Goal: Task Accomplishment & Management: Manage account settings

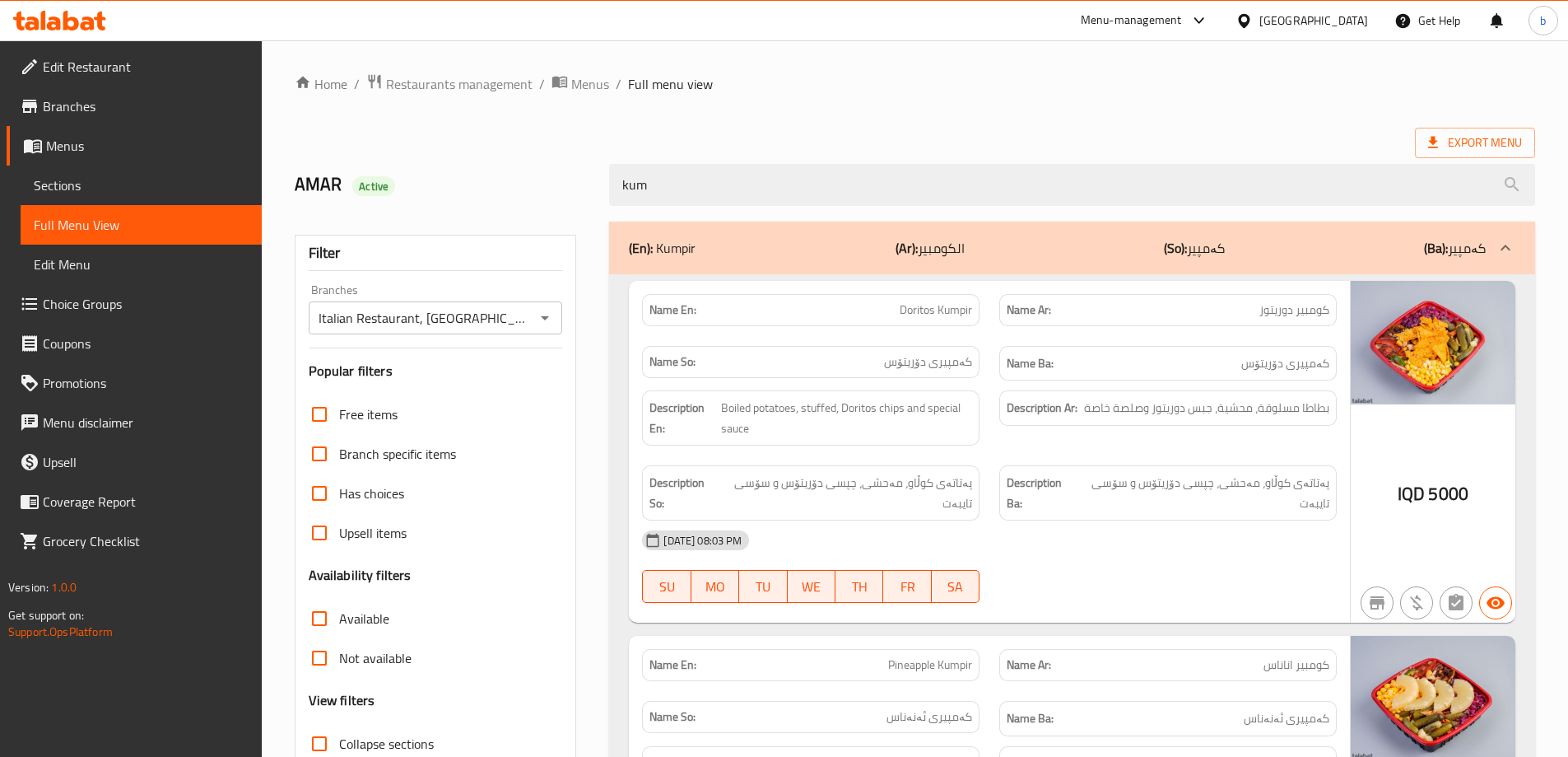
drag, startPoint x: 419, startPoint y: 159, endPoint x: 609, endPoint y: 157, distance: 190.0
click at [390, 166] on div "AMAR Active kum" at bounding box center [915, 185] width 1260 height 73
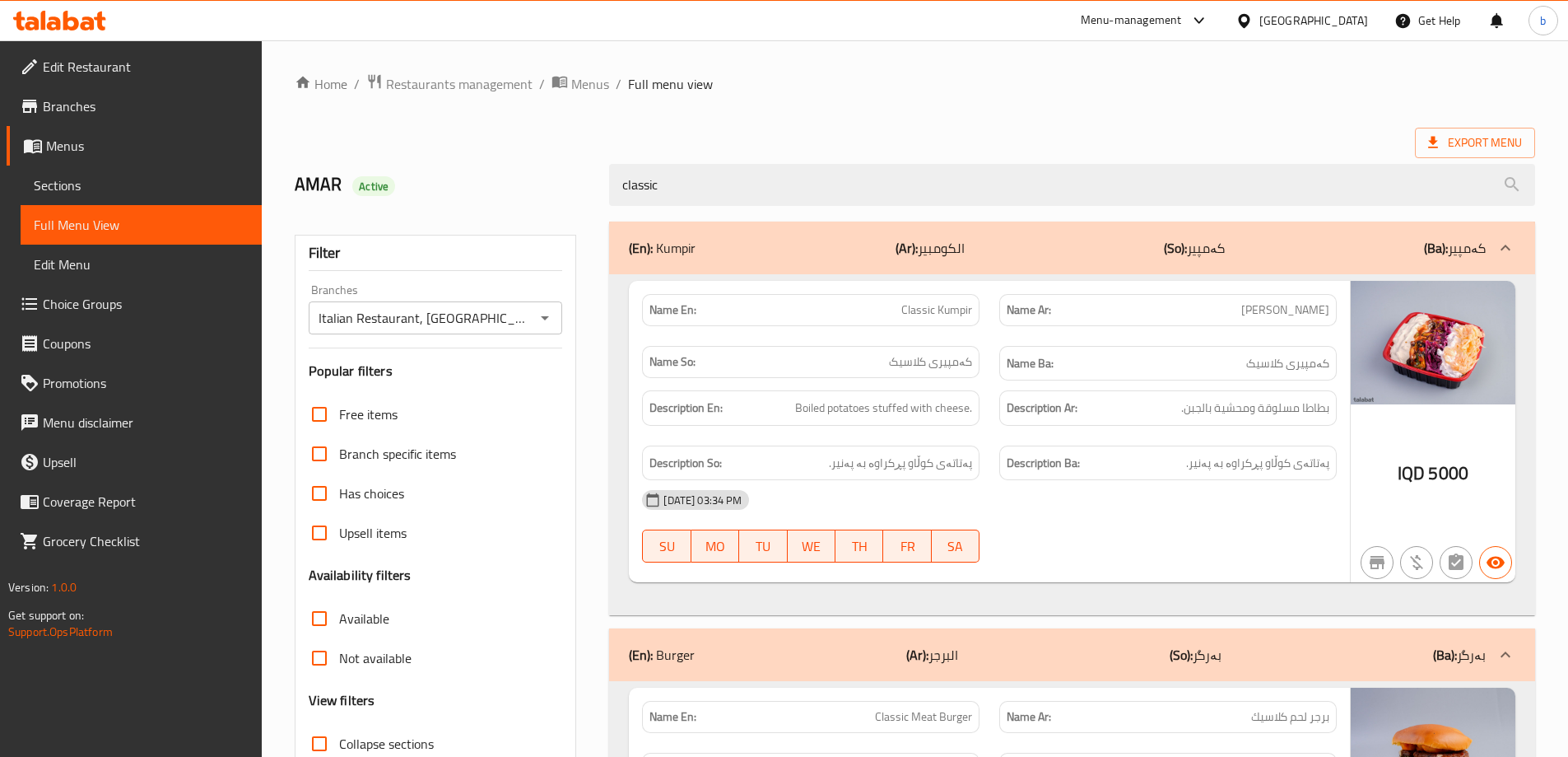
drag, startPoint x: 751, startPoint y: 185, endPoint x: 322, endPoint y: 174, distance: 429.1
click at [316, 171] on div "AMAR Active classic" at bounding box center [915, 185] width 1260 height 73
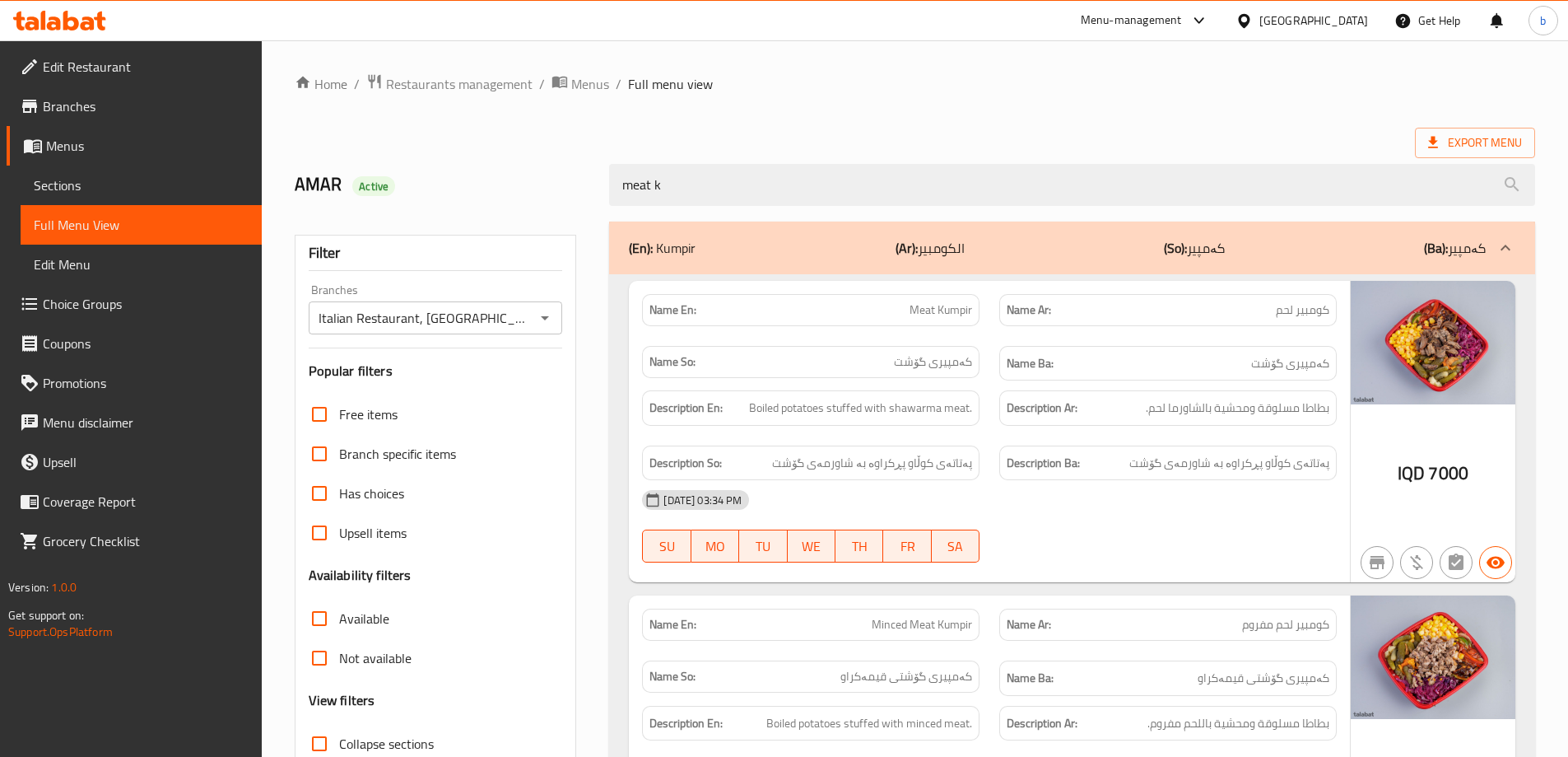
drag, startPoint x: 798, startPoint y: 172, endPoint x: 558, endPoint y: 183, distance: 240.3
click at [553, 183] on div "AMAR Active meat k" at bounding box center [915, 185] width 1260 height 73
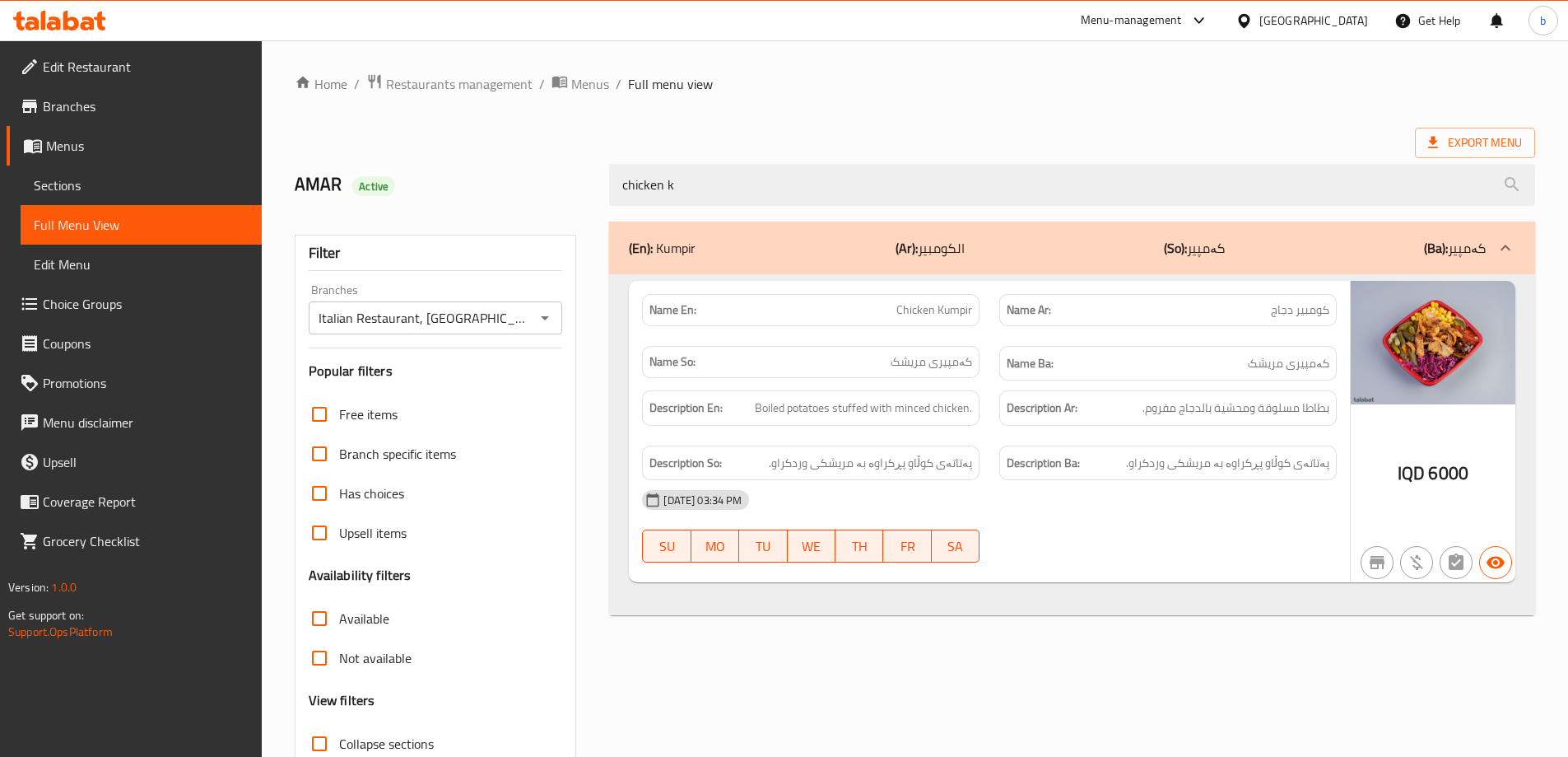
drag, startPoint x: 654, startPoint y: 200, endPoint x: 798, endPoint y: 224, distance: 146.0
click at [479, 214] on div "Home / Restaurants management / Menus / Full menu view Export Menu AMAR Active …" at bounding box center [915, 458] width 1241 height 770
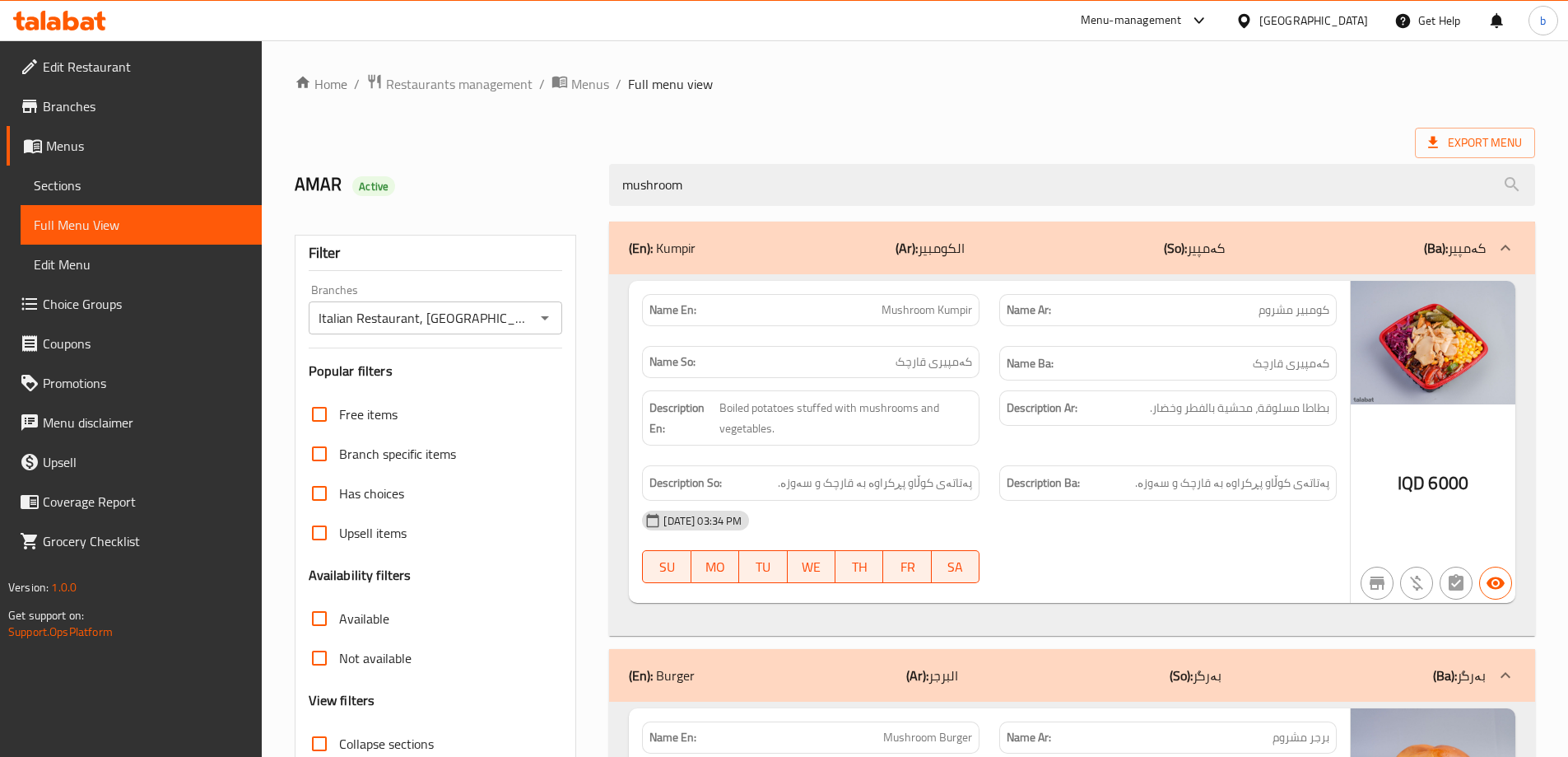
drag, startPoint x: 597, startPoint y: 190, endPoint x: 576, endPoint y: 201, distance: 23.7
click at [529, 189] on div "AMAR Active mushroom" at bounding box center [915, 185] width 1260 height 73
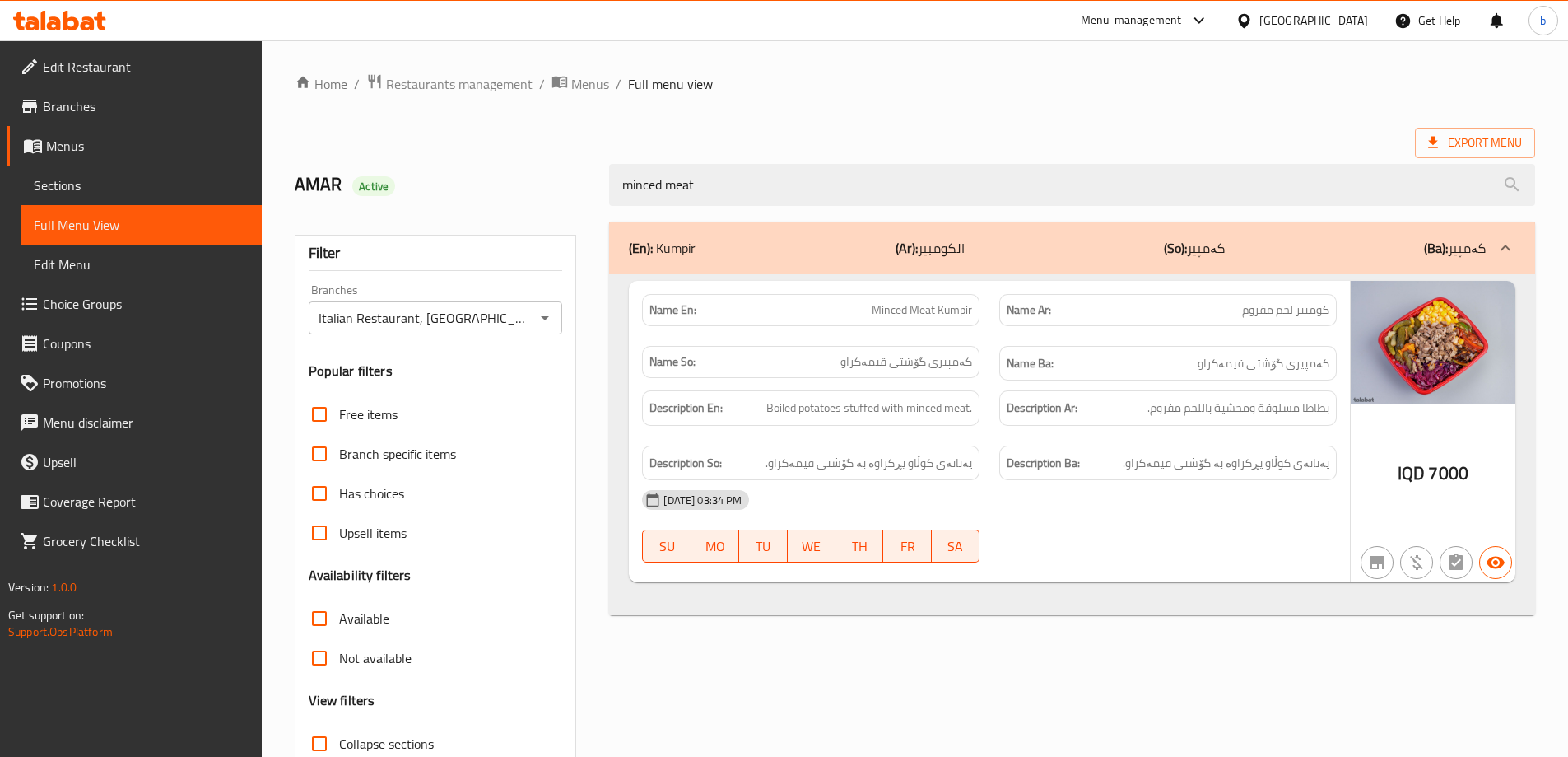
type input "minced meat"
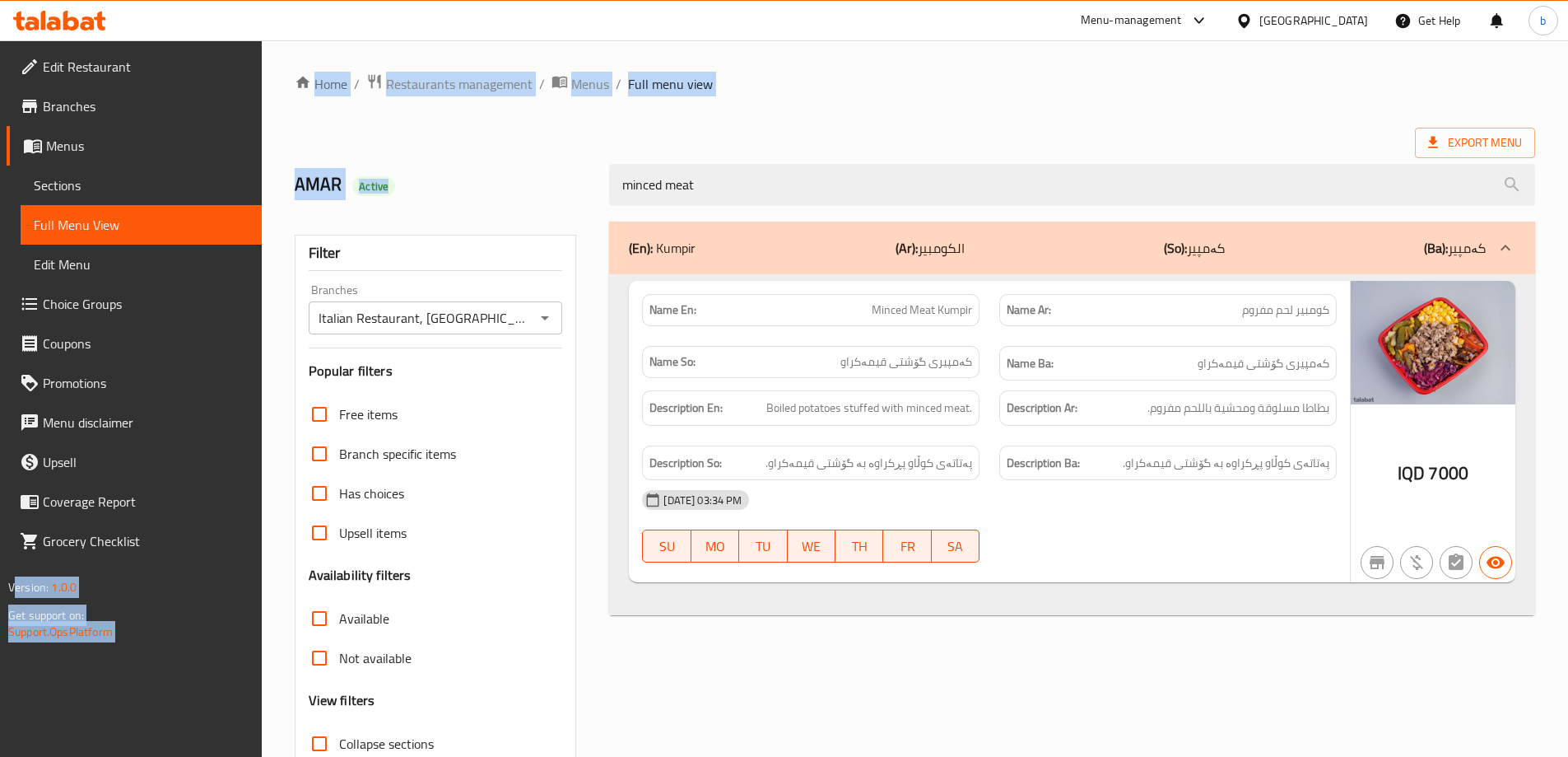
drag, startPoint x: 638, startPoint y: 205, endPoint x: 262, endPoint y: 215, distance: 376.1
click at [223, 213] on div "Edit Restaurant Branches Menus Sections Full Menu View Edit Menu Choice Groups …" at bounding box center [784, 458] width 1568 height 836
click at [1214, 222] on div "(En): Kumpir (Ar): الكومبير (So): کەمپیر (Ba): کەمپیر" at bounding box center [1072, 248] width 926 height 53
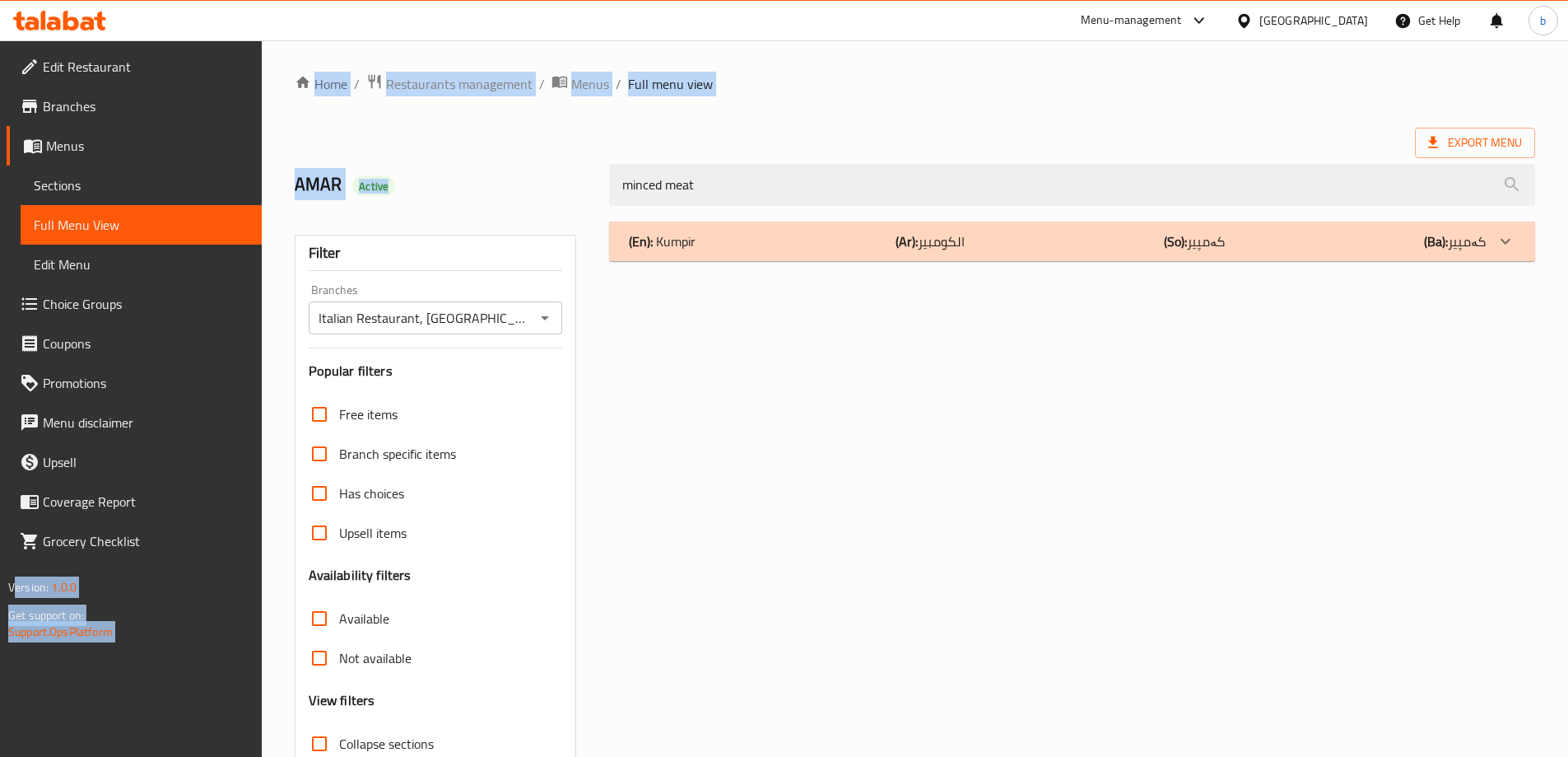
click at [1037, 235] on div "(En): Kumpir (Ar): الكومبير (So): کەمپیر (Ba): کەمپیر" at bounding box center [1058, 241] width 857 height 20
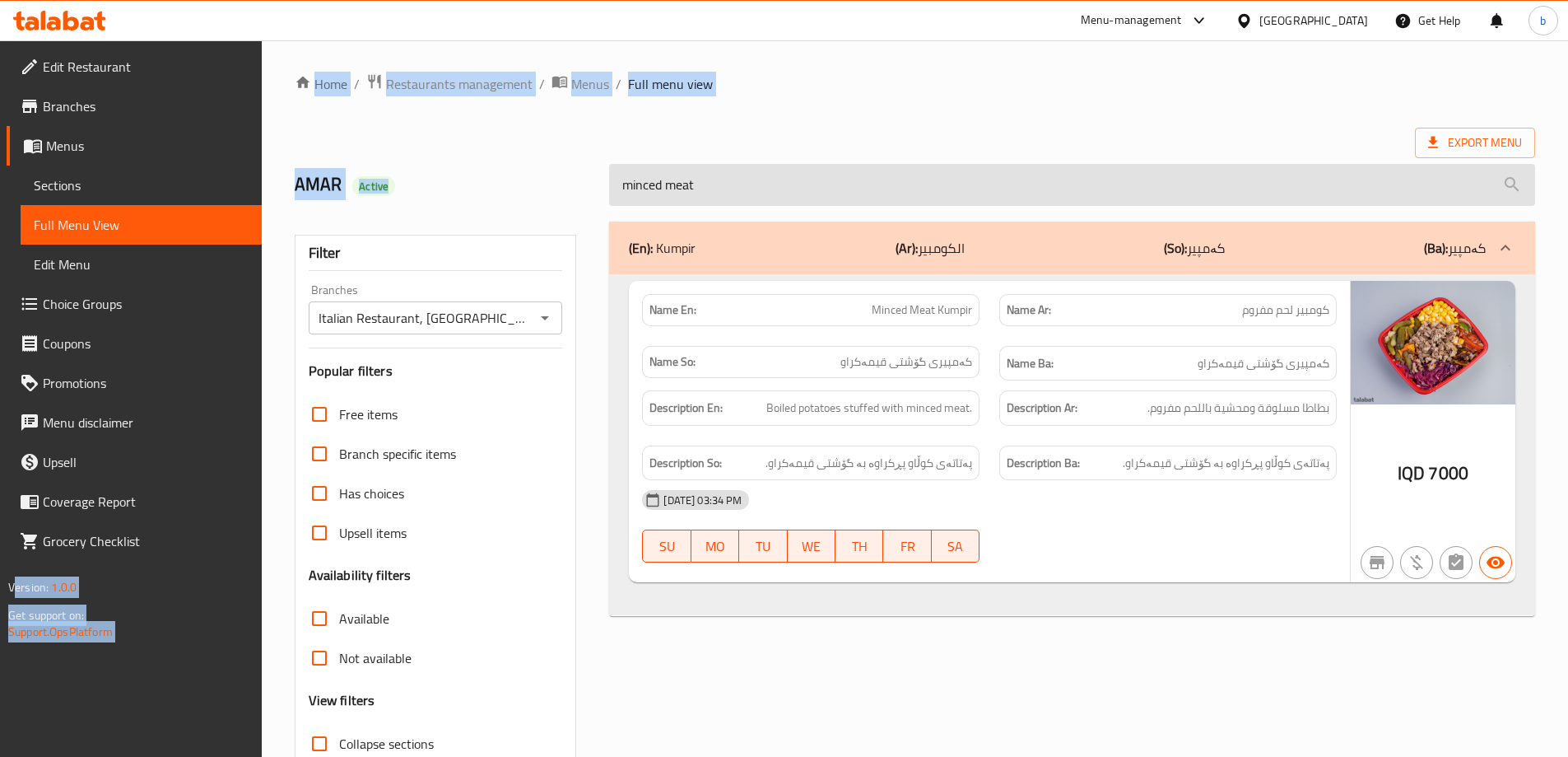
click at [980, 180] on input "minced meat" at bounding box center [1072, 185] width 926 height 42
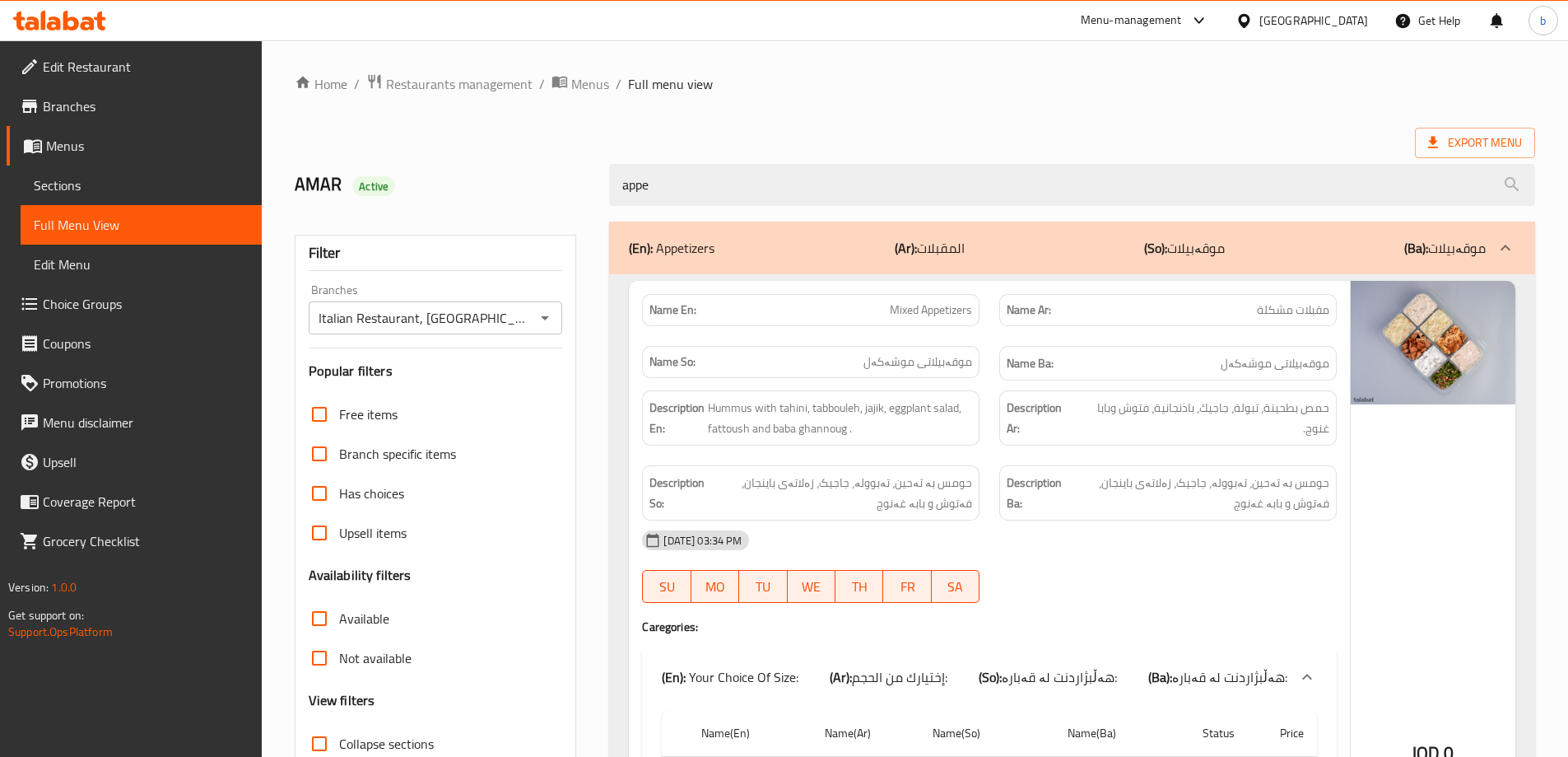
drag, startPoint x: 857, startPoint y: 183, endPoint x: 694, endPoint y: 209, distance: 165.1
click at [694, 209] on div "appe" at bounding box center [1072, 185] width 946 height 61
drag, startPoint x: 790, startPoint y: 187, endPoint x: 1158, endPoint y: 225, distance: 370.0
click at [360, 171] on div "AMAR Active appe" at bounding box center [915, 185] width 1260 height 73
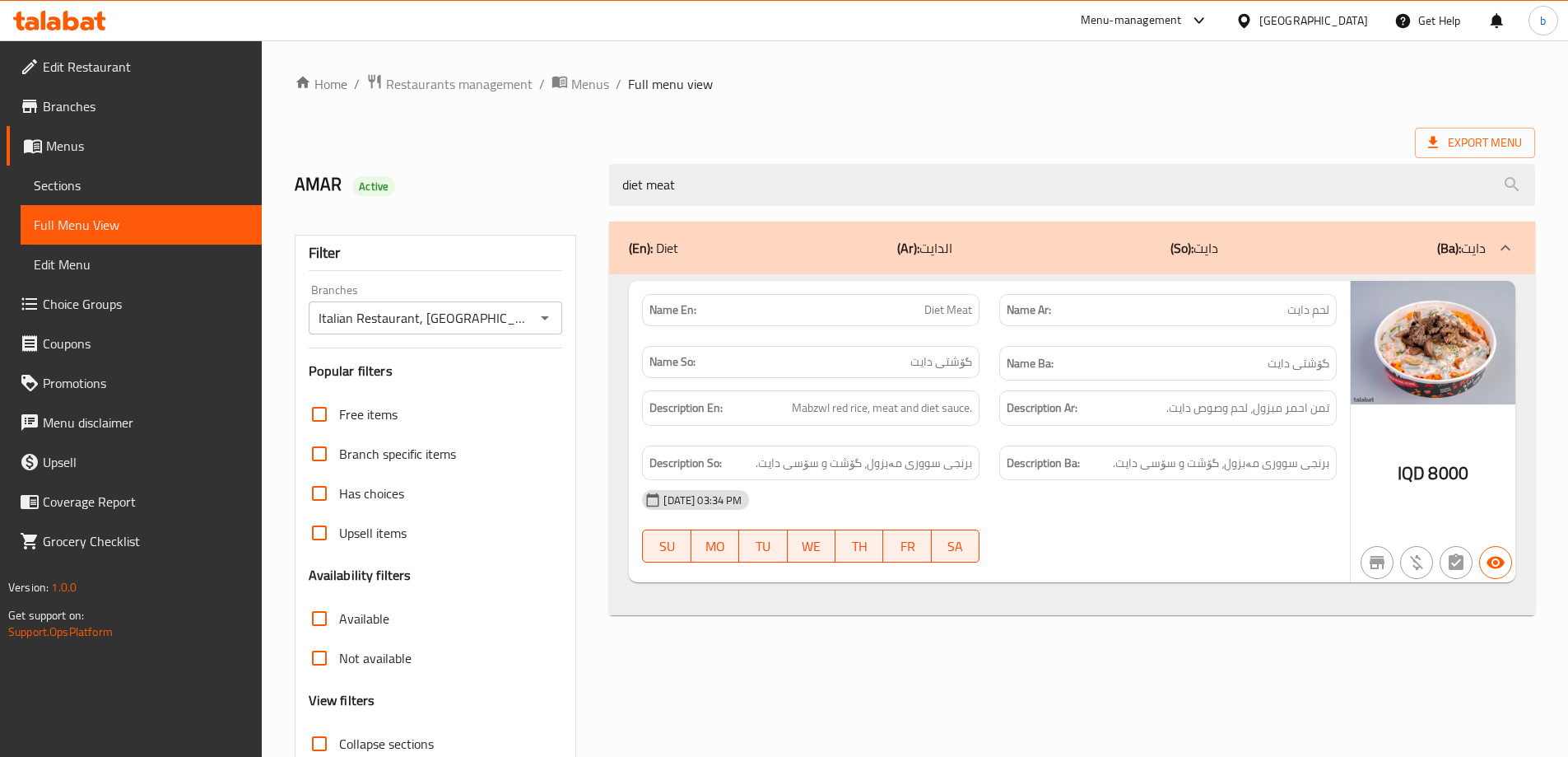
drag, startPoint x: 711, startPoint y: 188, endPoint x: 490, endPoint y: 197, distance: 221.2
click at [390, 177] on div "AMAR Active diet meat" at bounding box center [915, 185] width 1260 height 73
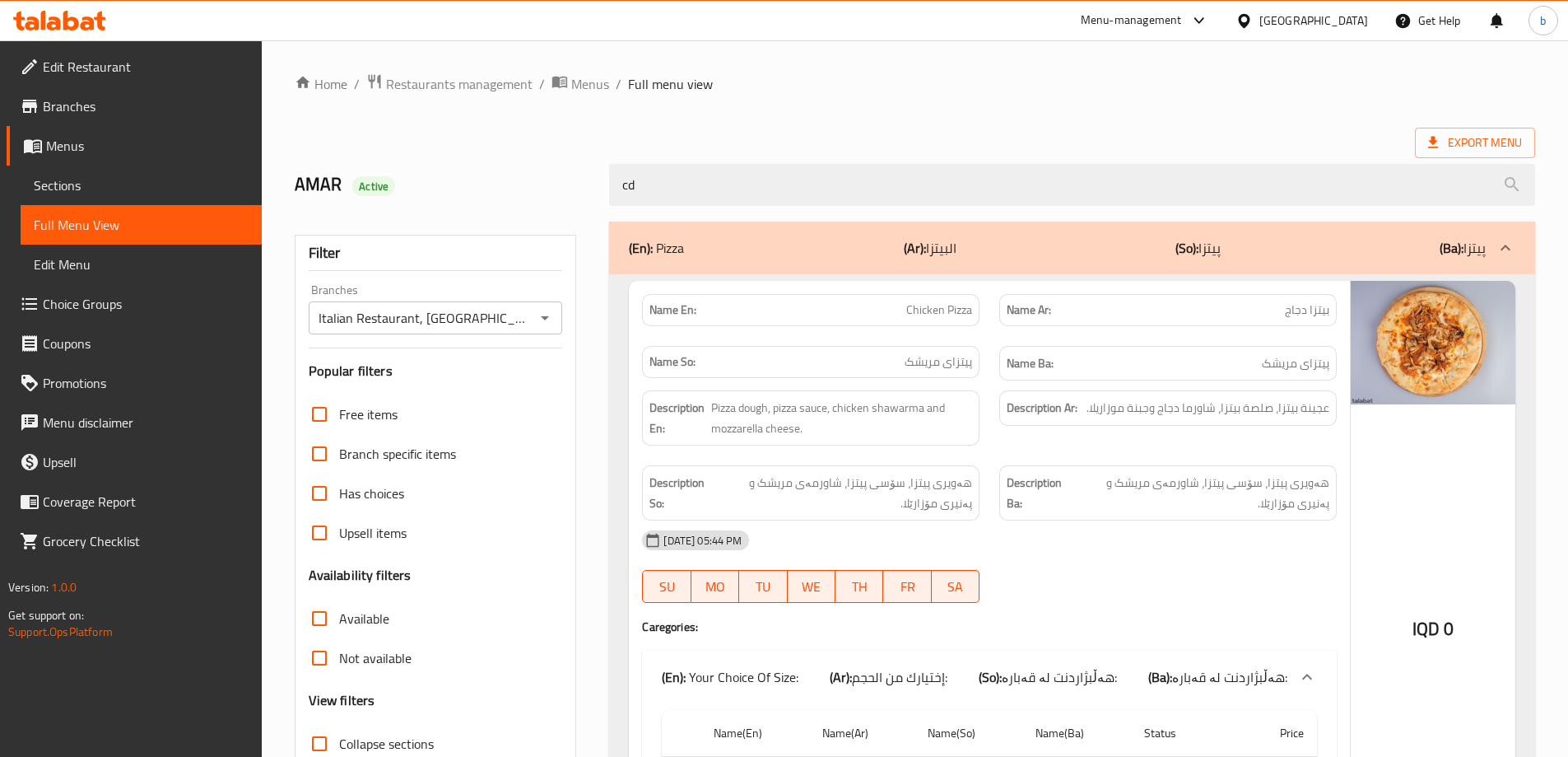
type input "c"
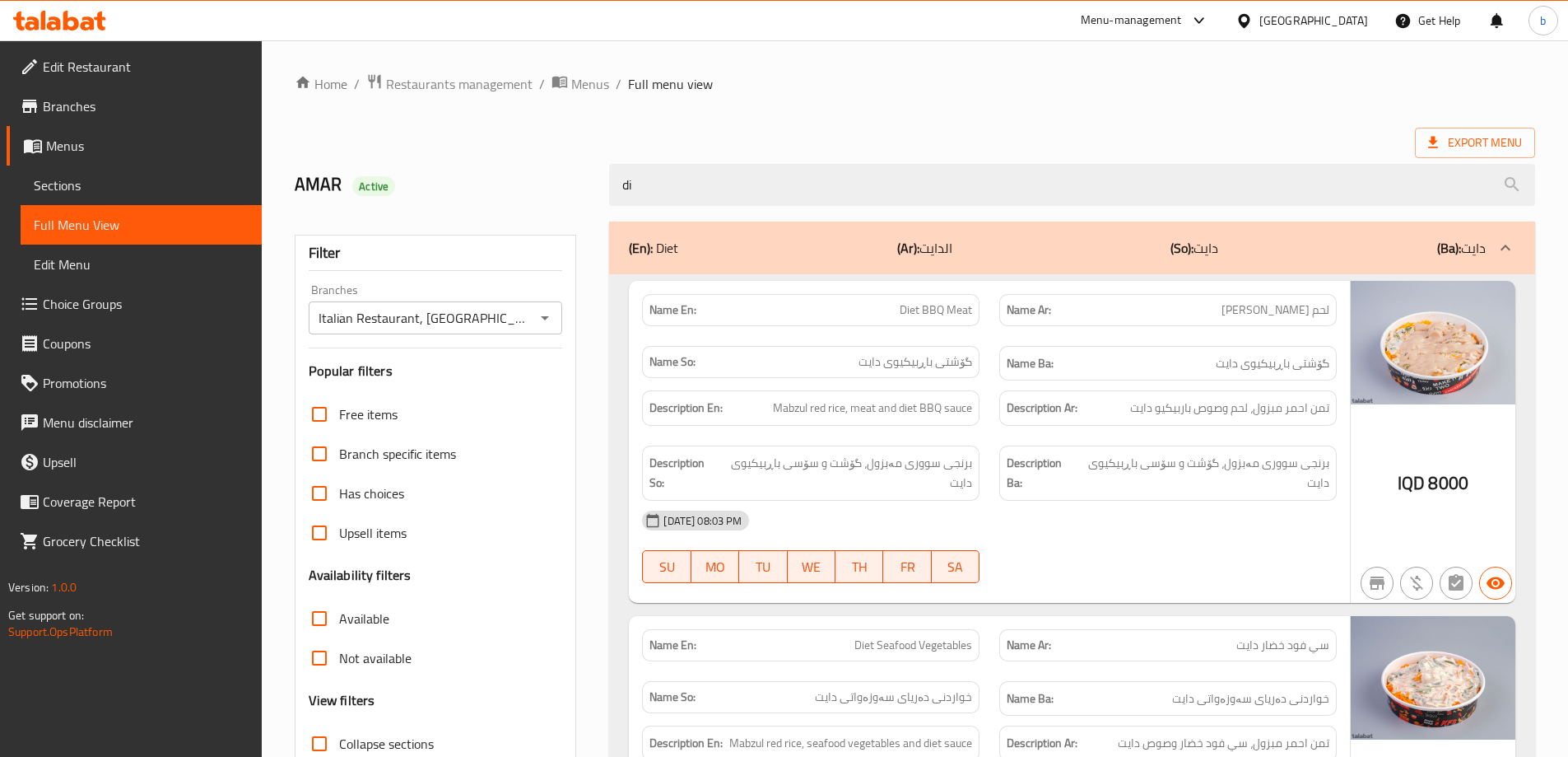
type input "d"
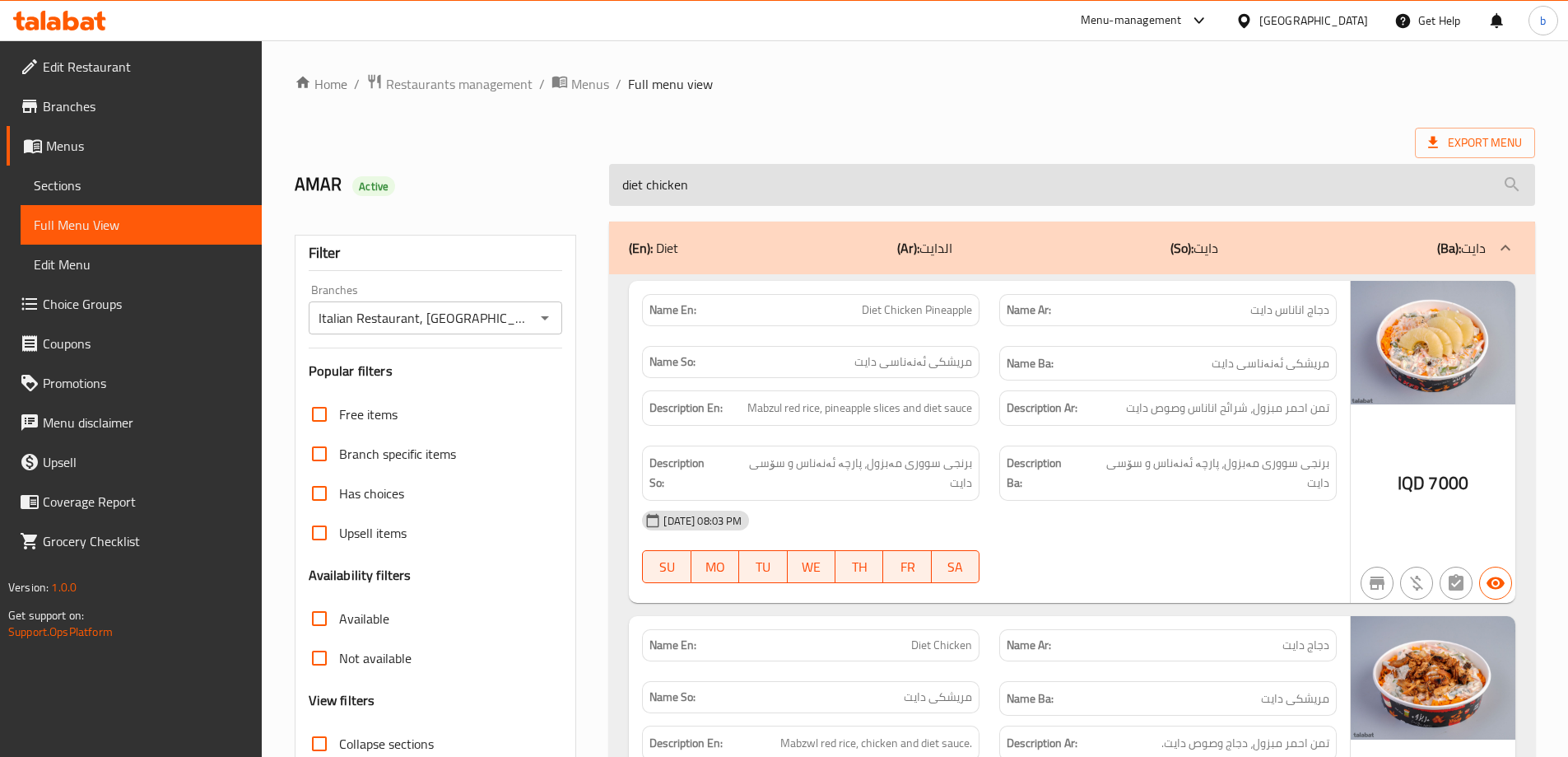
drag, startPoint x: 713, startPoint y: 198, endPoint x: 647, endPoint y: 195, distance: 66.1
click at [647, 195] on input "diet chicken" at bounding box center [1072, 185] width 926 height 42
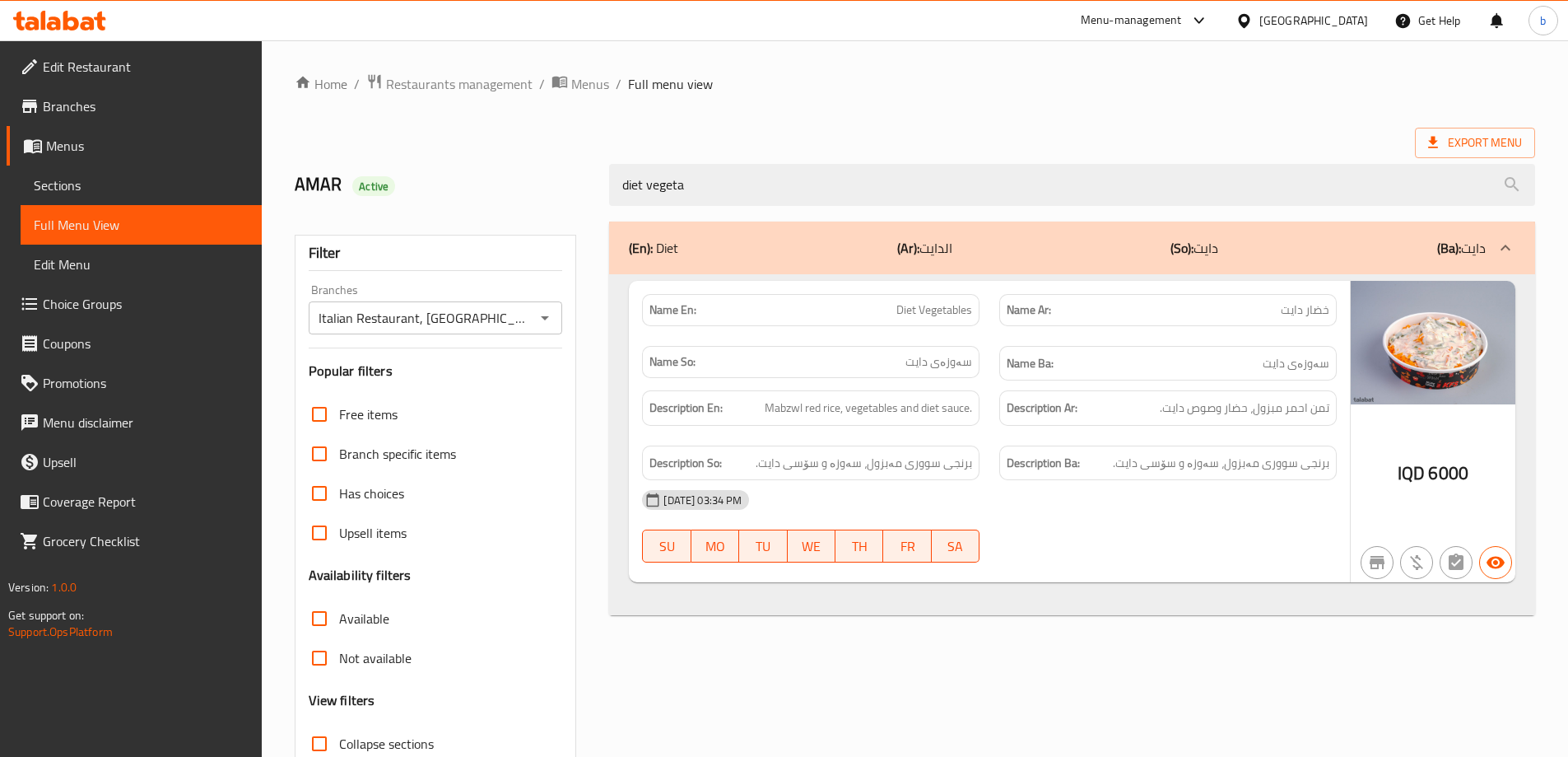
paste input "Italian Volcano Kumpir"
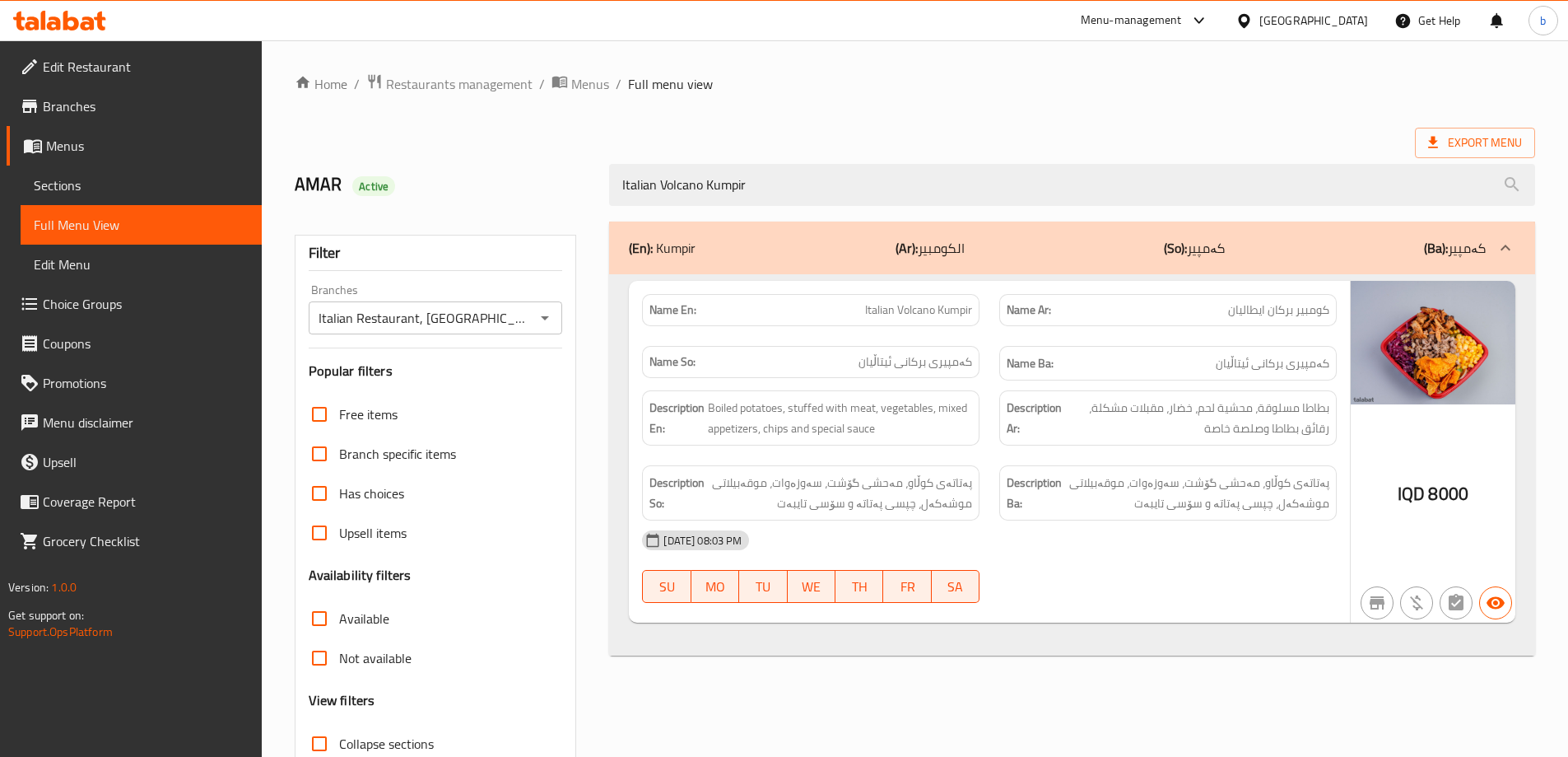
drag, startPoint x: 462, startPoint y: 165, endPoint x: 375, endPoint y: 166, distance: 87.0
click at [375, 166] on div "AMAR Active Italian Volcano Kumpir" at bounding box center [915, 185] width 1260 height 73
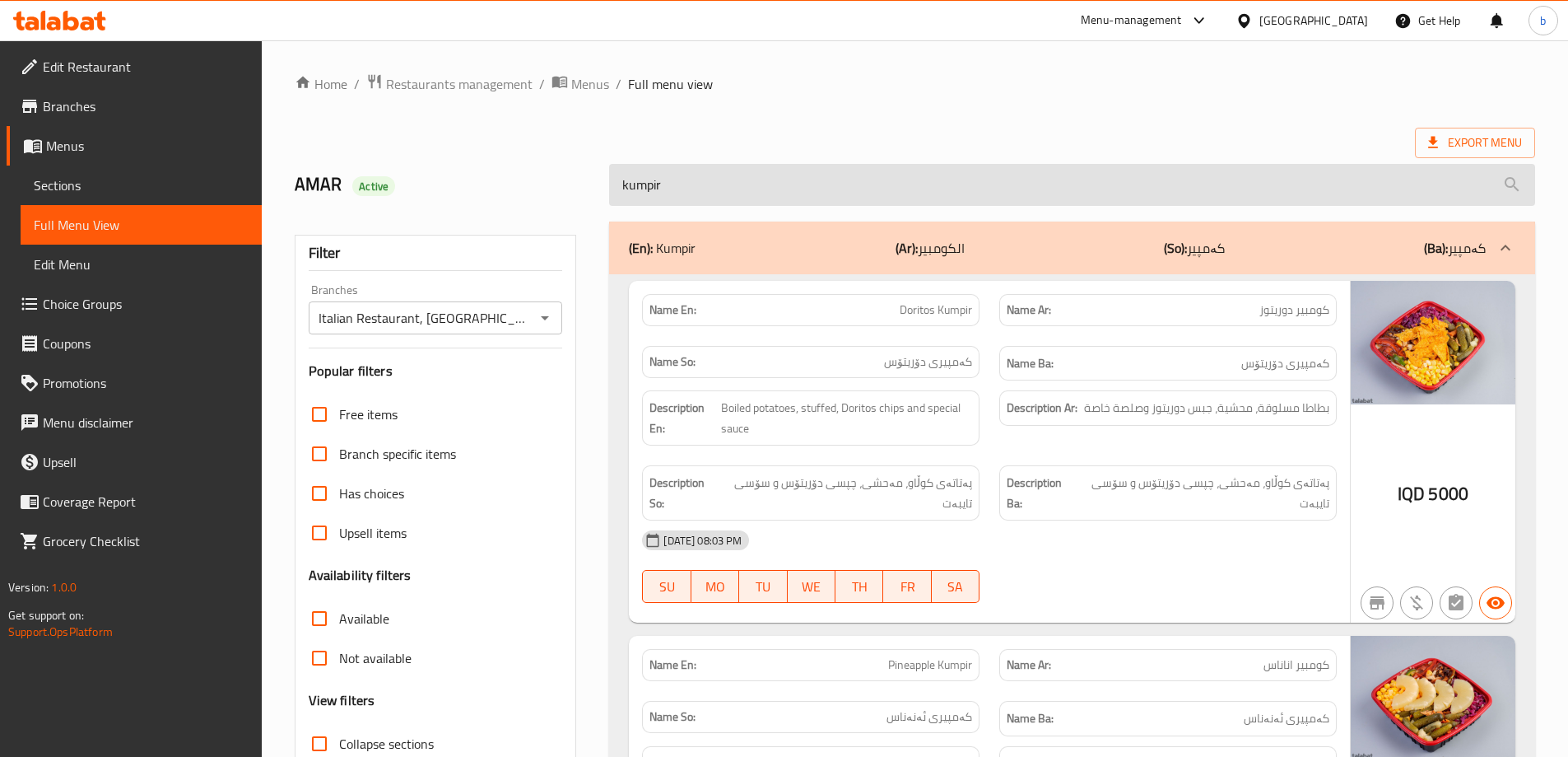
drag, startPoint x: 743, startPoint y: 181, endPoint x: 610, endPoint y: 180, distance: 133.0
click at [610, 180] on input "kumpir" at bounding box center [1072, 185] width 926 height 42
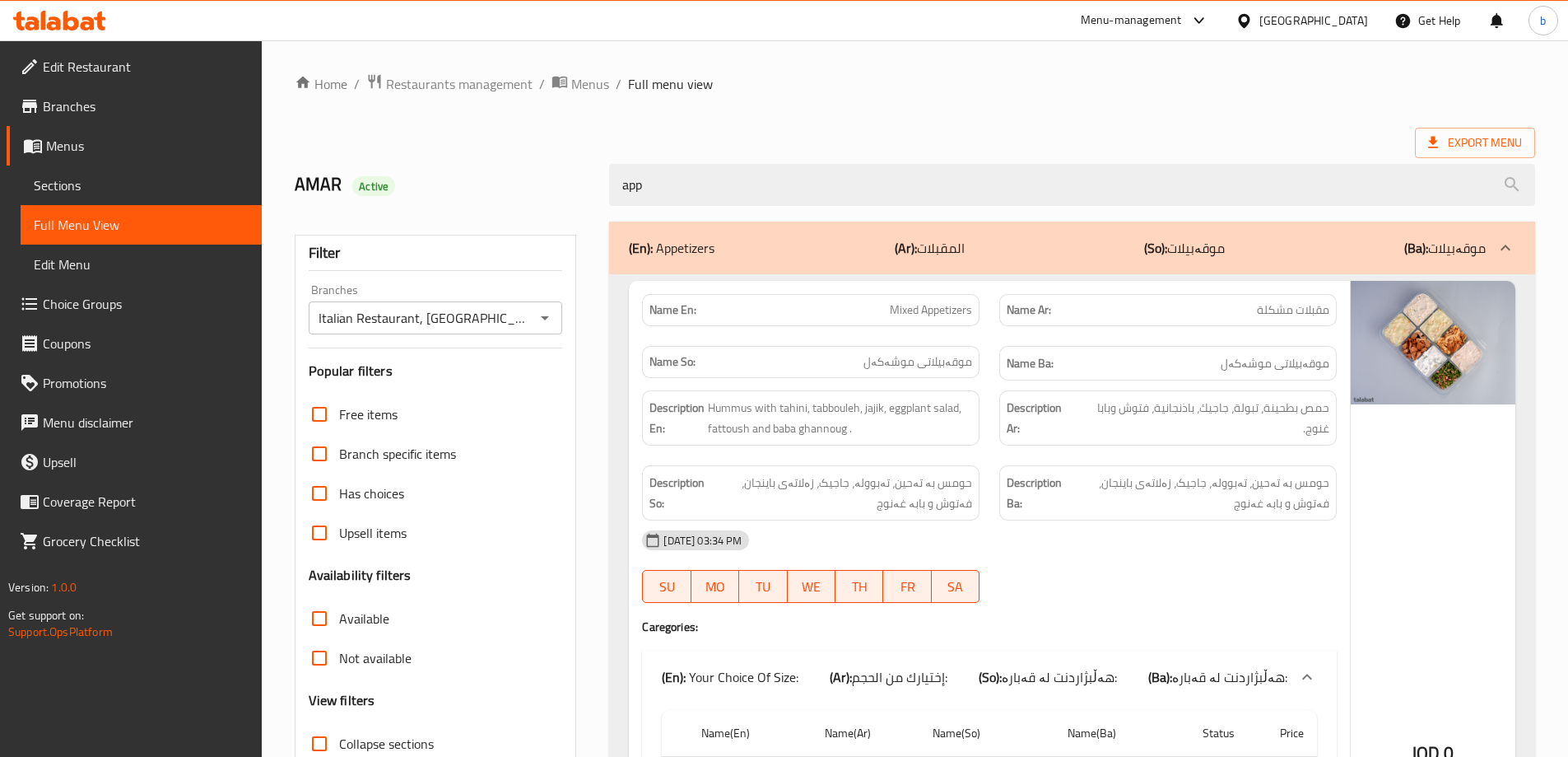
click at [934, 312] on span "Mixed Appetizers" at bounding box center [931, 310] width 82 height 17
copy span "Appetizers"
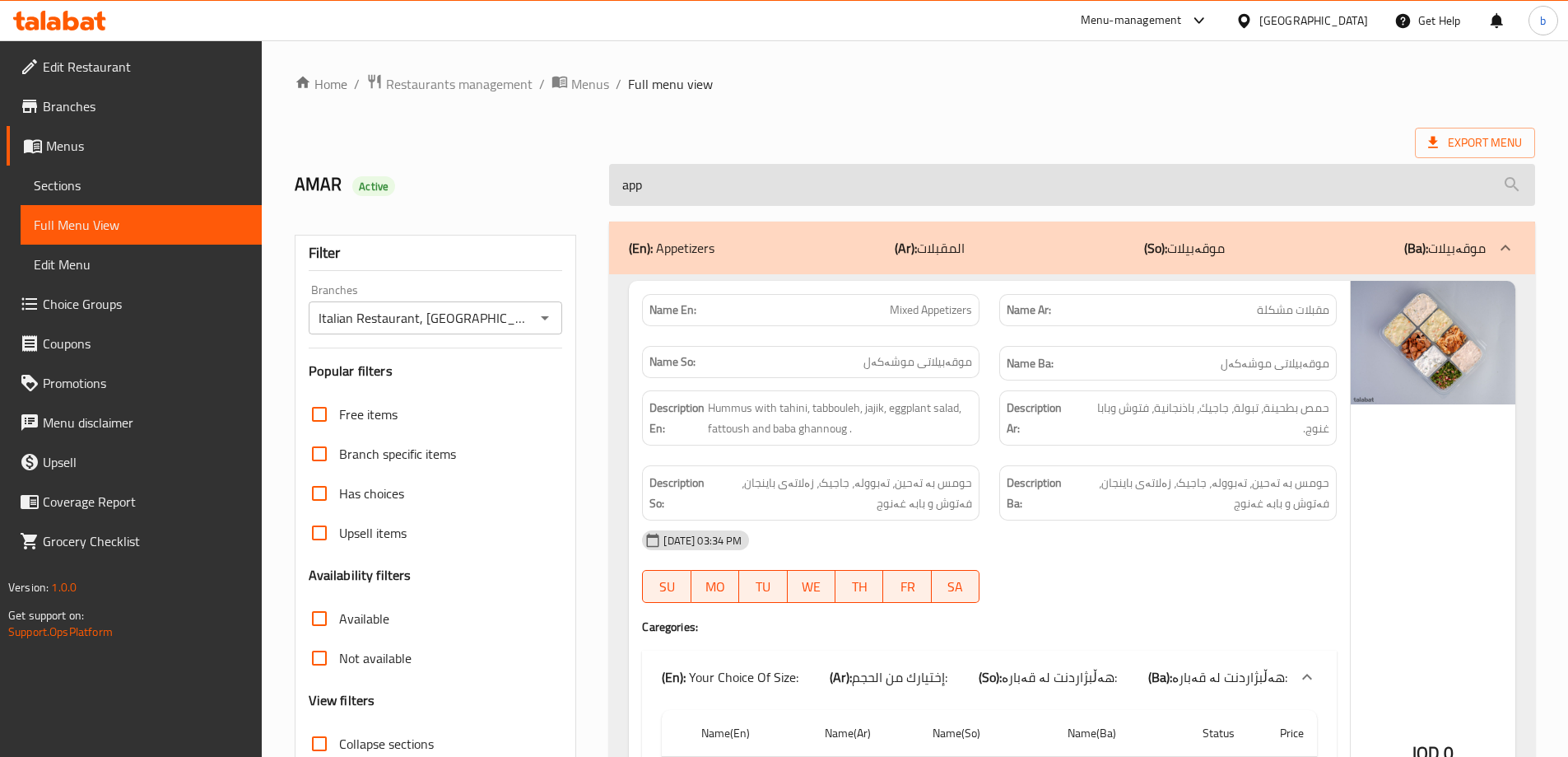
click at [714, 198] on input "app" at bounding box center [1072, 185] width 926 height 42
paste input "Appetizers"
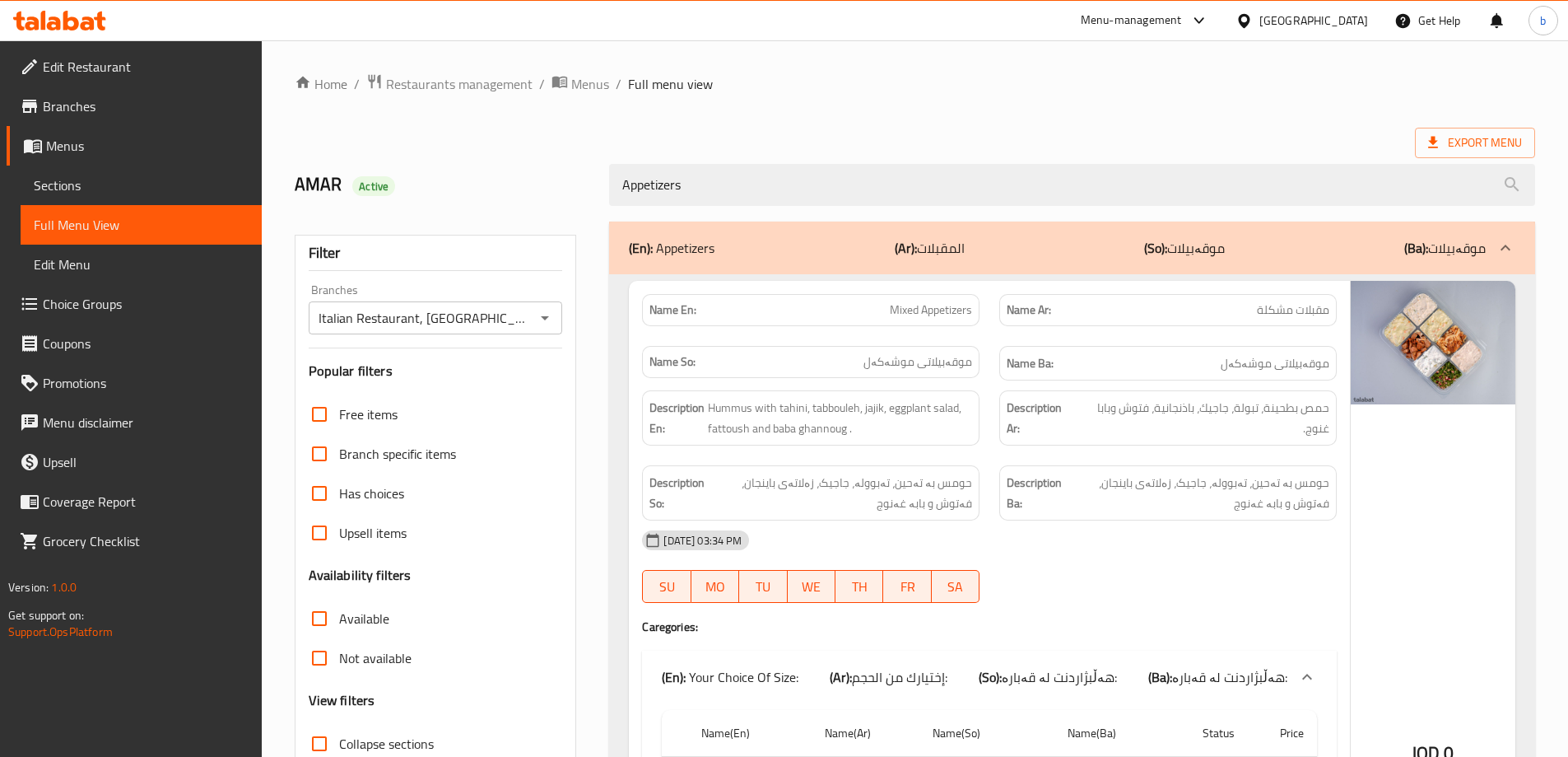
drag, startPoint x: 776, startPoint y: 166, endPoint x: 573, endPoint y: 173, distance: 203.1
click at [573, 173] on div "AMAR Active Appetizers" at bounding box center [915, 185] width 1260 height 73
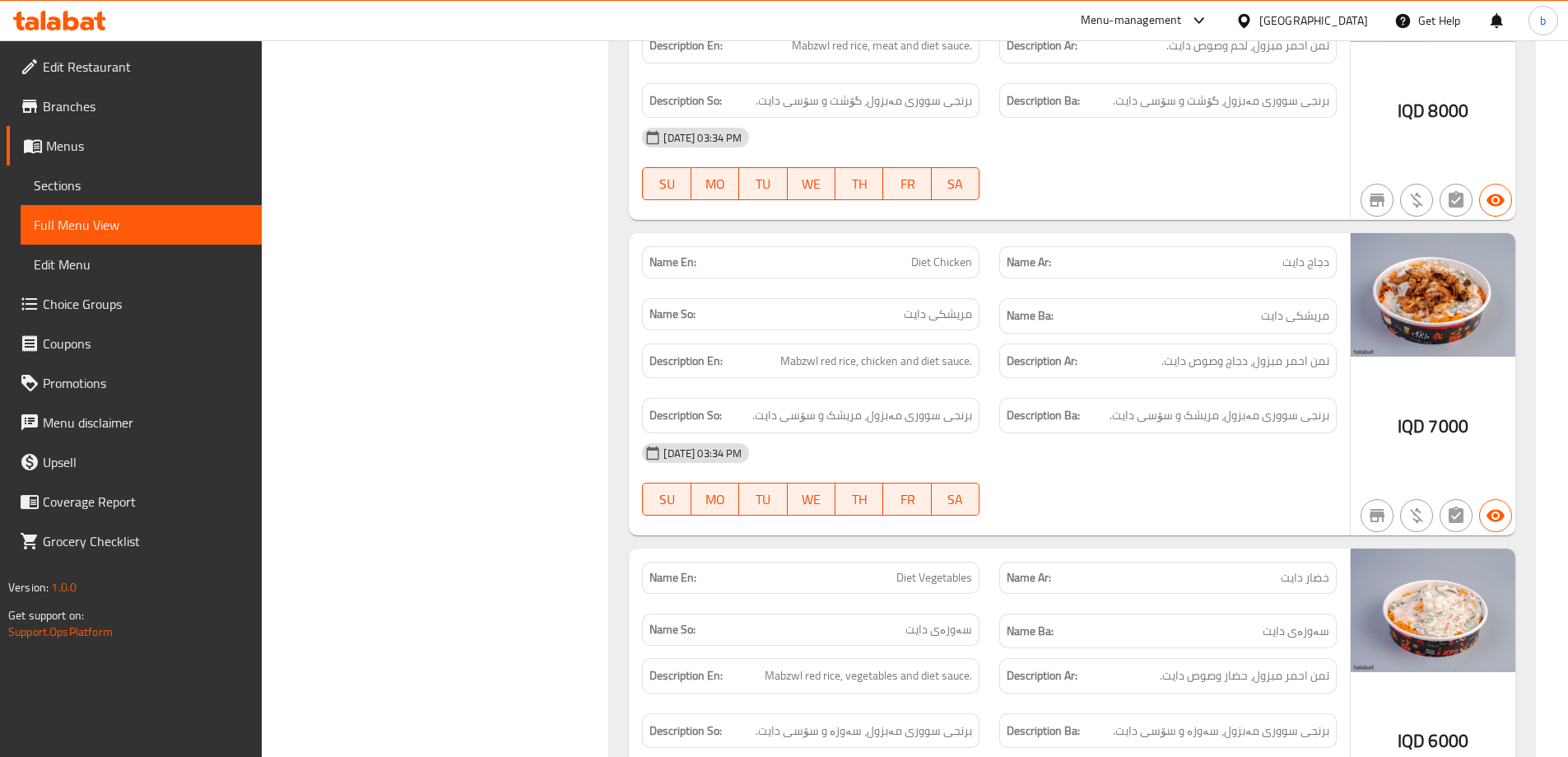
scroll to position [1507, 0]
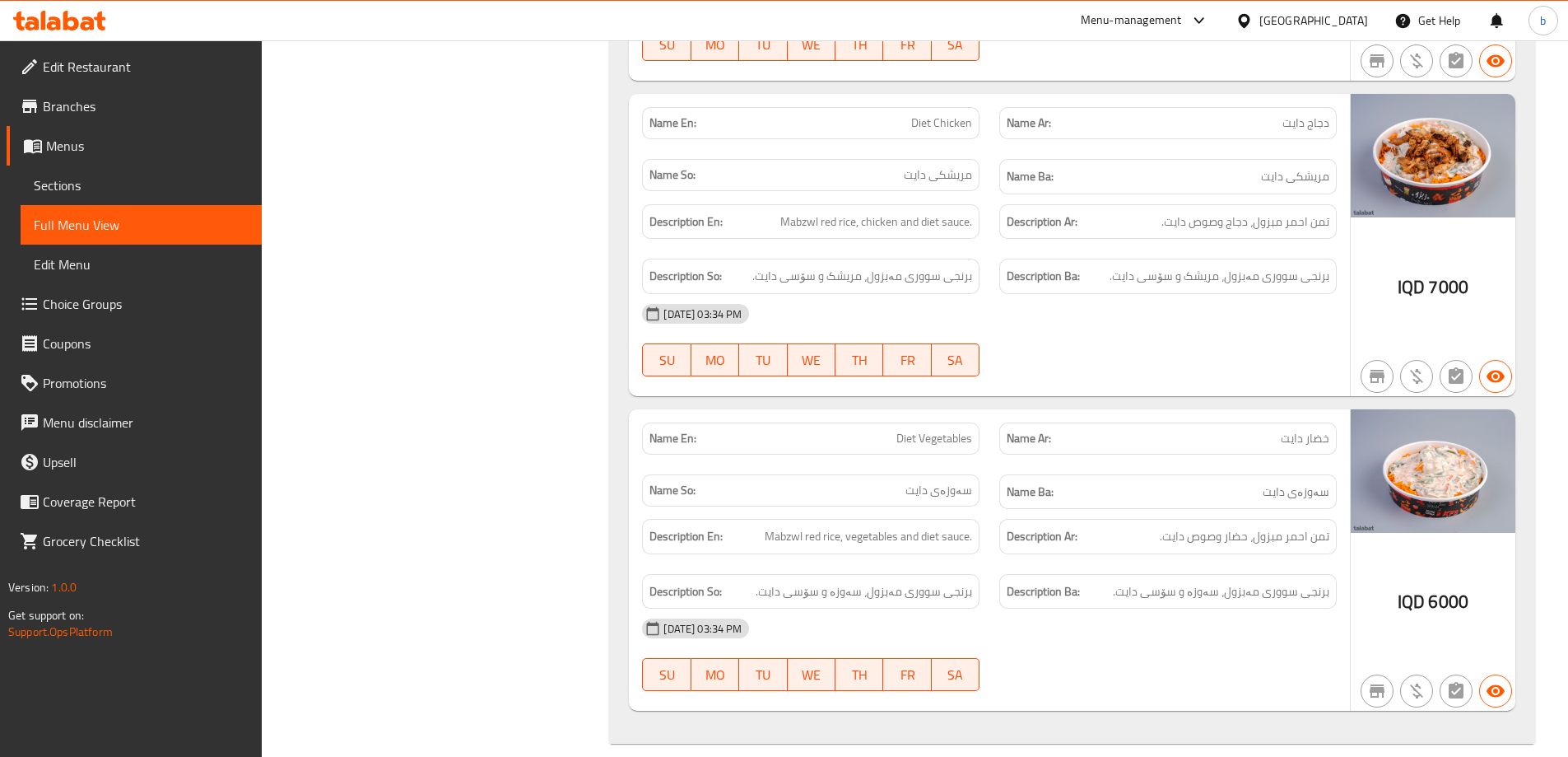
type input "diet"
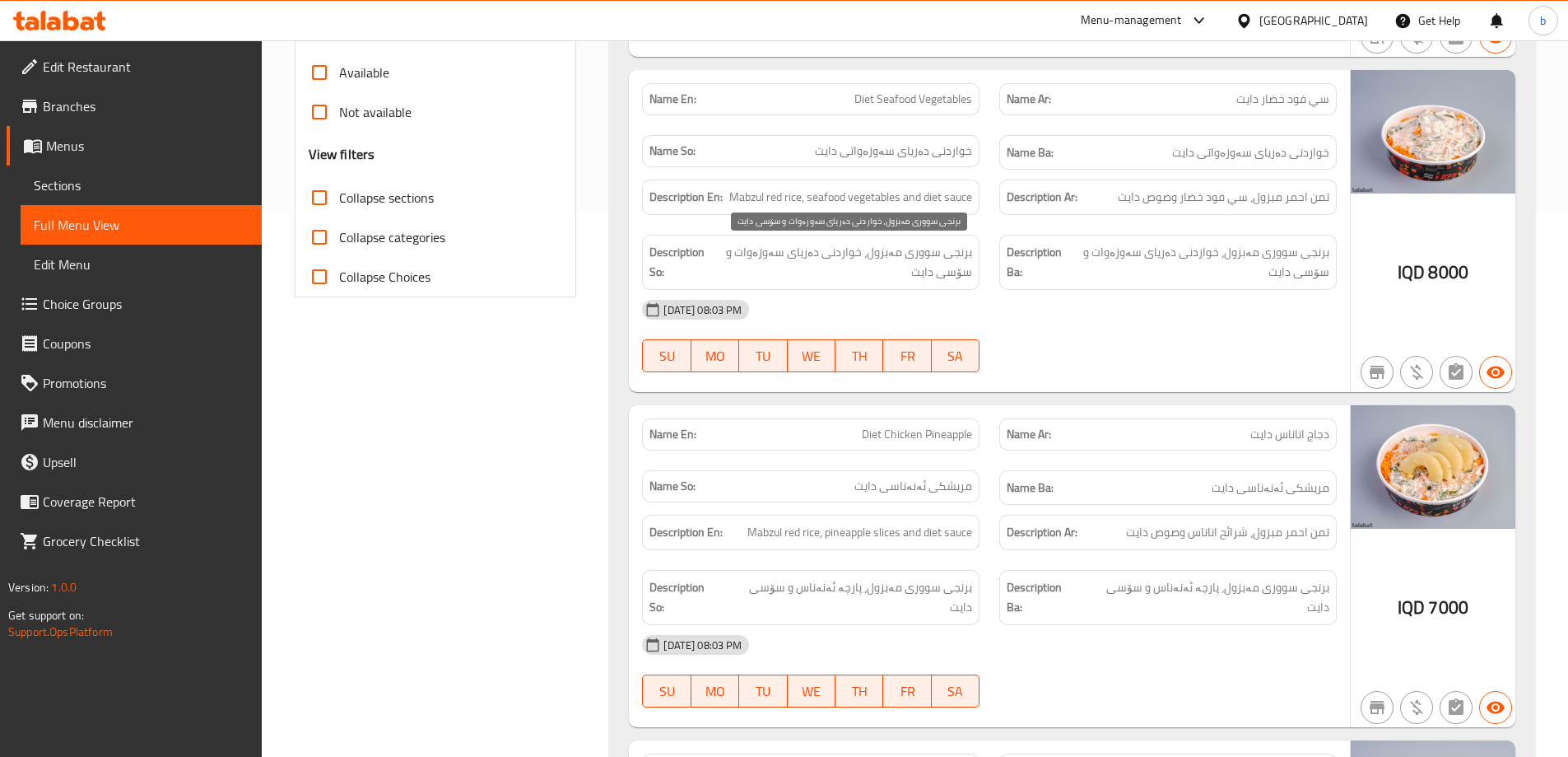
scroll to position [0, 0]
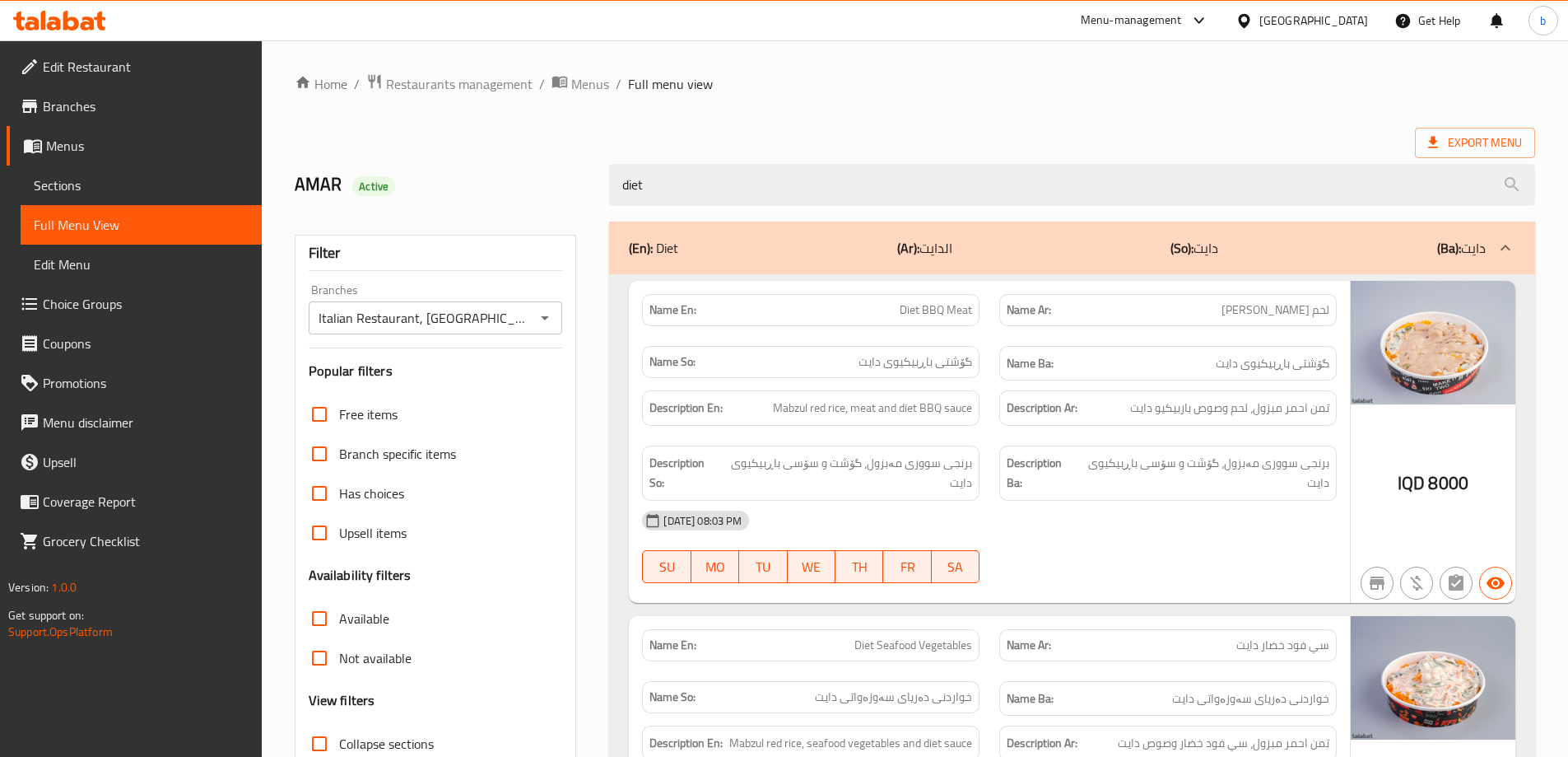
click at [104, 68] on span "Edit Restaurant" at bounding box center [146, 66] width 206 height 20
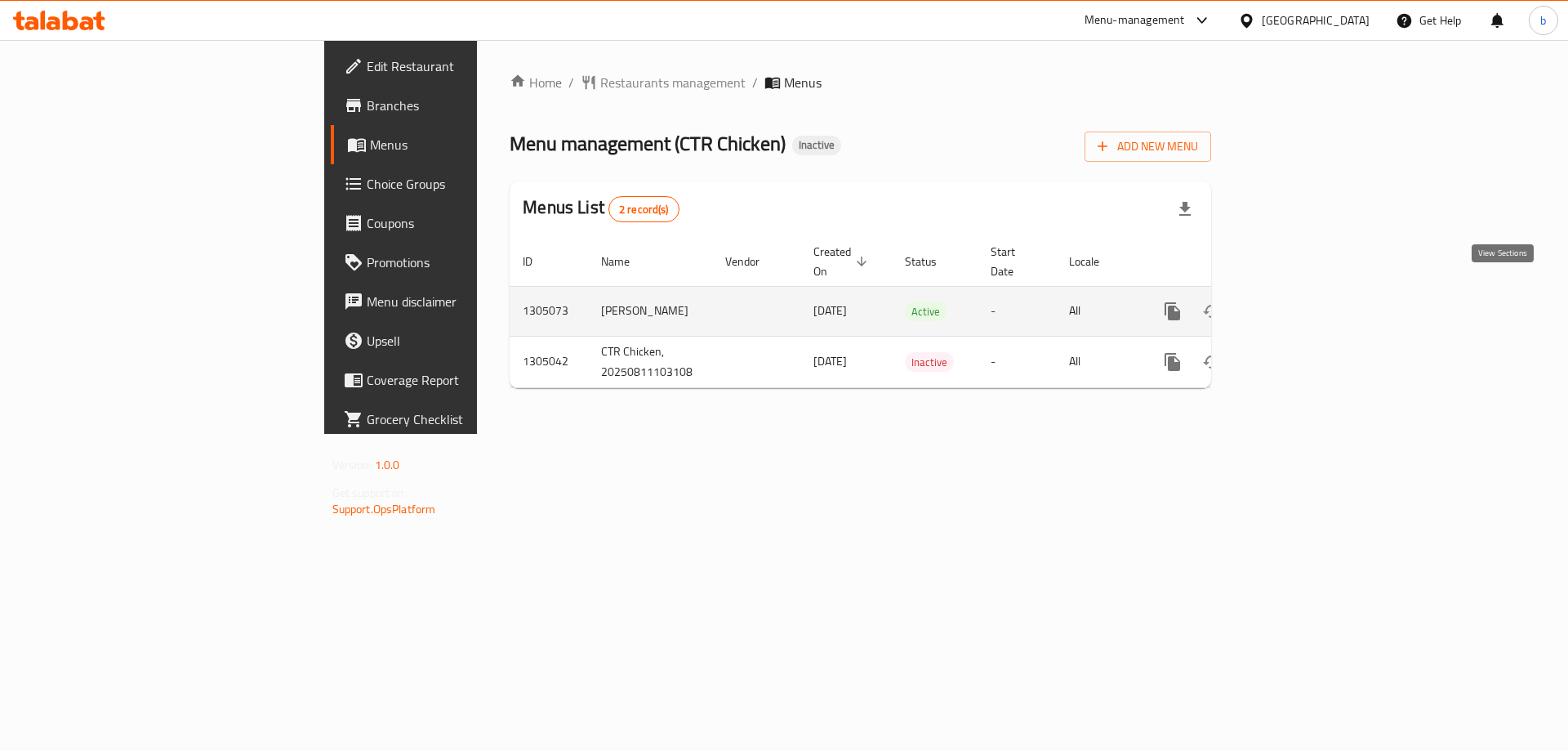
click at [1301, 303] on icon "enhanced table" at bounding box center [1290, 311] width 20 height 20
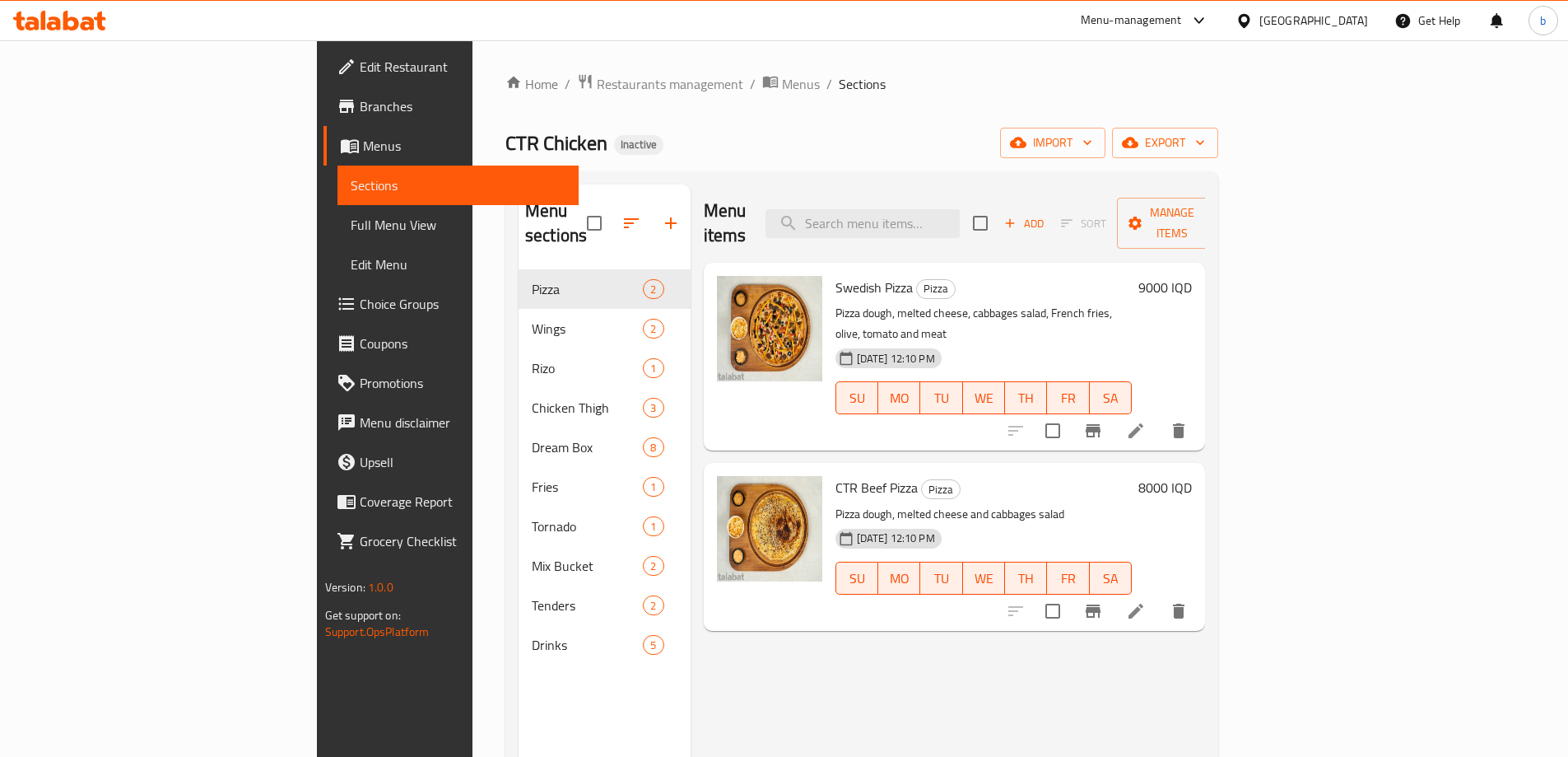
click at [351, 226] on span "Full Menu View" at bounding box center [458, 225] width 215 height 20
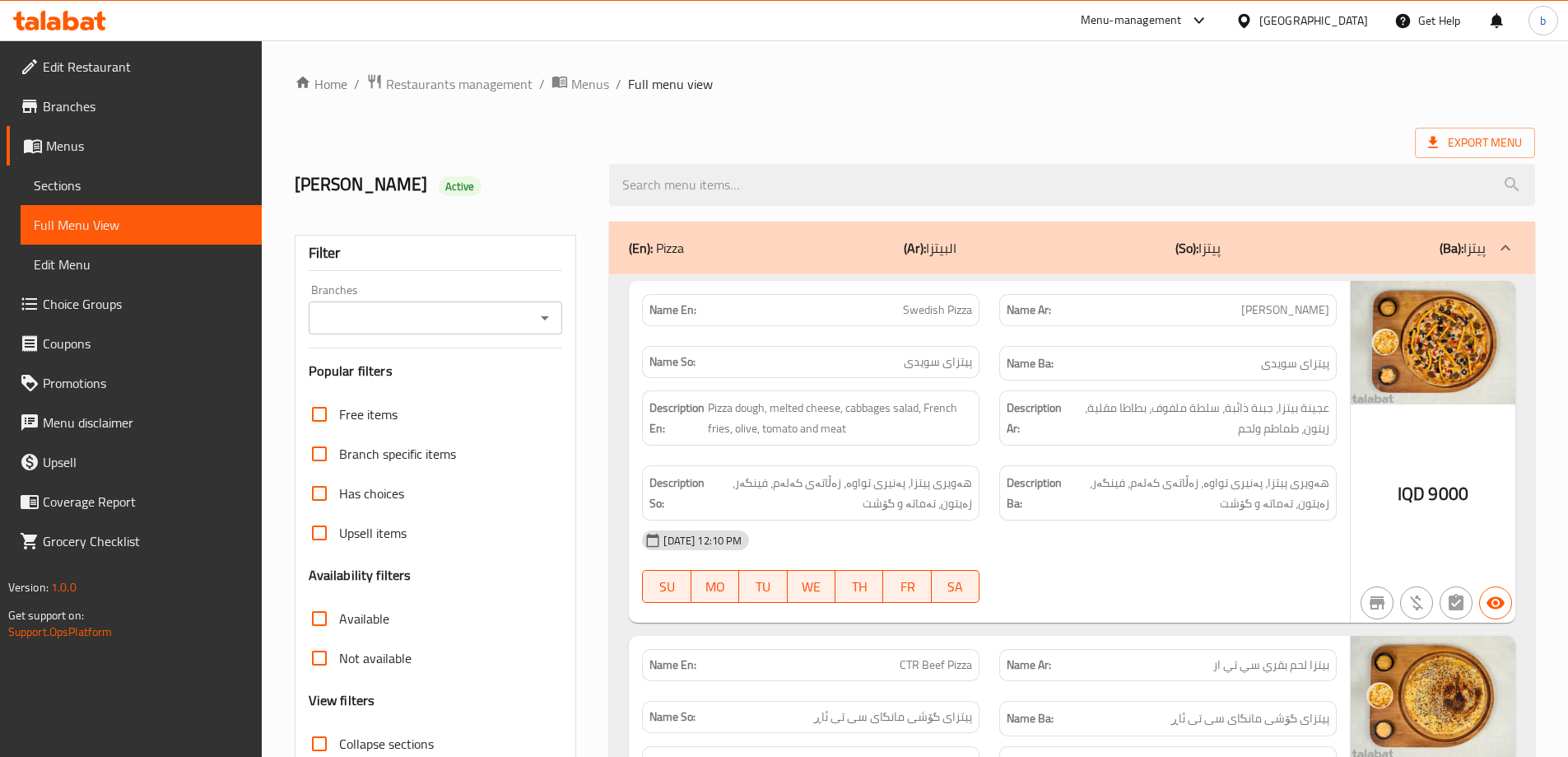
click at [554, 327] on icon "Open" at bounding box center [545, 318] width 20 height 20
click at [451, 371] on li "All" at bounding box center [433, 359] width 254 height 30
click at [460, 328] on input "All" at bounding box center [422, 318] width 218 height 23
click at [546, 315] on icon "Open" at bounding box center [545, 318] width 20 height 20
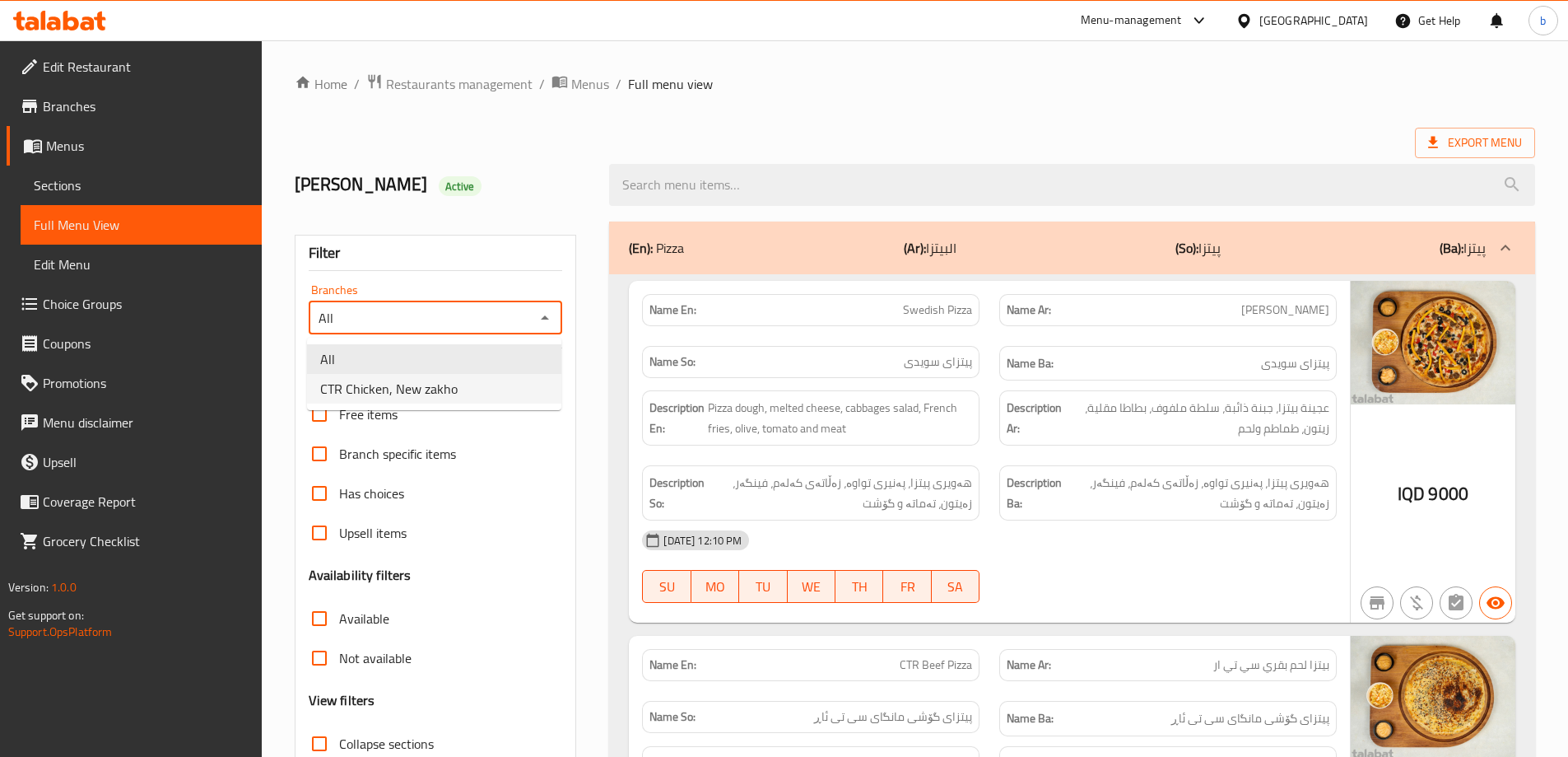
click at [464, 384] on li "CTR Chicken, New zakho" at bounding box center [433, 389] width 254 height 30
type input "CTR Chicken, New zakho"
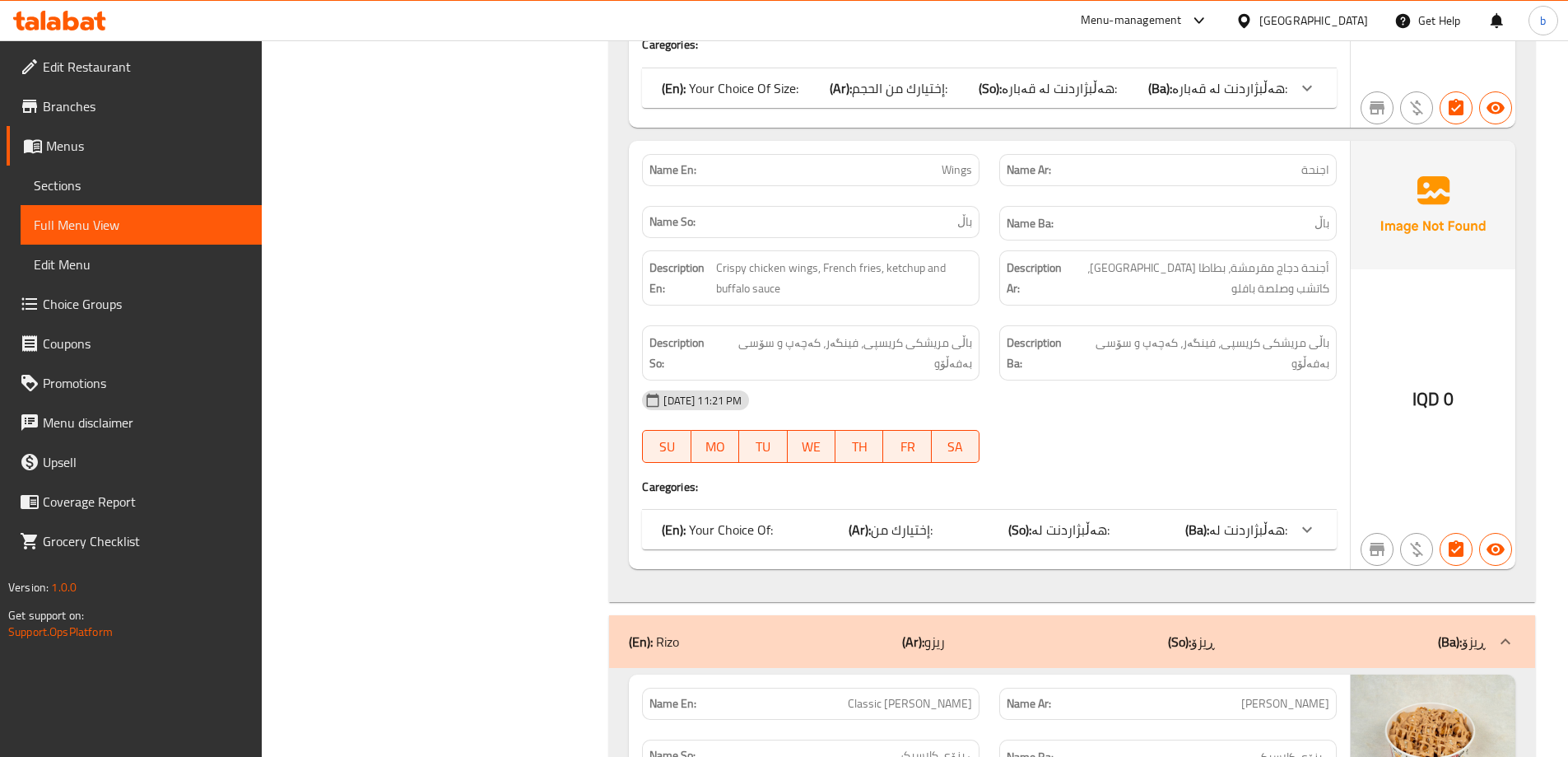
scroll to position [577, 0]
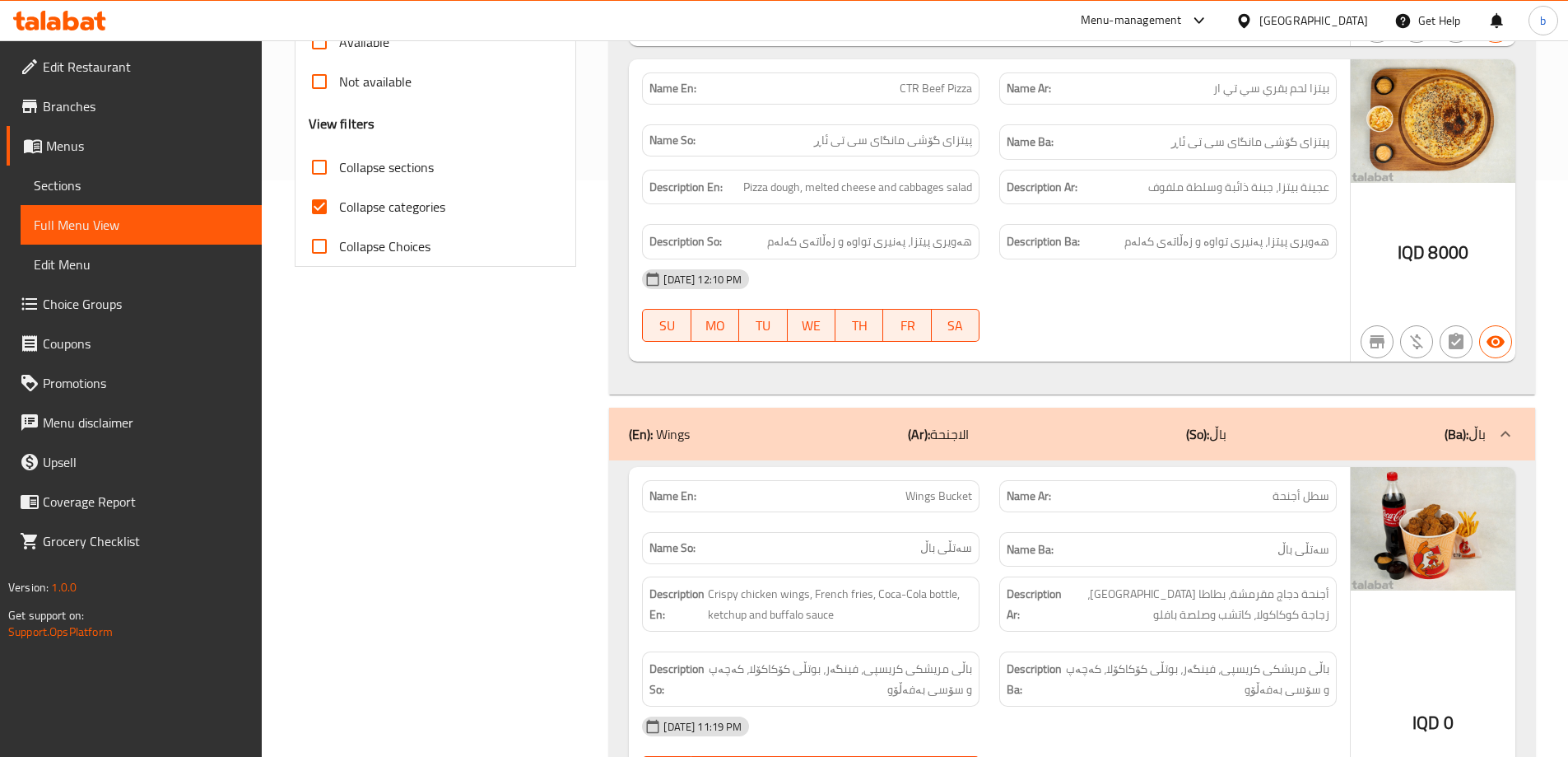
click at [320, 199] on input "Collapse categories" at bounding box center [318, 206] width 39 height 39
checkbox input "false"
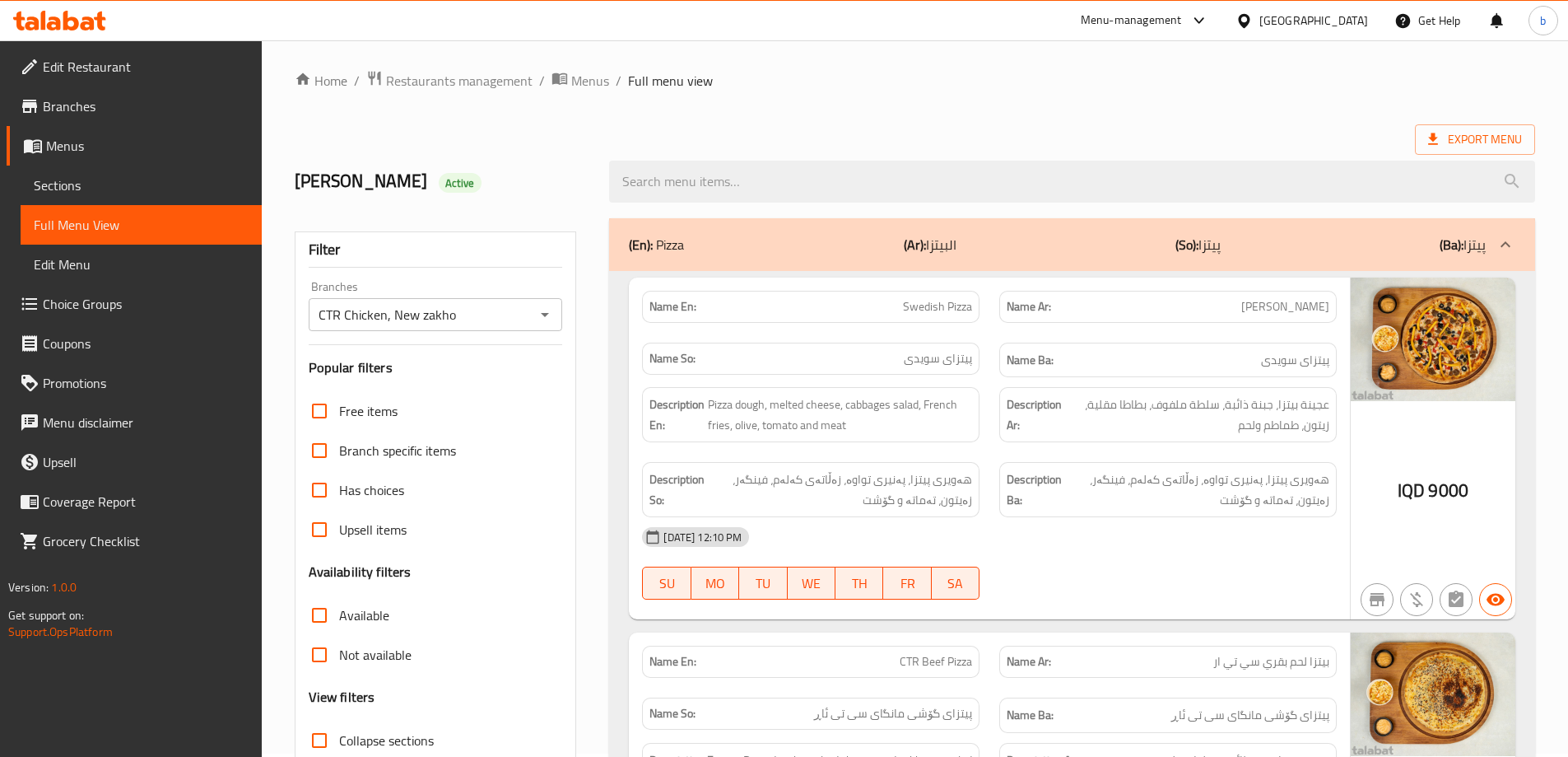
scroll to position [0, 0]
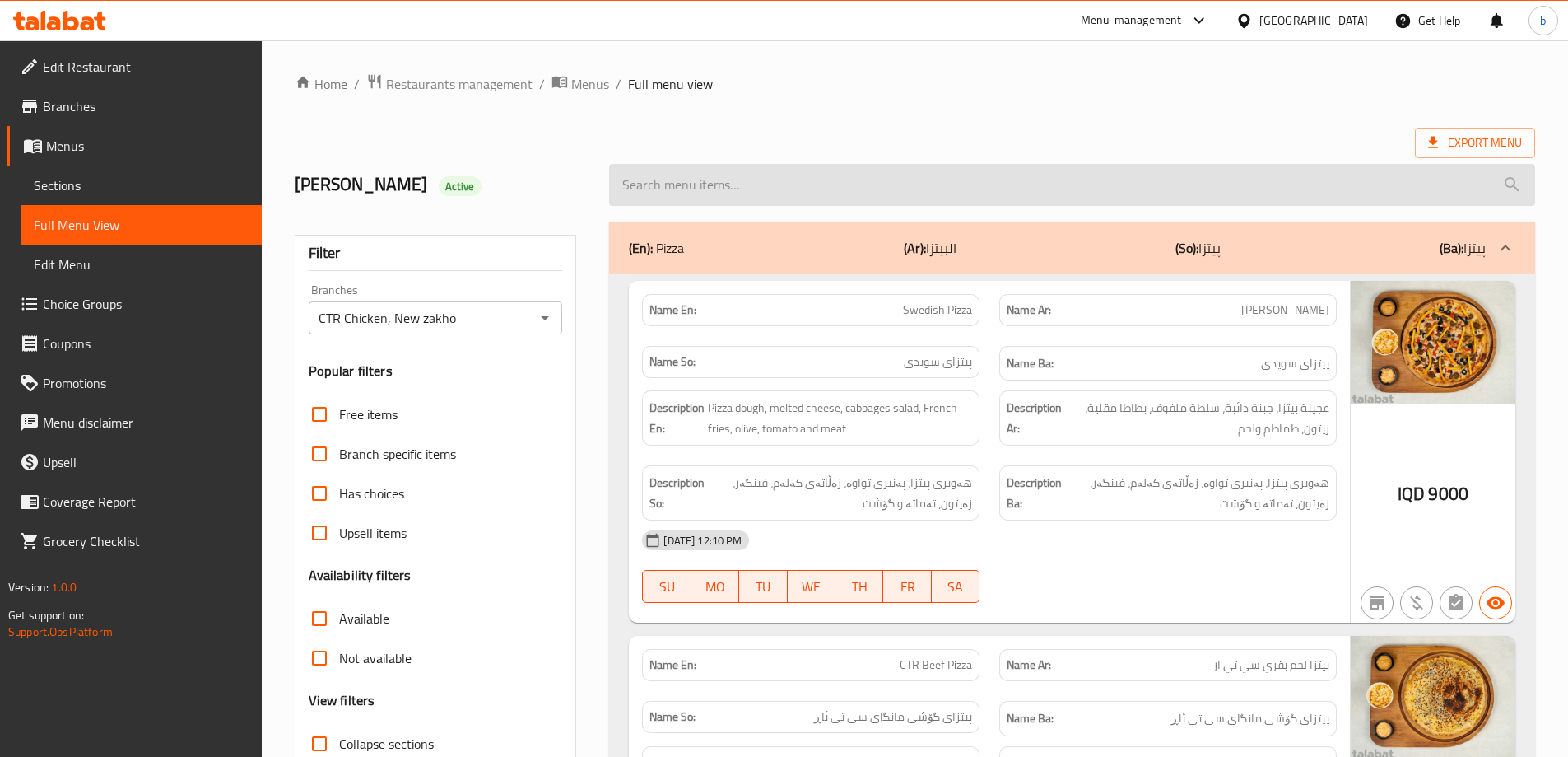
click at [826, 195] on input "search" at bounding box center [1072, 185] width 926 height 42
paste input "Thighs Bucket"
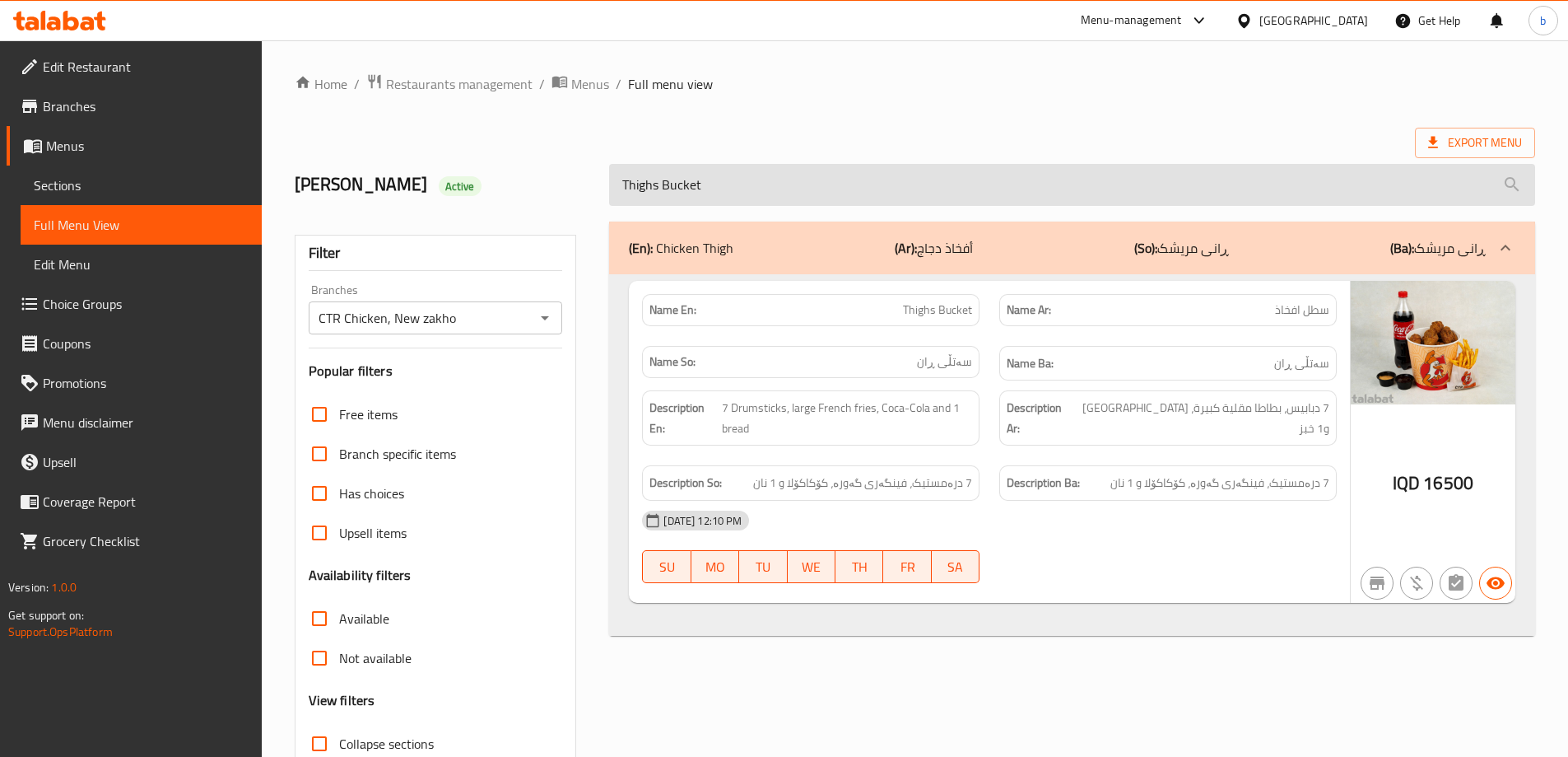
paste input "ox"
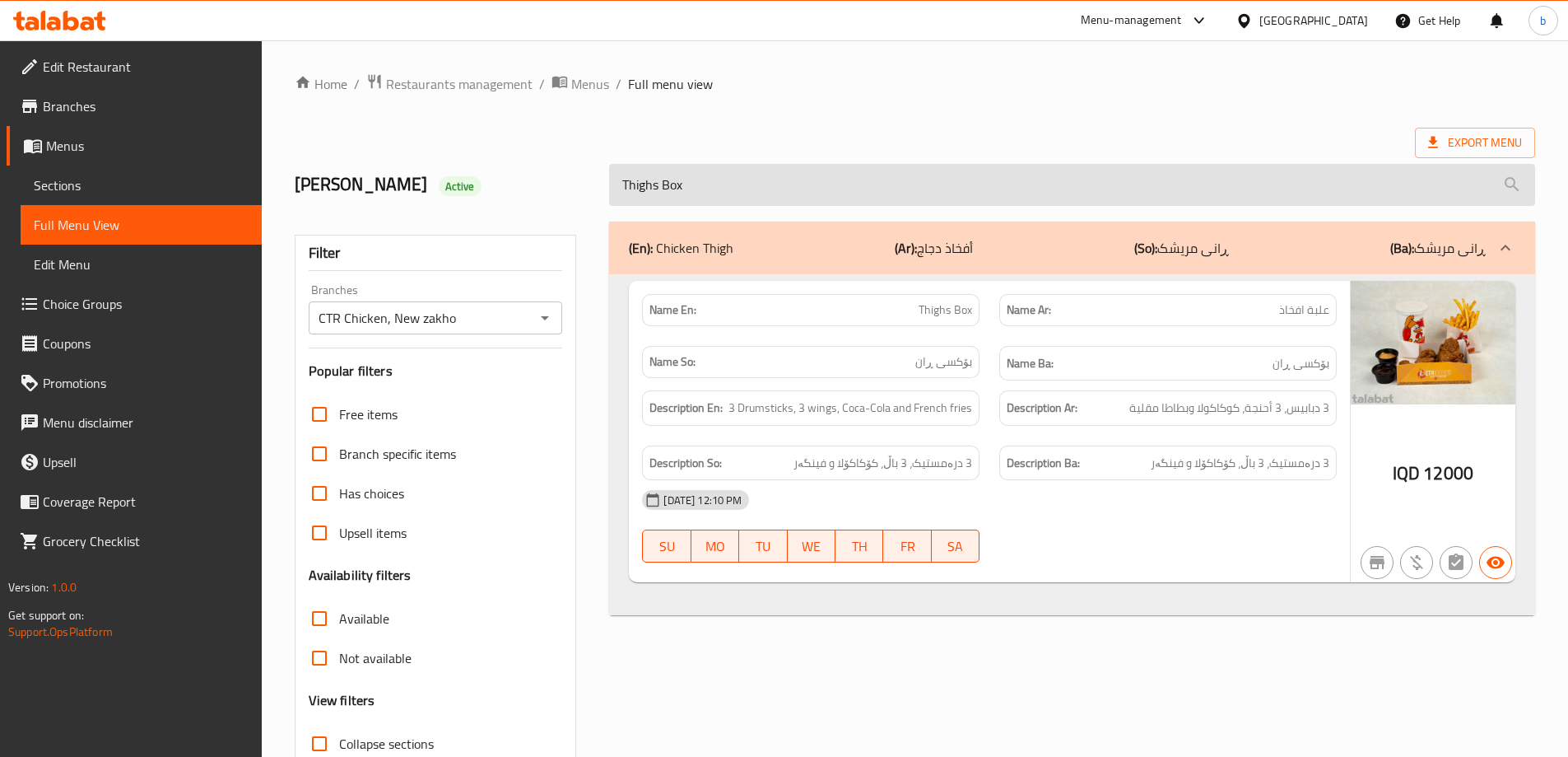
paste input "Small"
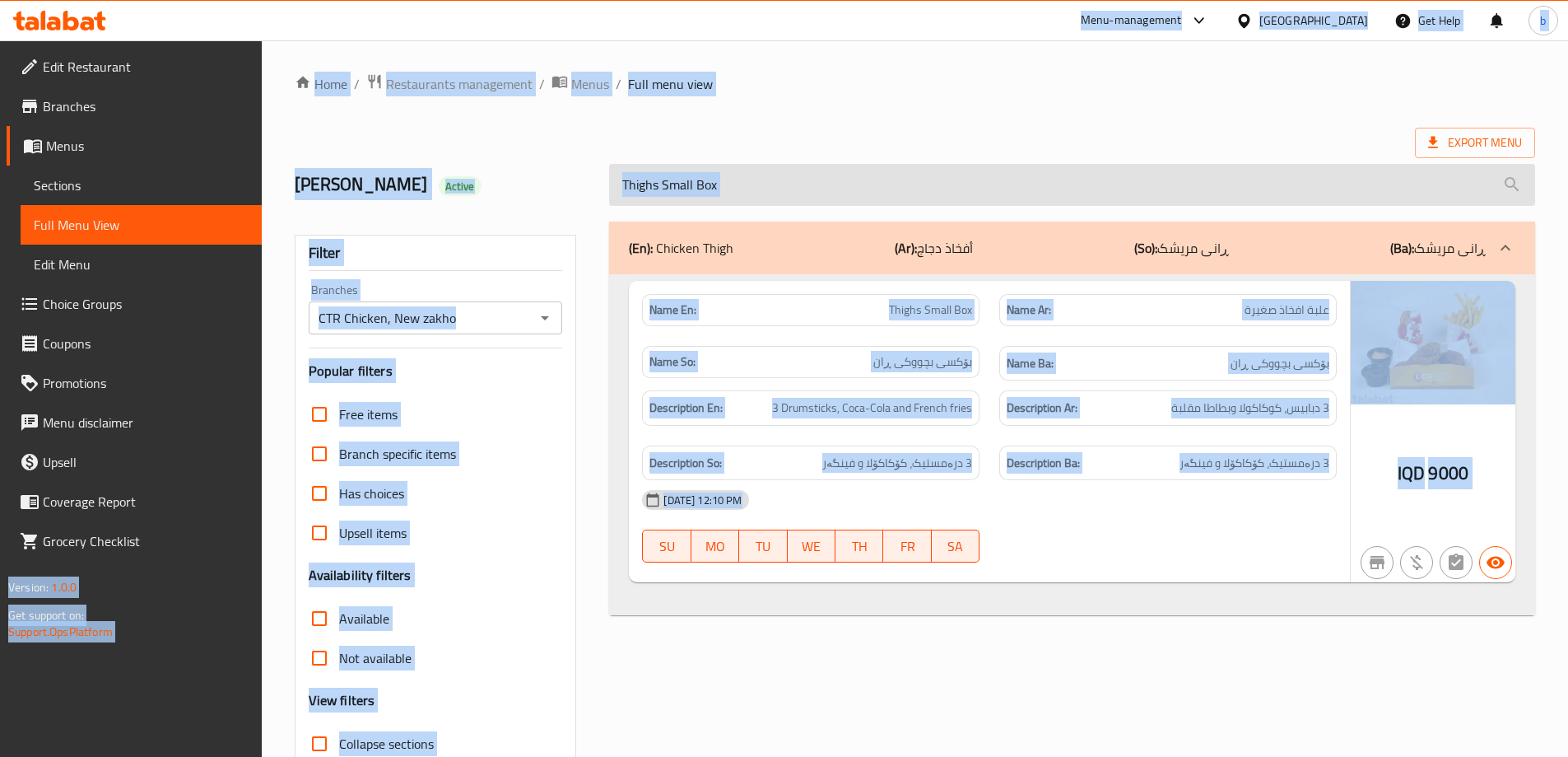
click at [745, 184] on input "Thighs Small Box" at bounding box center [1072, 185] width 926 height 42
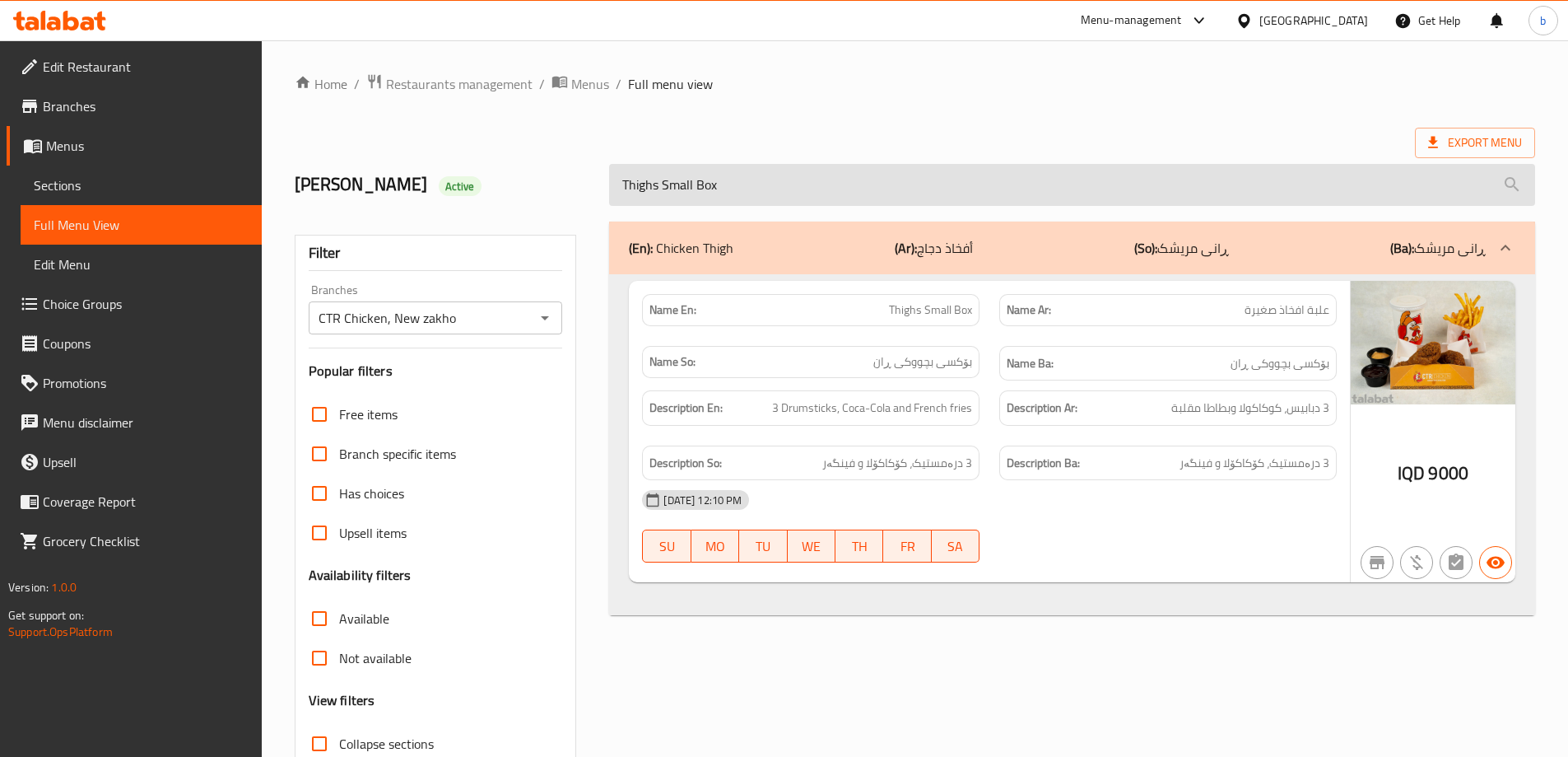
paste input "Dream"
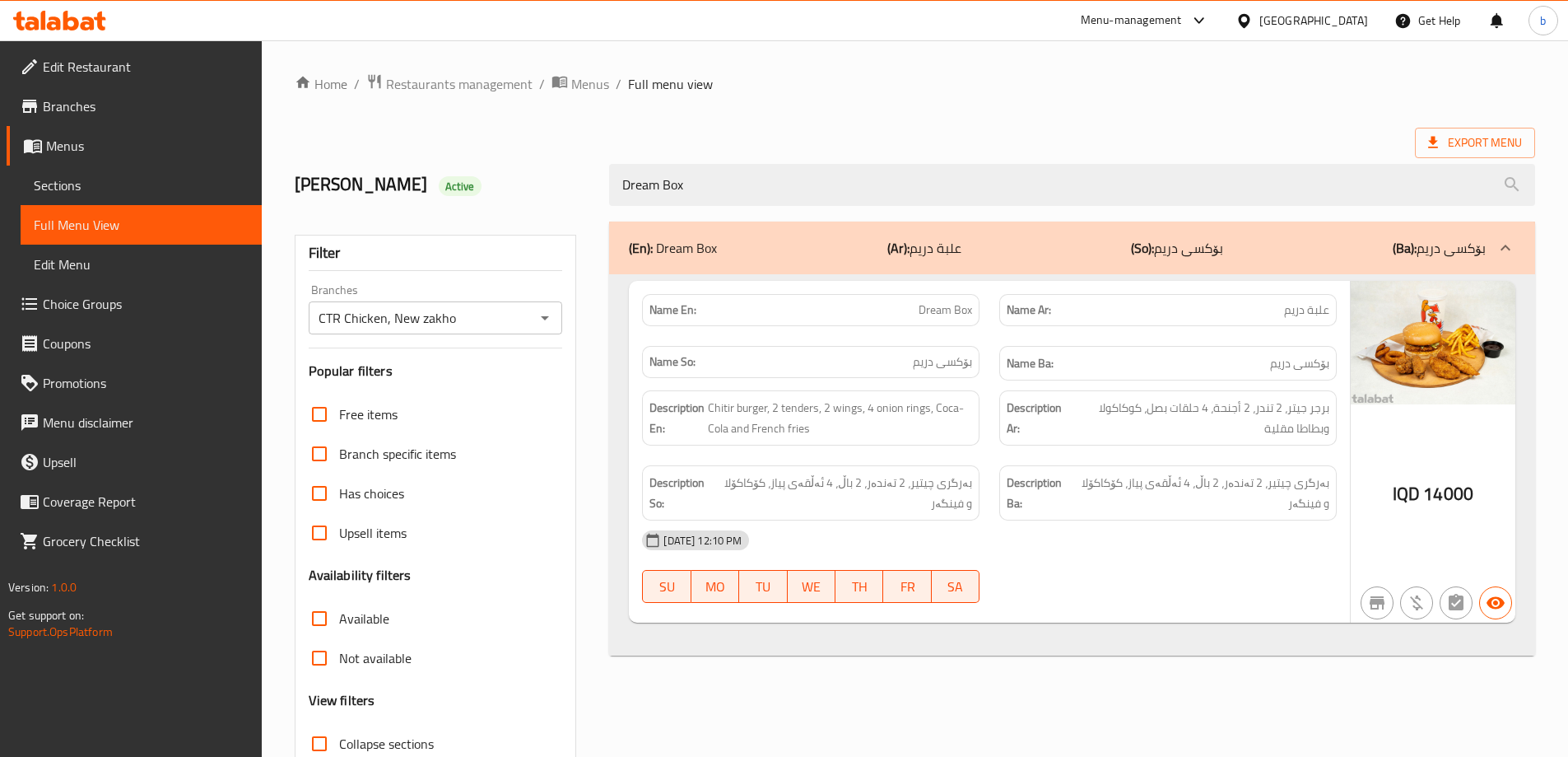
paste input "Oha-yo"
paste input "Cheese Meat Burger"
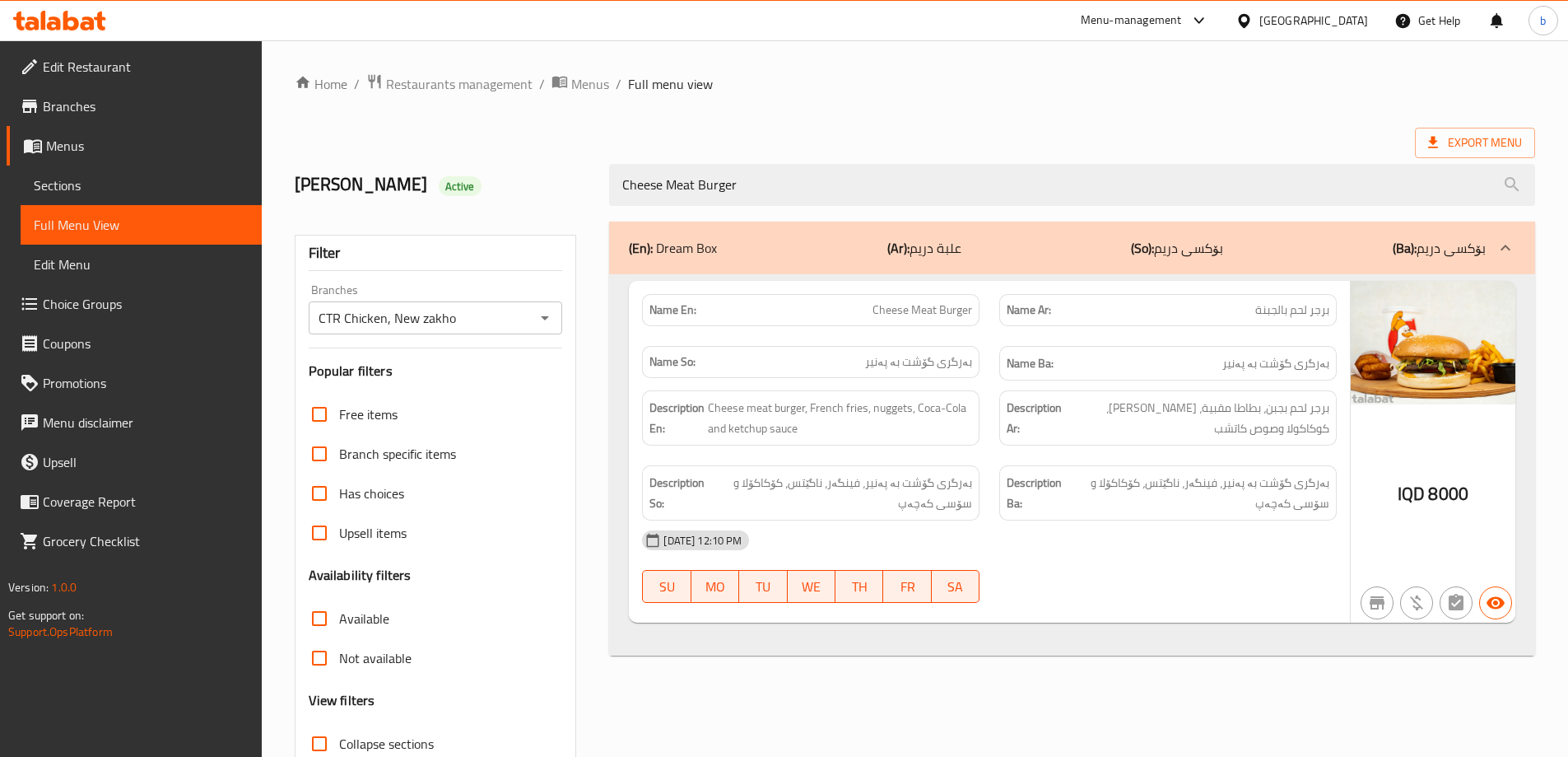
paste input "icken"
paste input "Super Box"
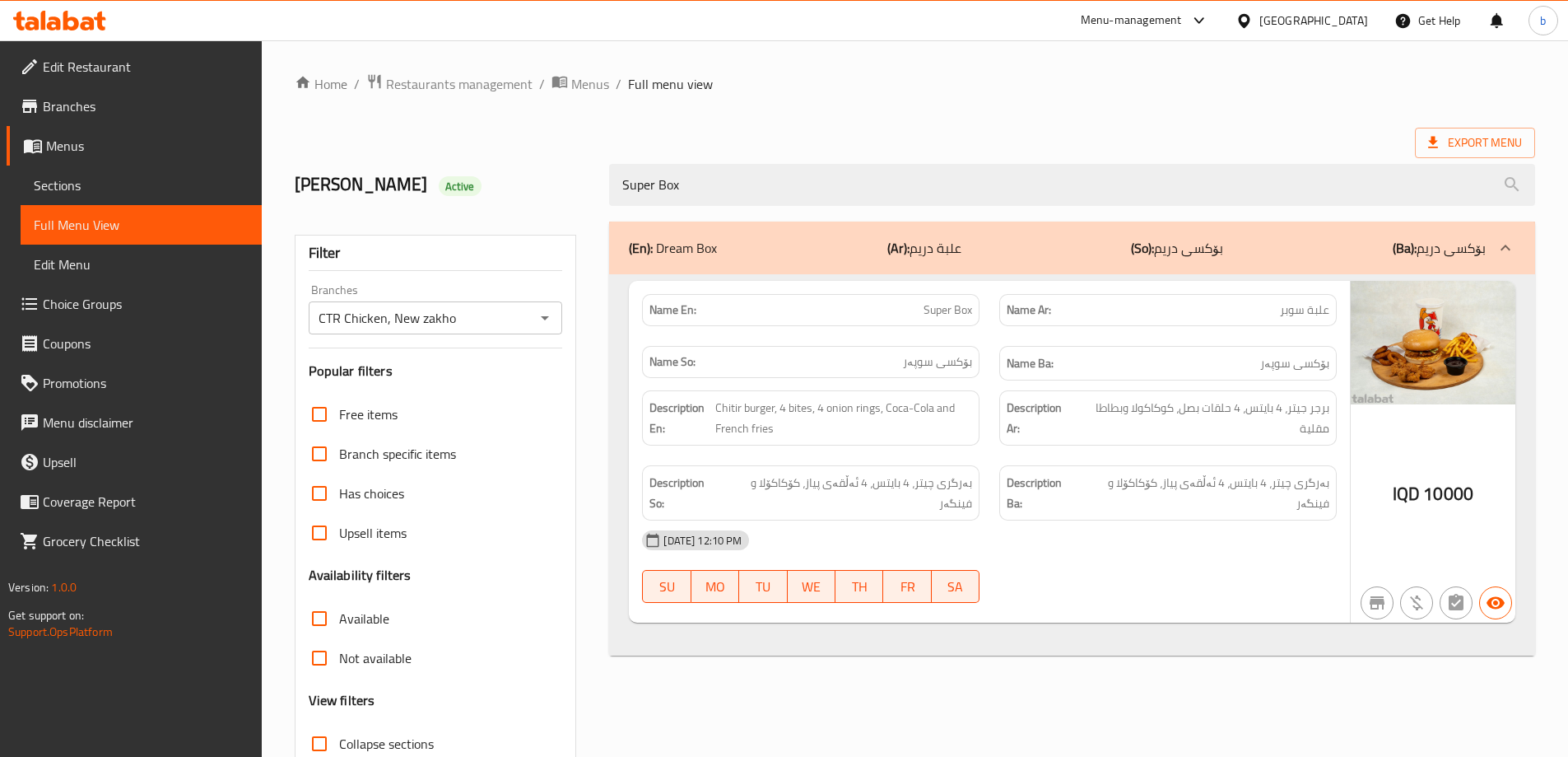
paste input "Opportunity"
paste input "Feast Box"
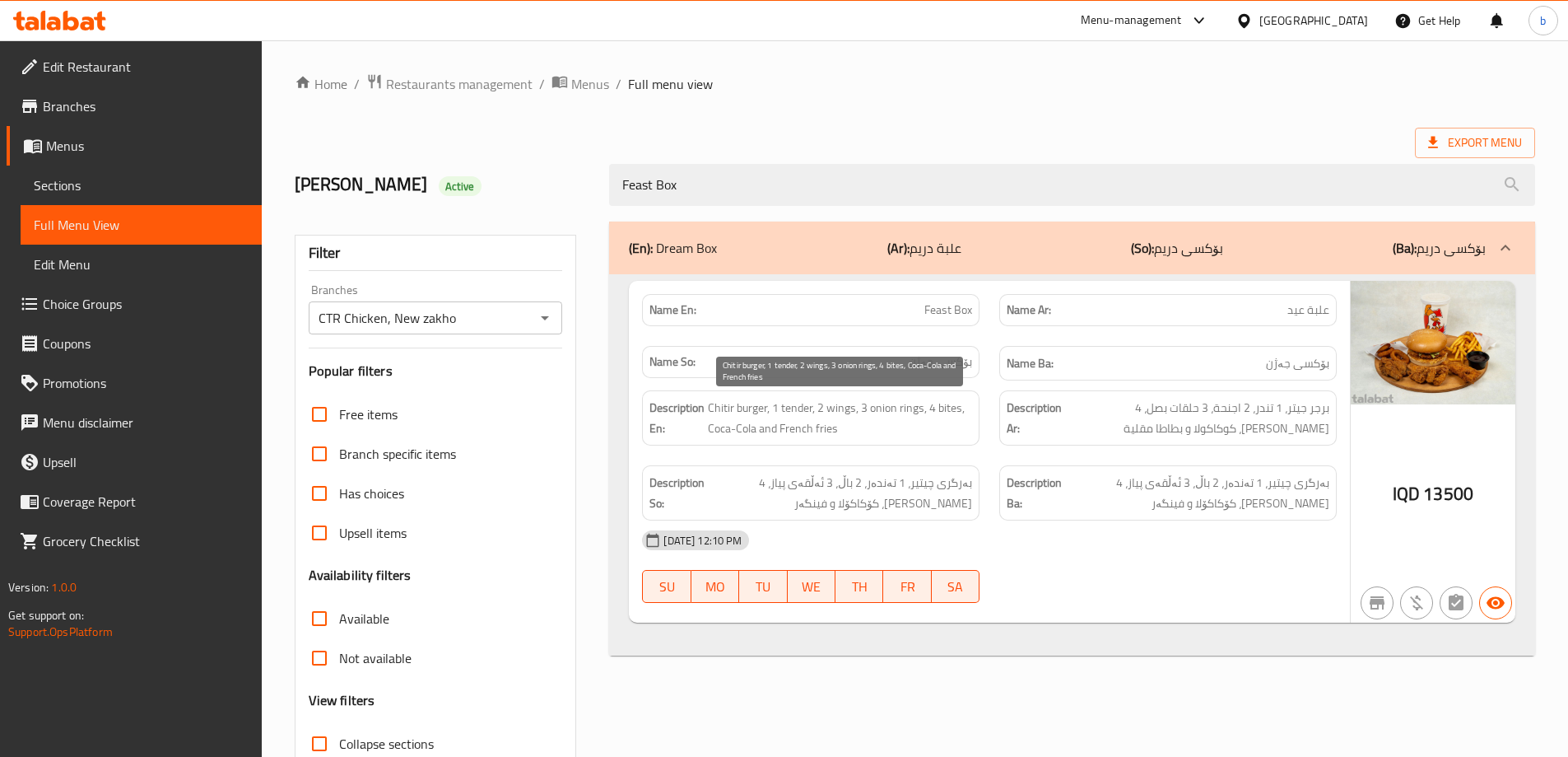
paste input "CTR"
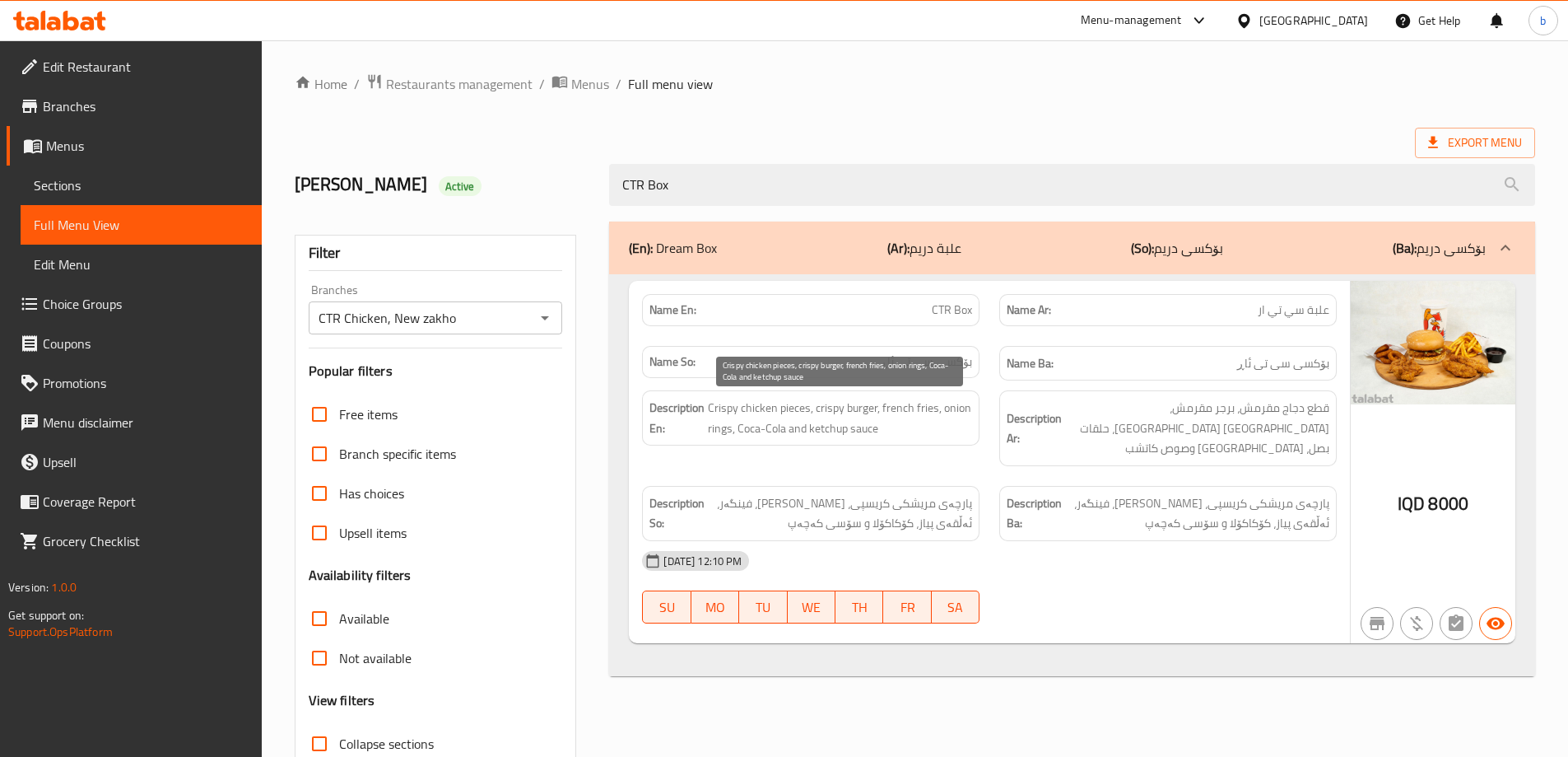
paste input "Wings"
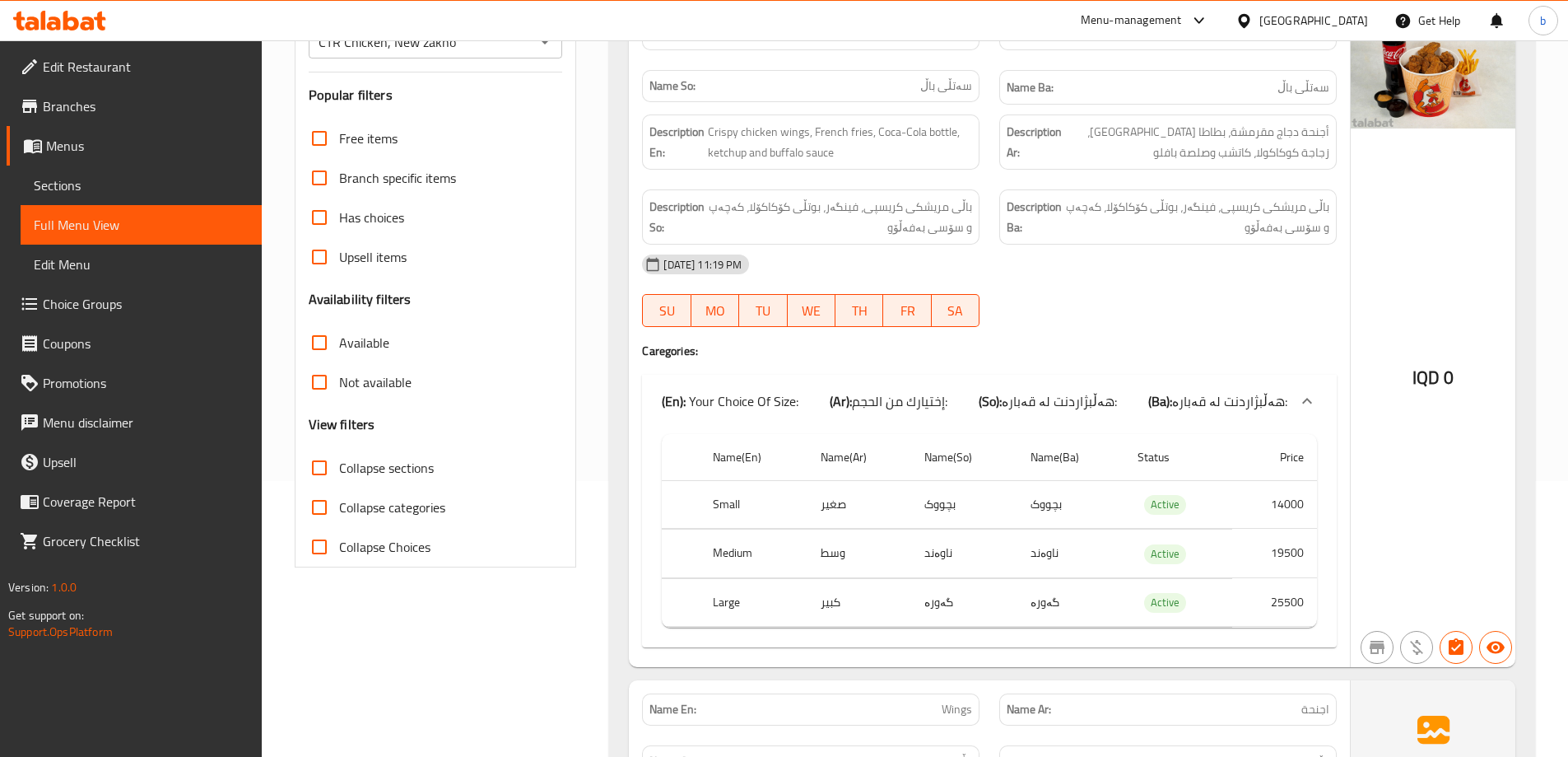
scroll to position [385, 0]
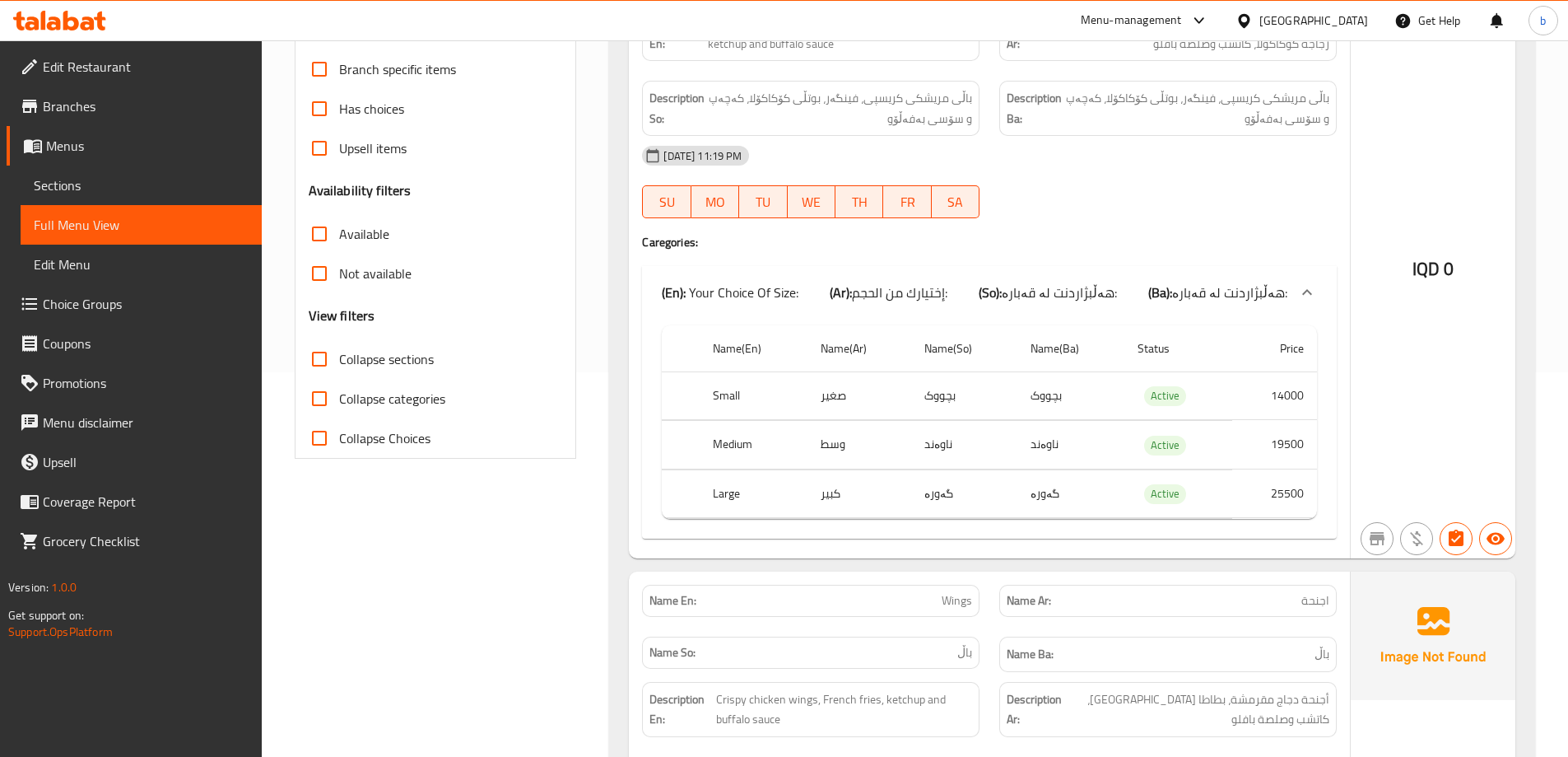
paste input "Super Mix Bucket"
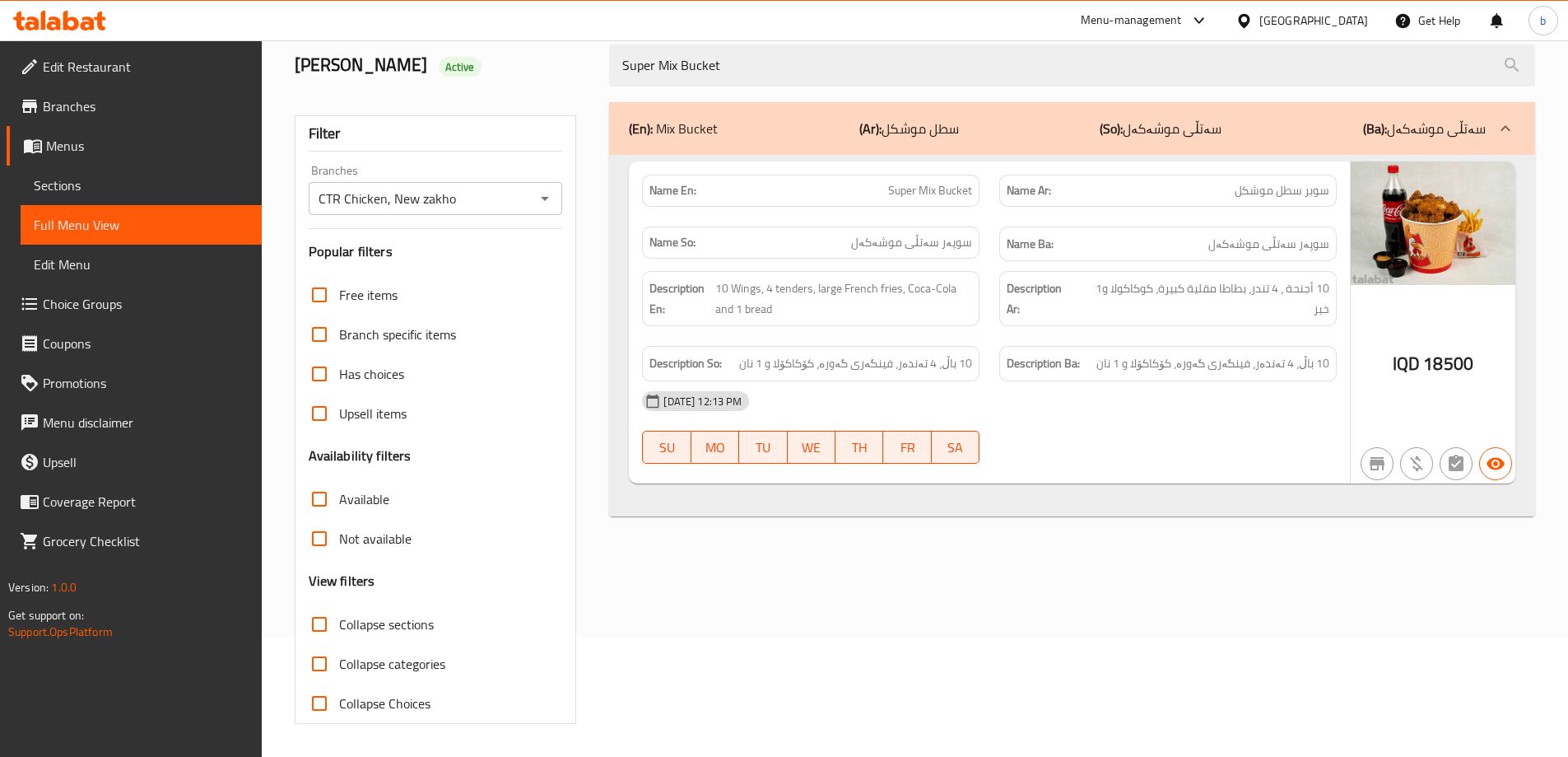
scroll to position [119, 0]
paste input "Tenders"
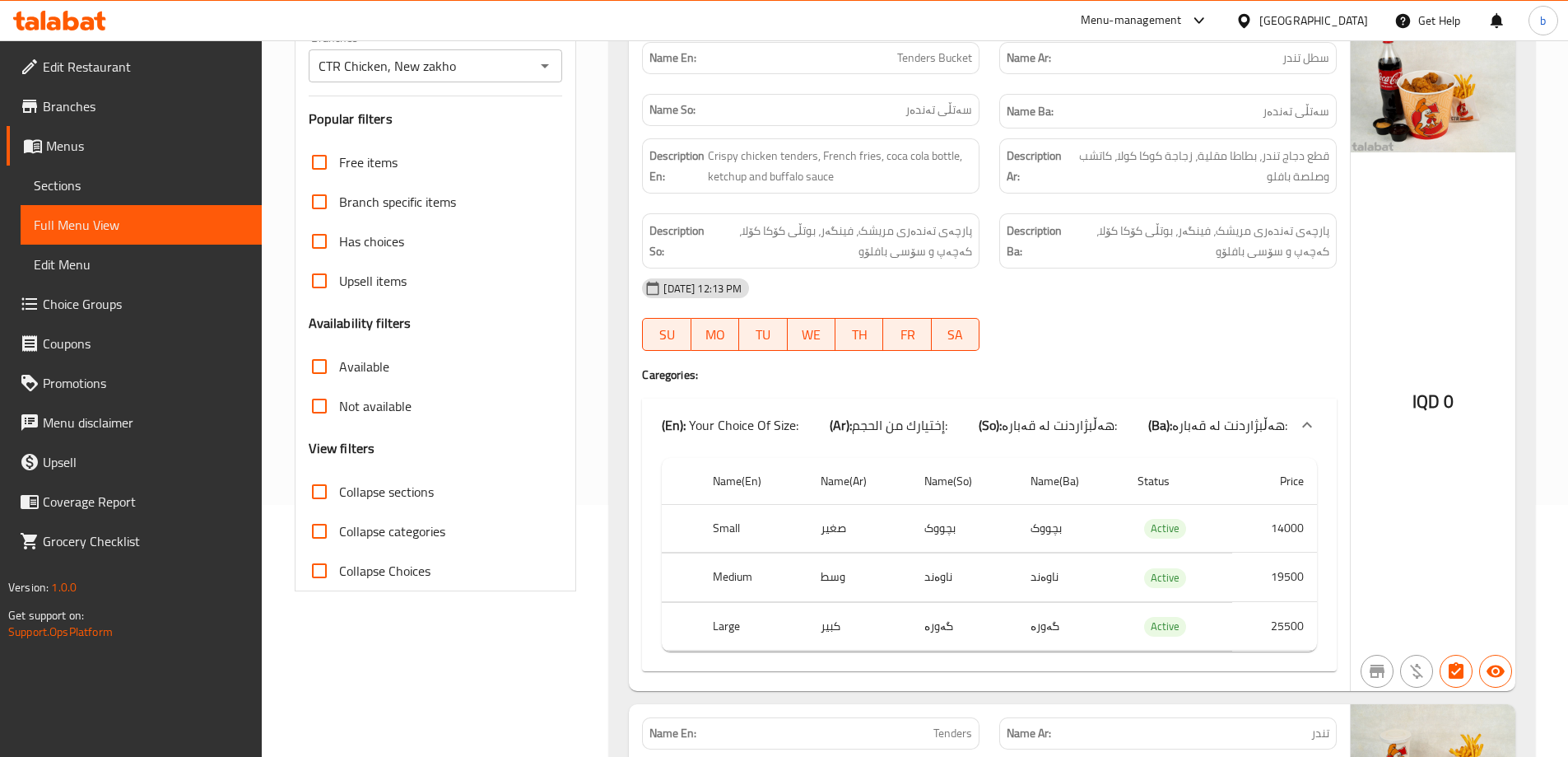
scroll to position [311, 0]
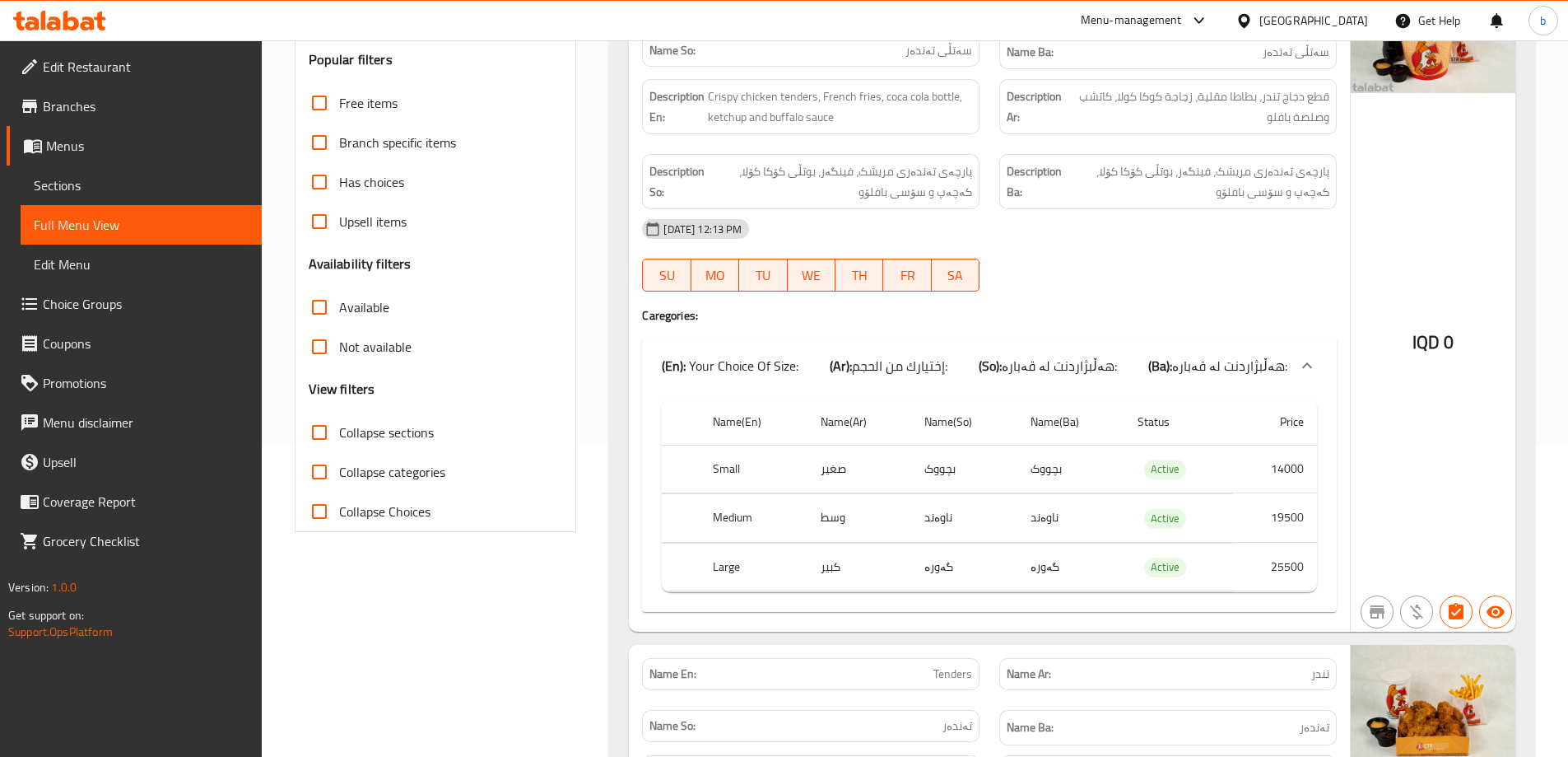
paste input "ornado Wrap"
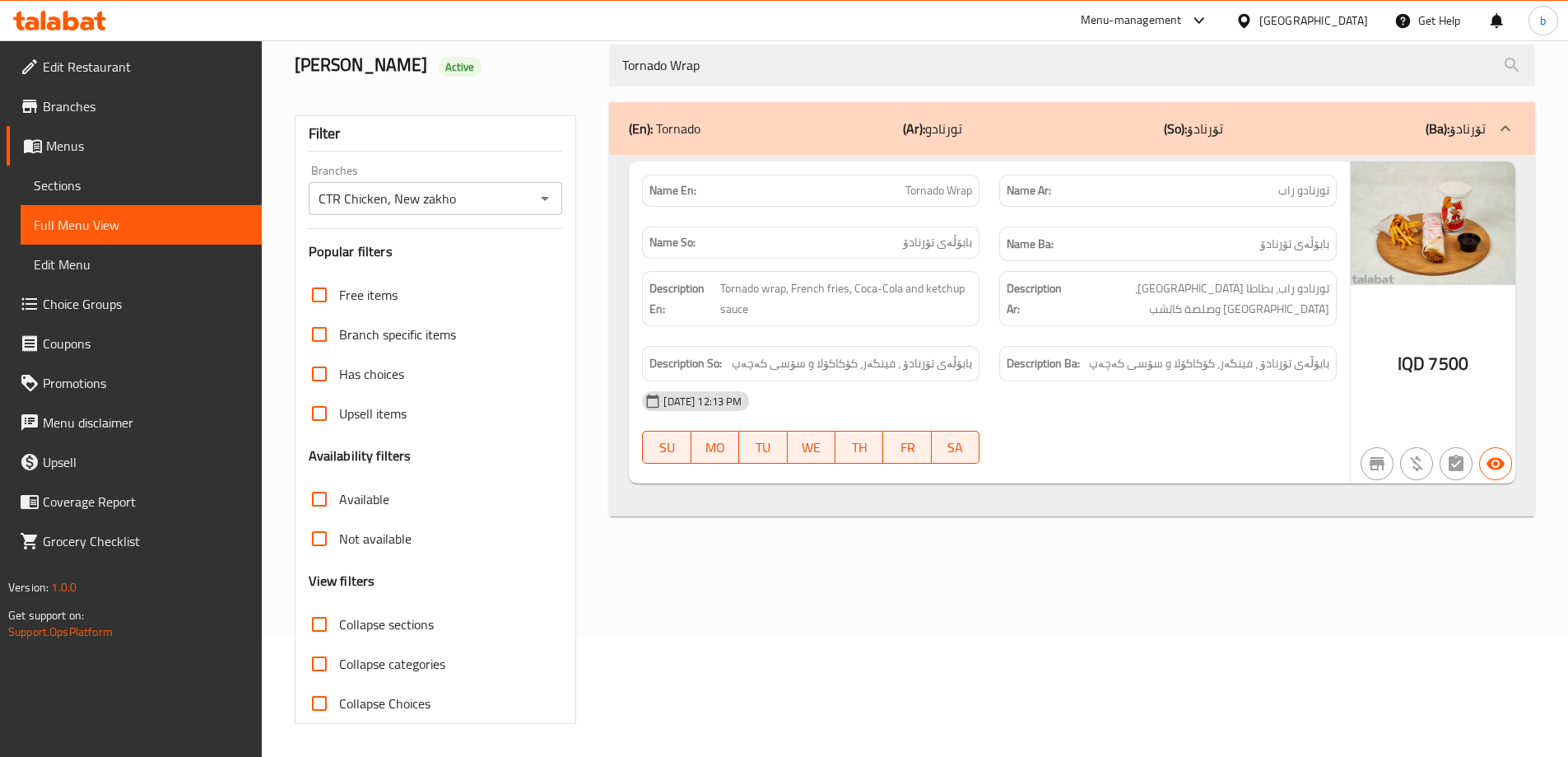
scroll to position [119, 0]
paste input "Wings Bucket"
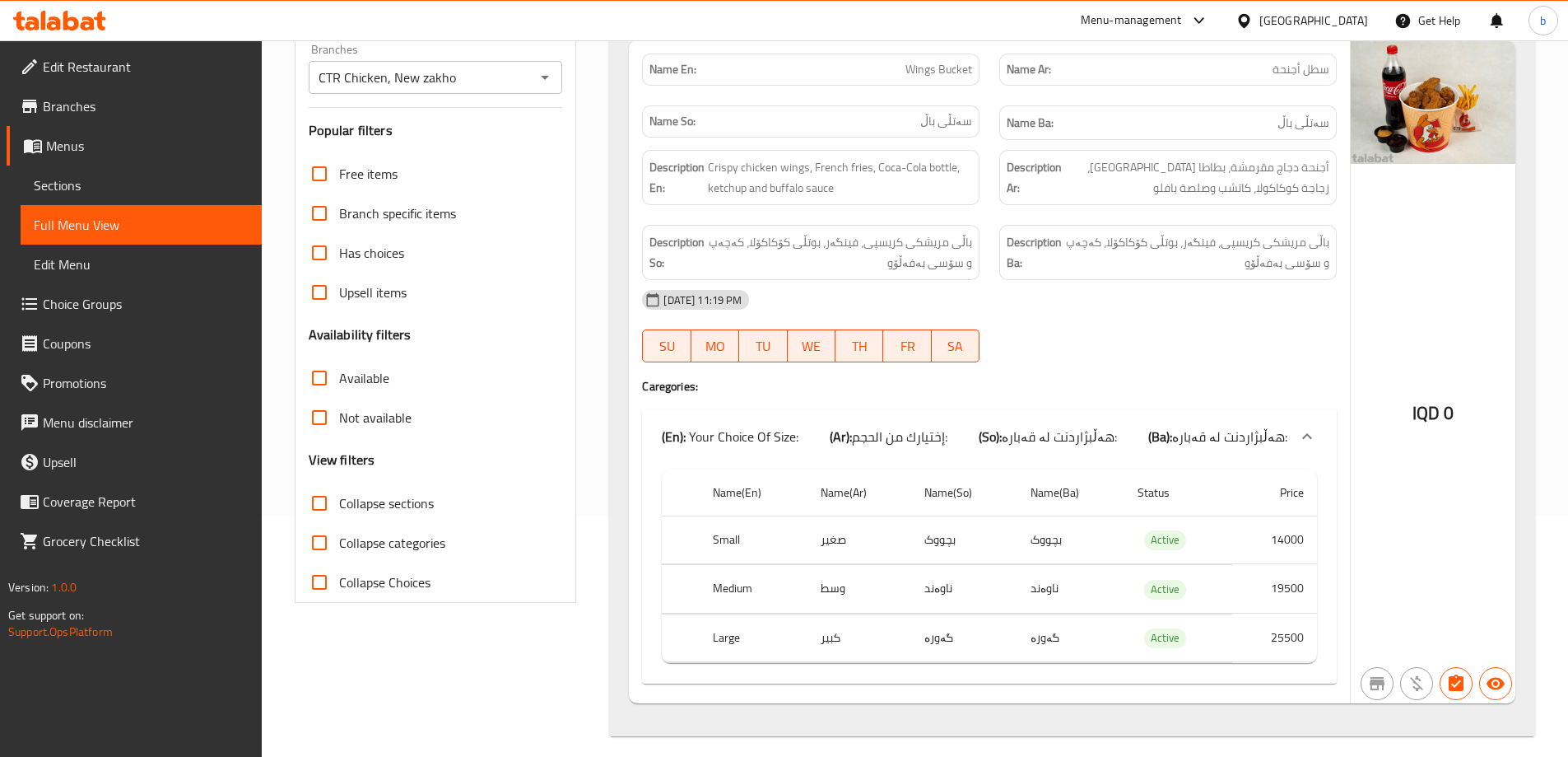
scroll to position [252, 0]
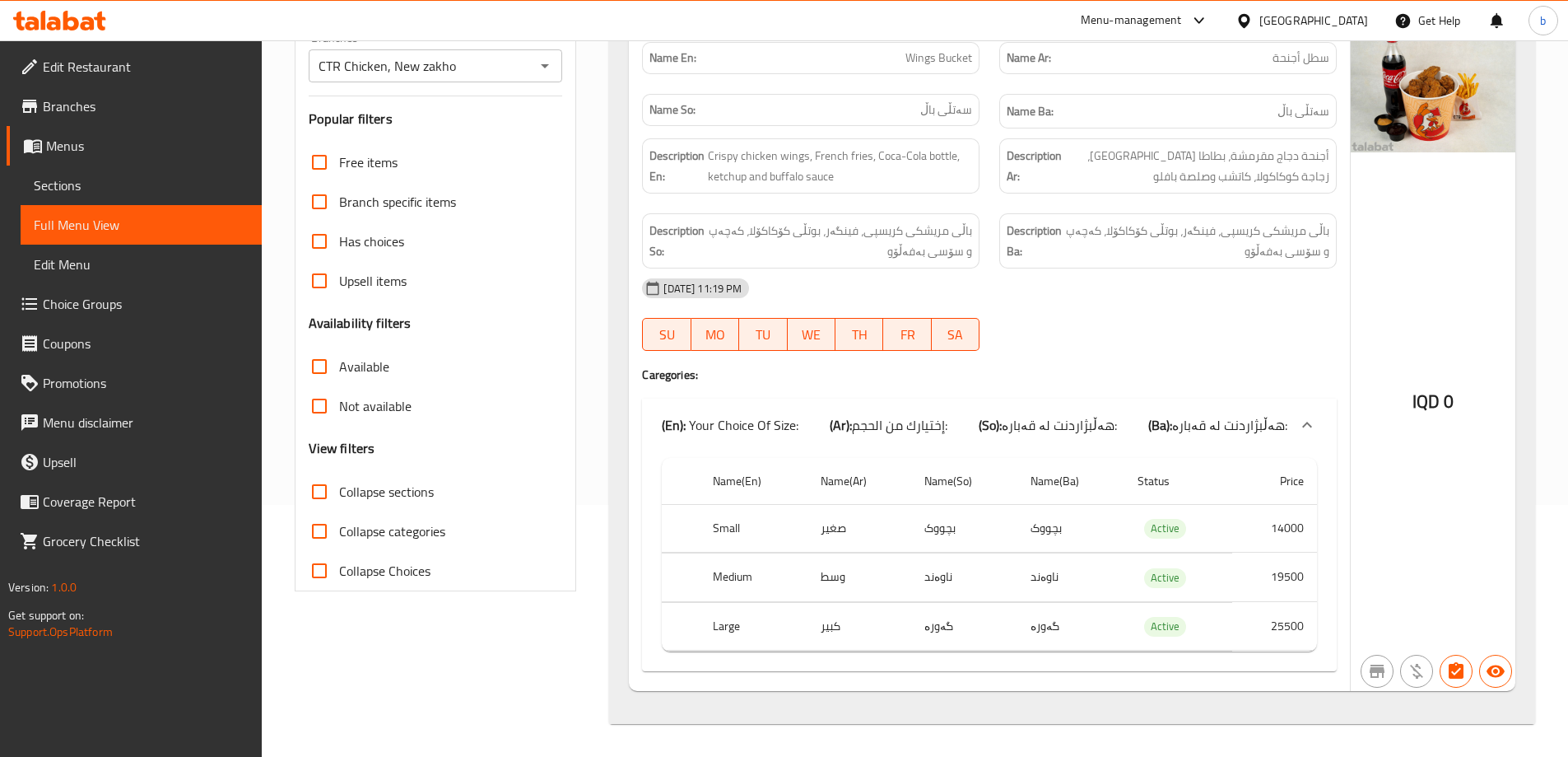
paste input "search"
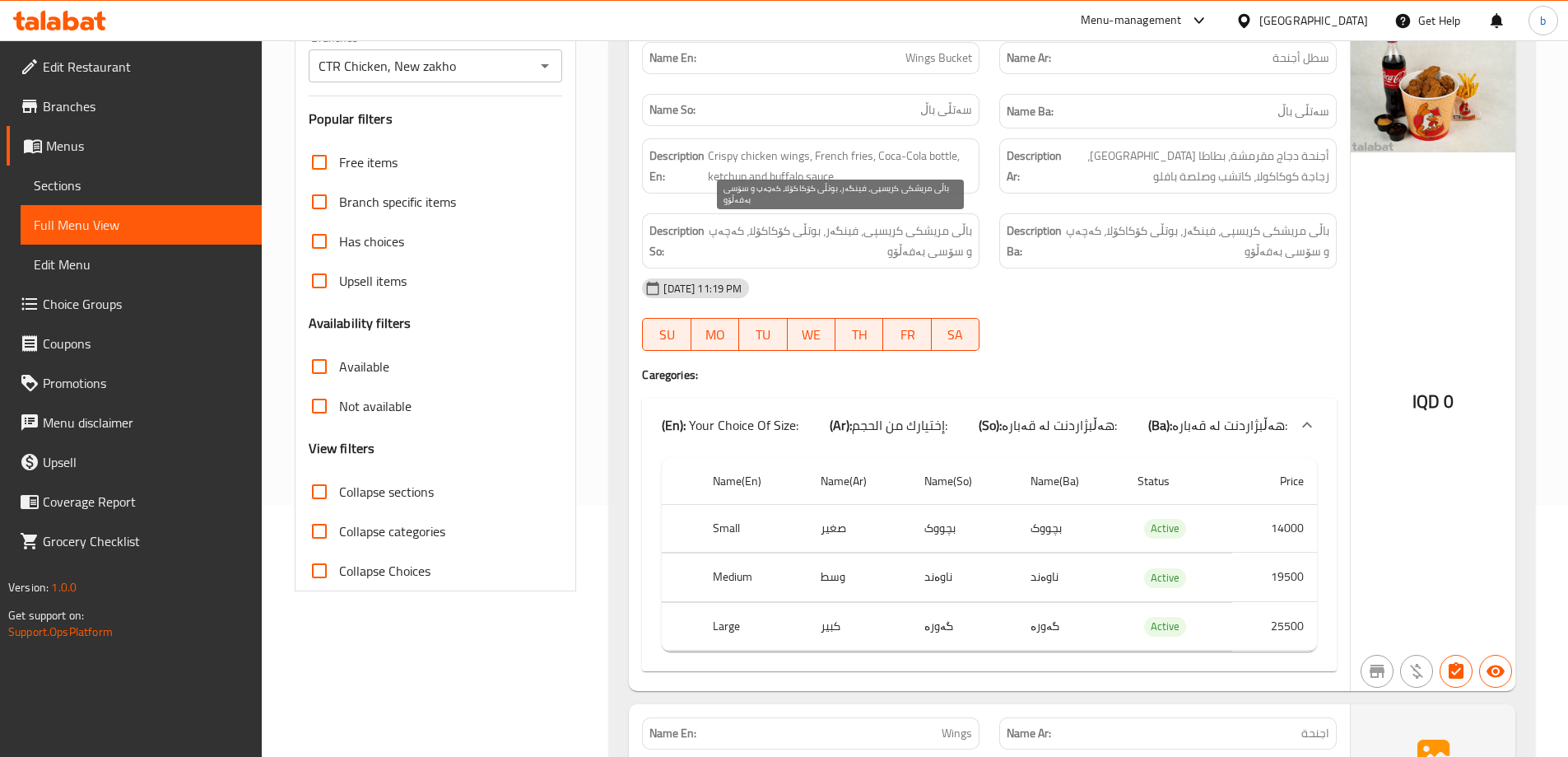
scroll to position [172, 0]
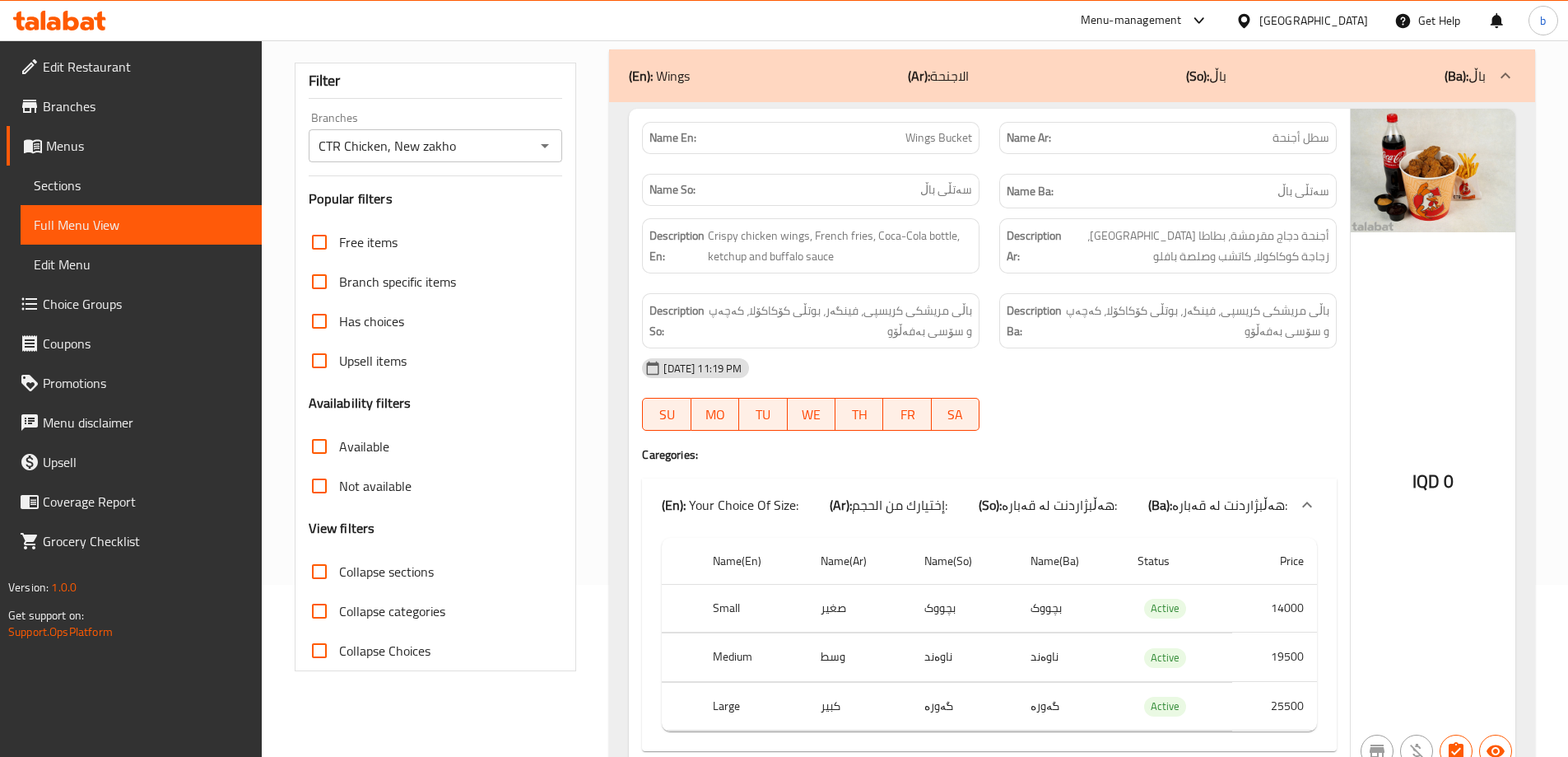
type input "Wings"
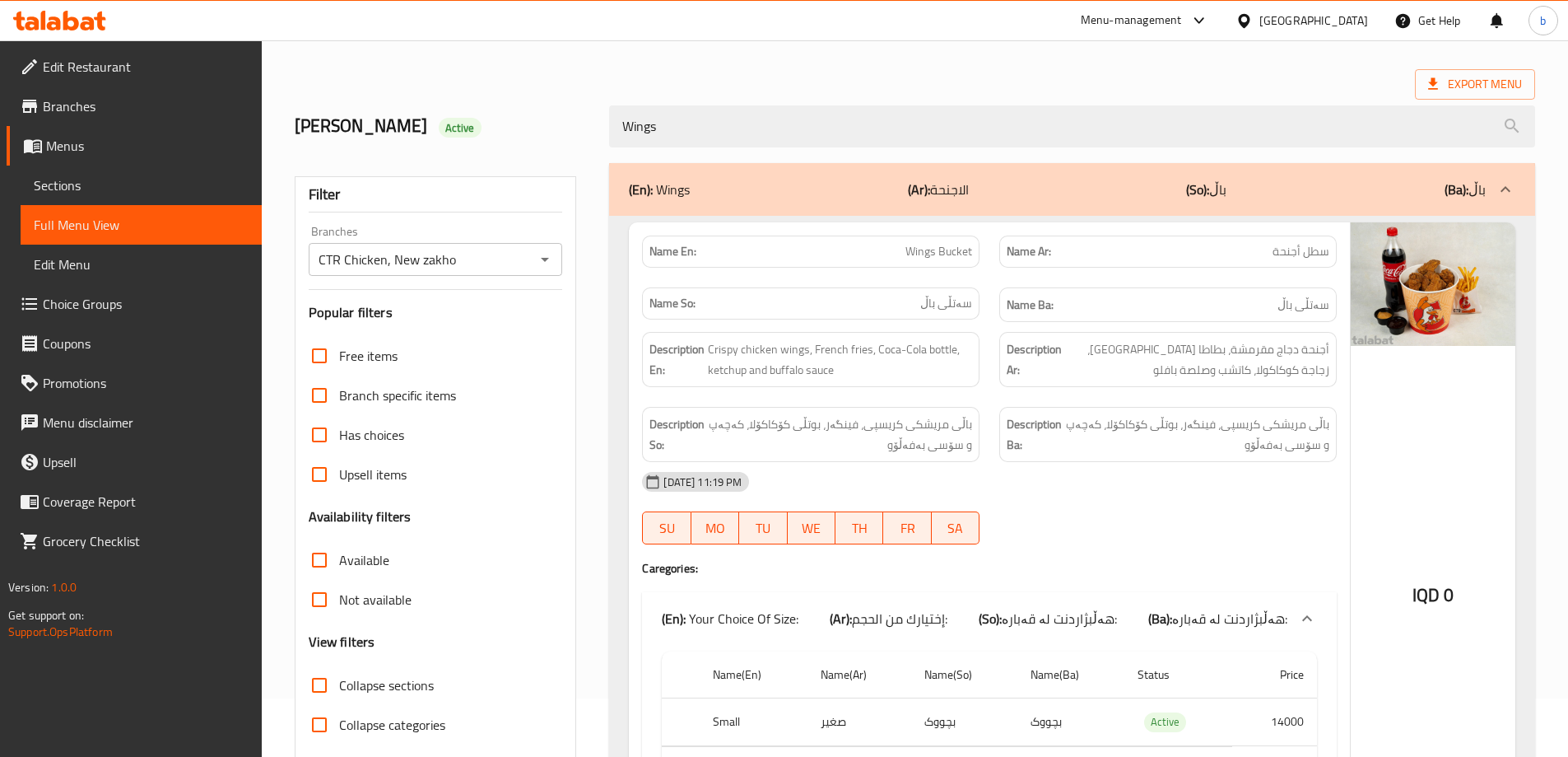
scroll to position [0, 0]
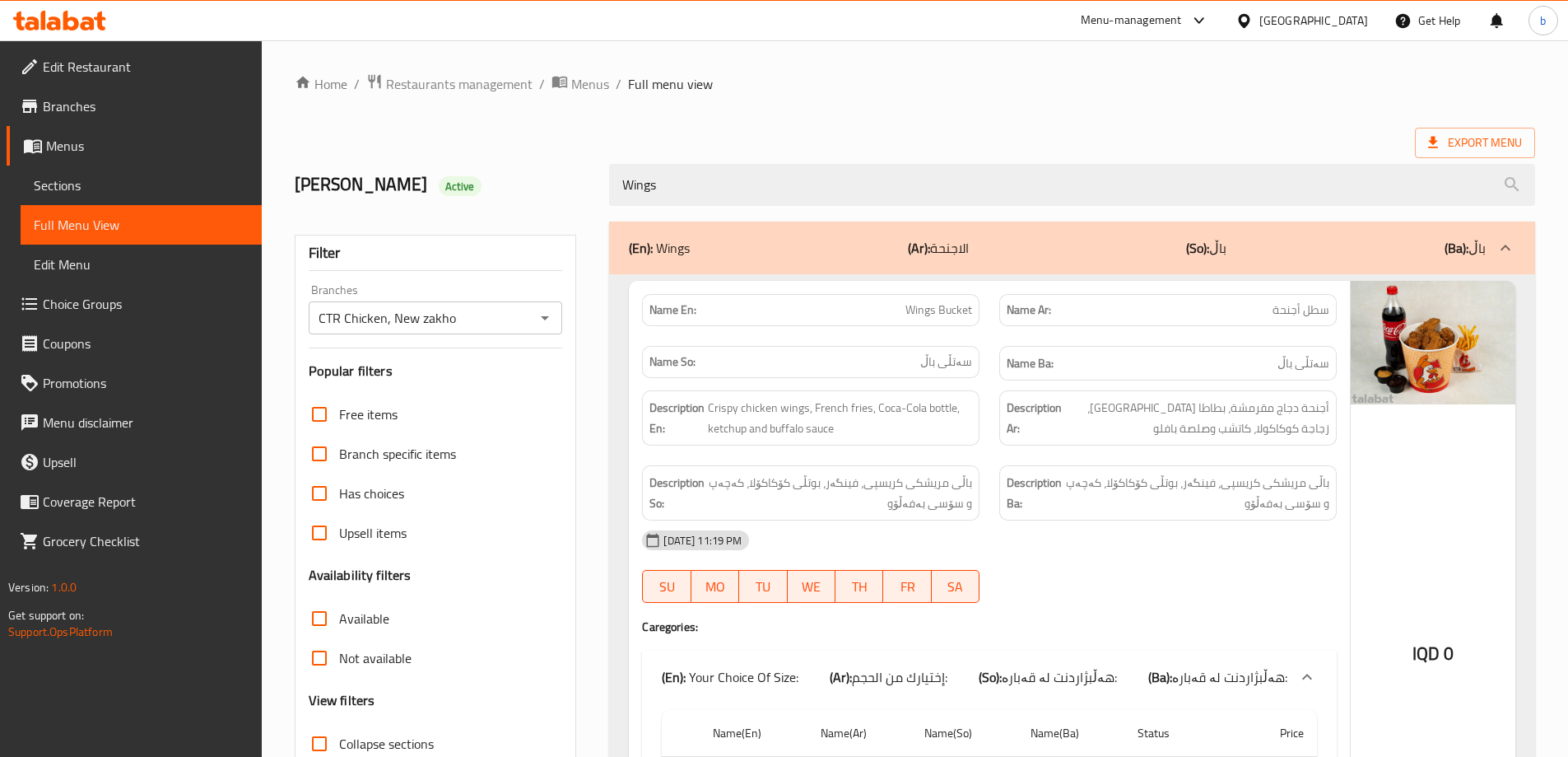
drag, startPoint x: 721, startPoint y: 195, endPoint x: 193, endPoint y: 189, distance: 528.0
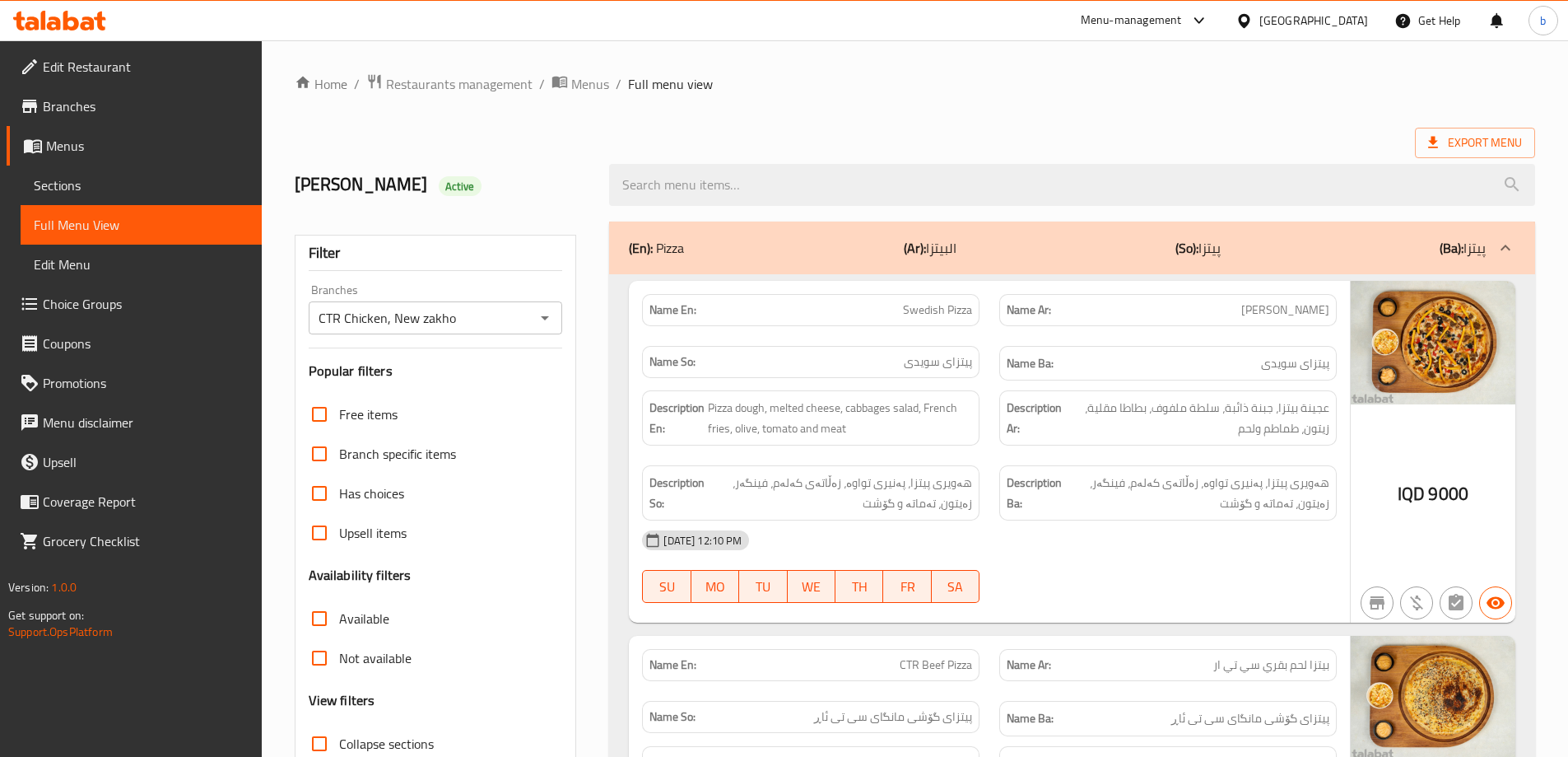
click at [1424, 245] on div "(En): Pizza (Ar): البيتزا (So): پیتزا (Ba): پیتزا" at bounding box center [1058, 248] width 857 height 20
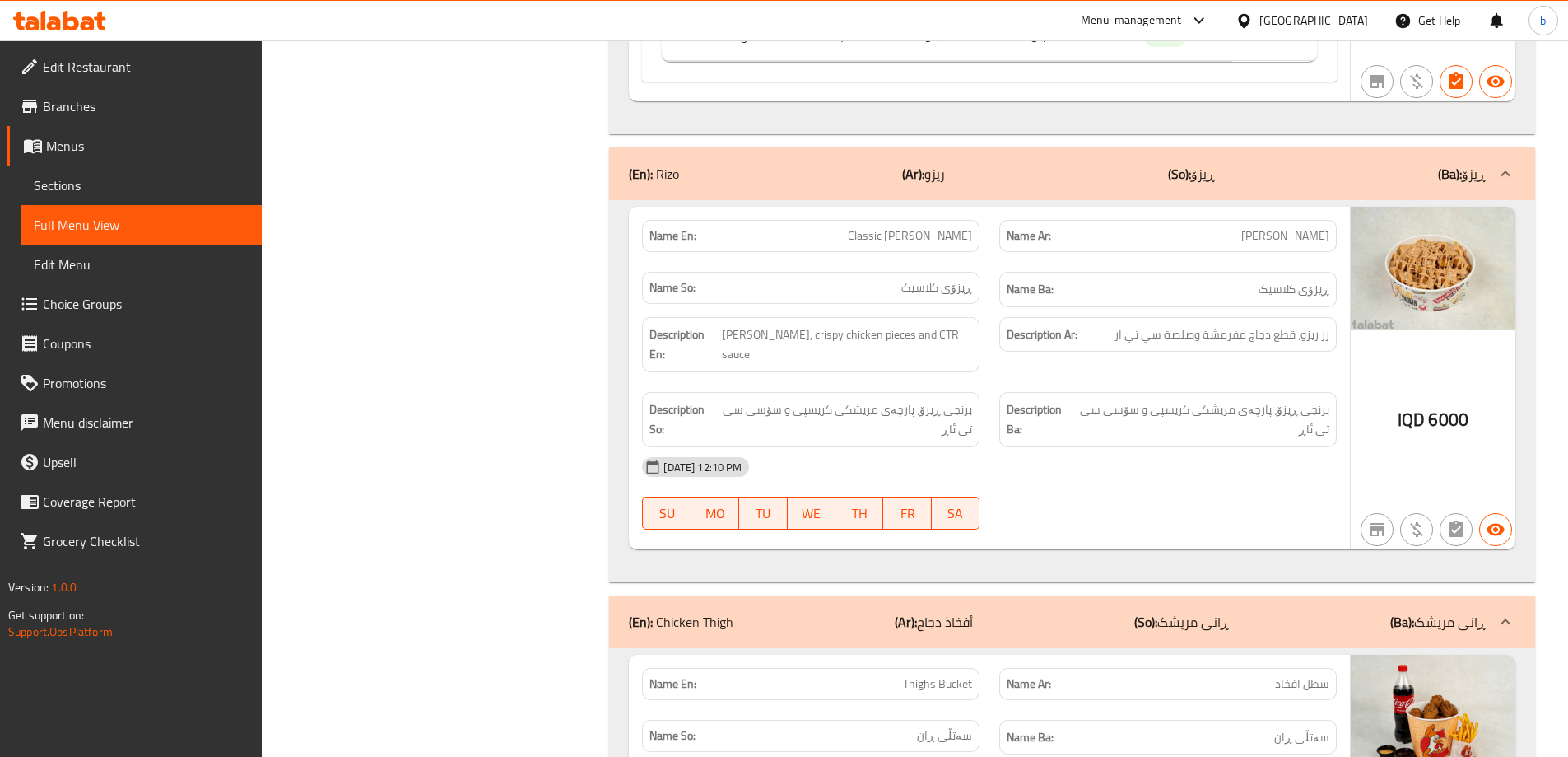
scroll to position [1538, 0]
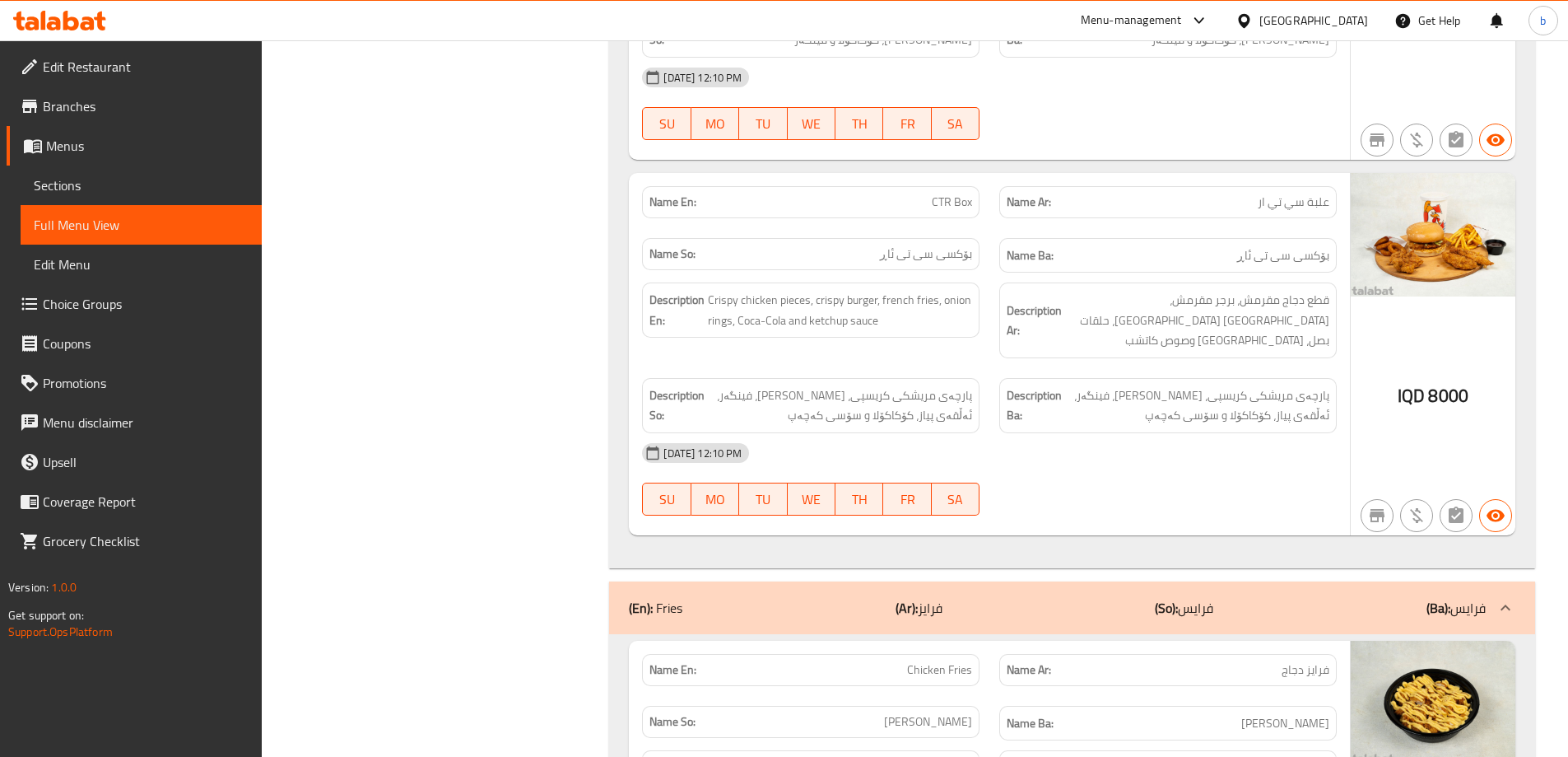
scroll to position [5573, 0]
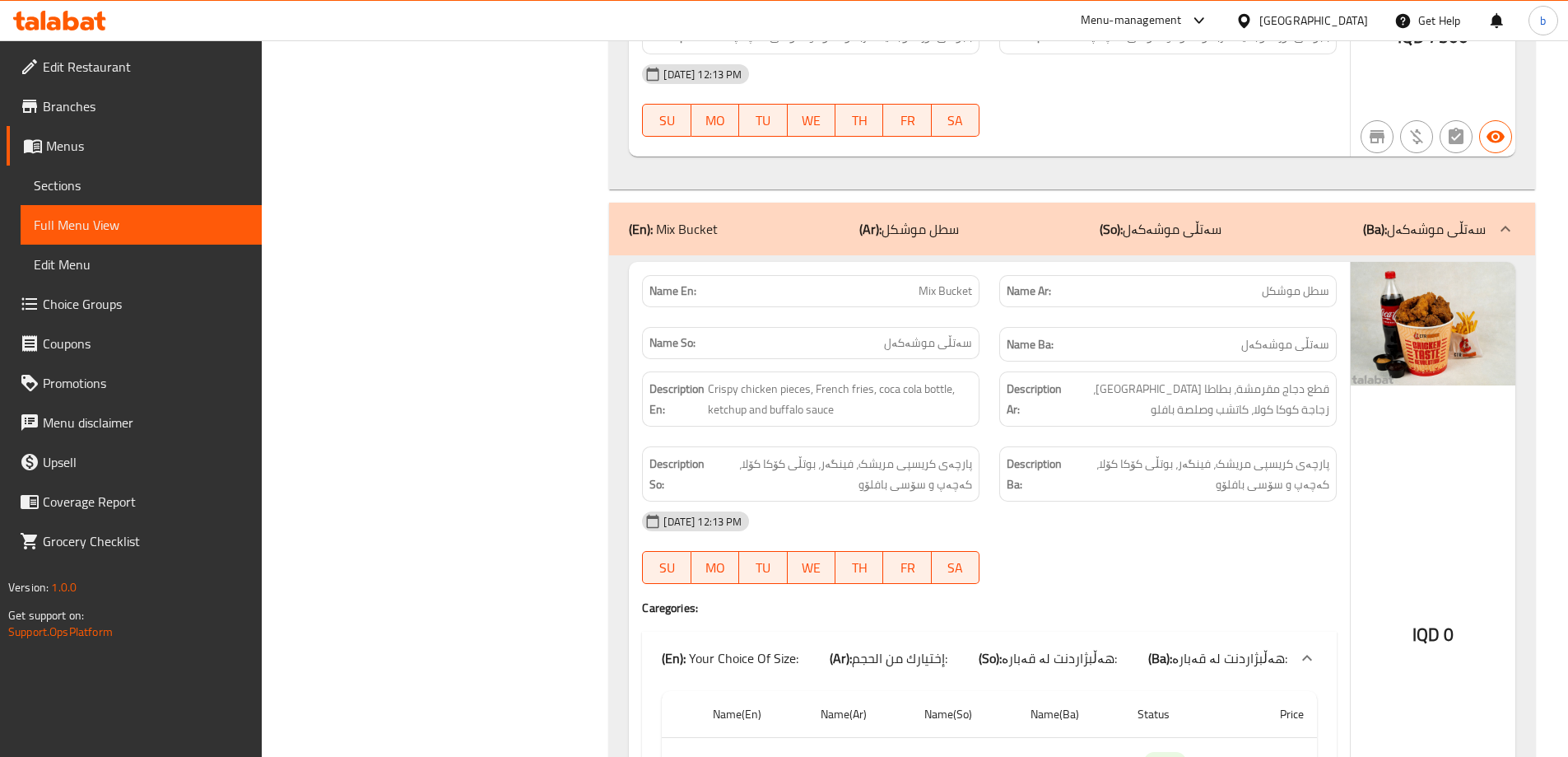
scroll to position [6150, 0]
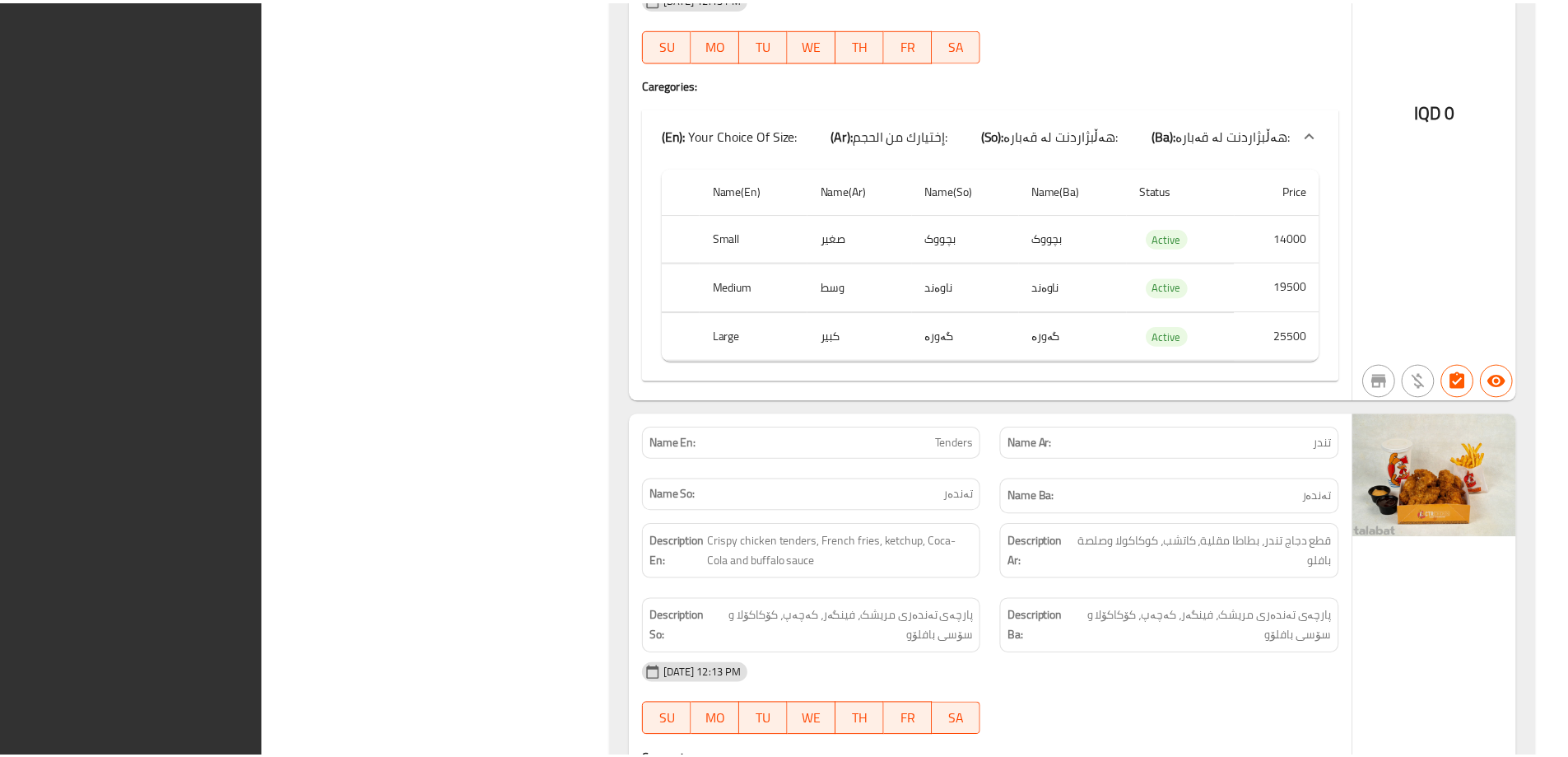
scroll to position [8085, 0]
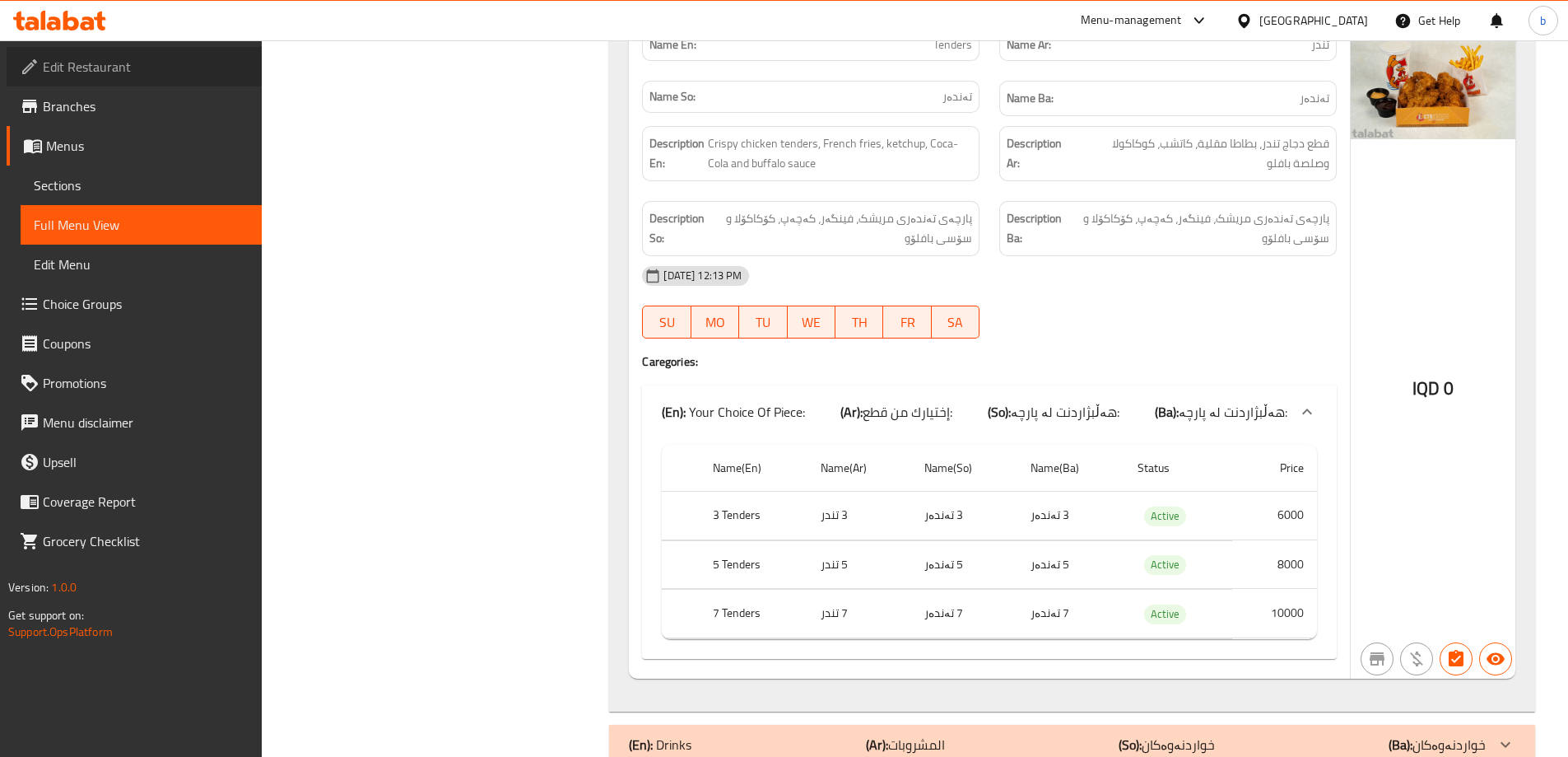
click at [172, 58] on span "Edit Restaurant" at bounding box center [146, 66] width 206 height 20
